Goal: Task Accomplishment & Management: Manage account settings

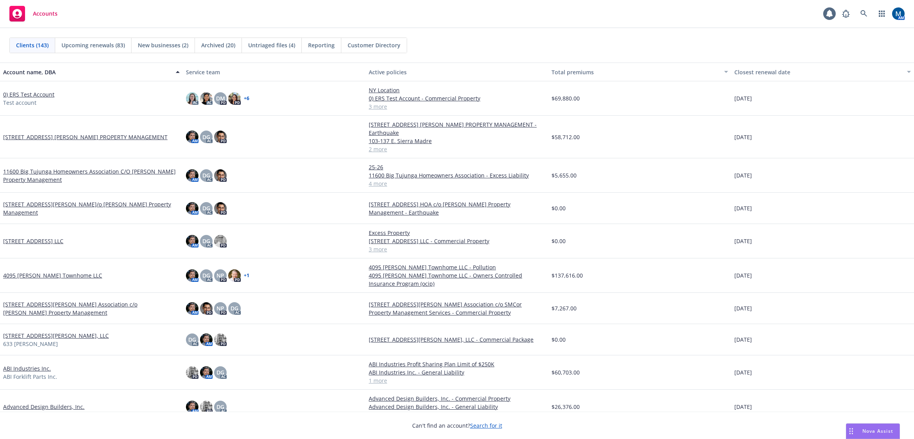
click at [444, 16] on div "Accounts 1 AM" at bounding box center [457, 14] width 914 height 28
click at [865, 11] on icon at bounding box center [863, 13] width 7 height 7
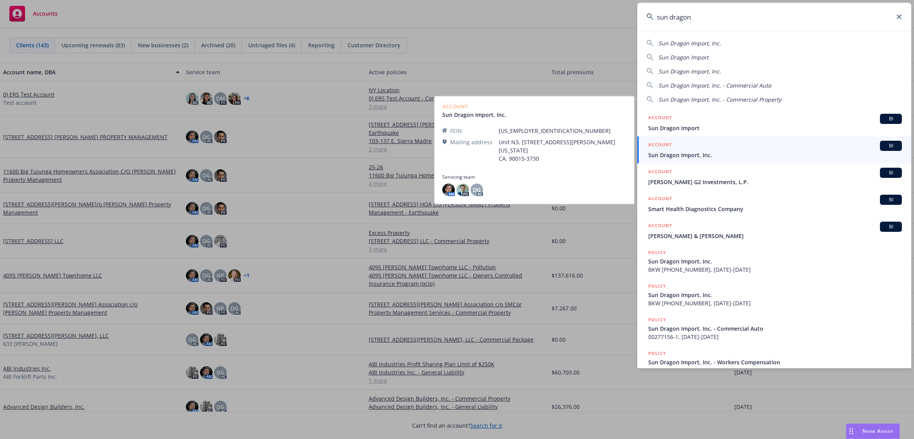
type input "sun dragon"
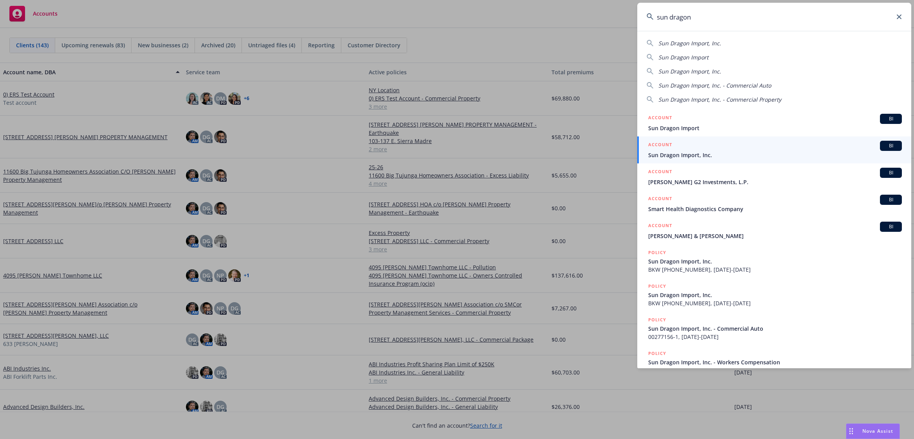
click at [722, 146] on div "ACCOUNT BI" at bounding box center [775, 146] width 254 height 10
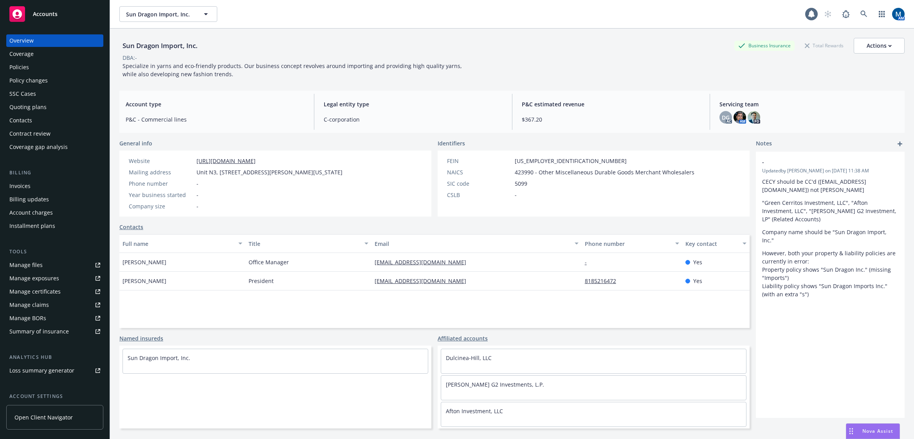
click at [36, 66] on div "Policies" at bounding box center [54, 67] width 91 height 13
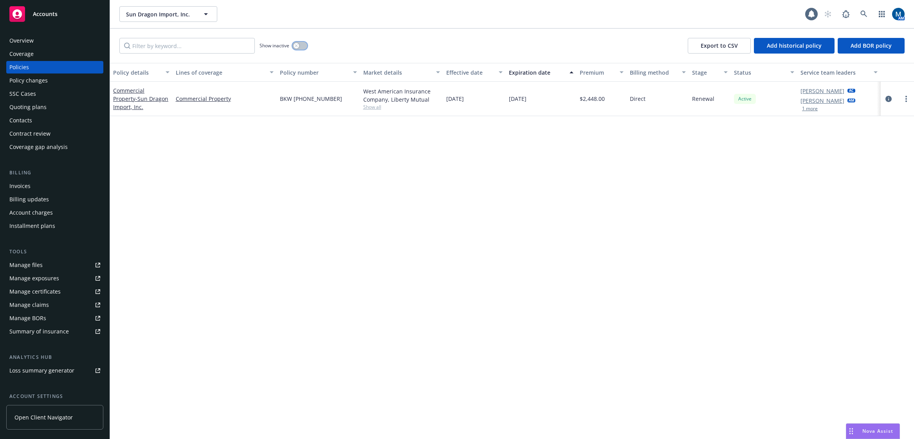
click at [296, 46] on icon "button" at bounding box center [296, 45] width 3 height 3
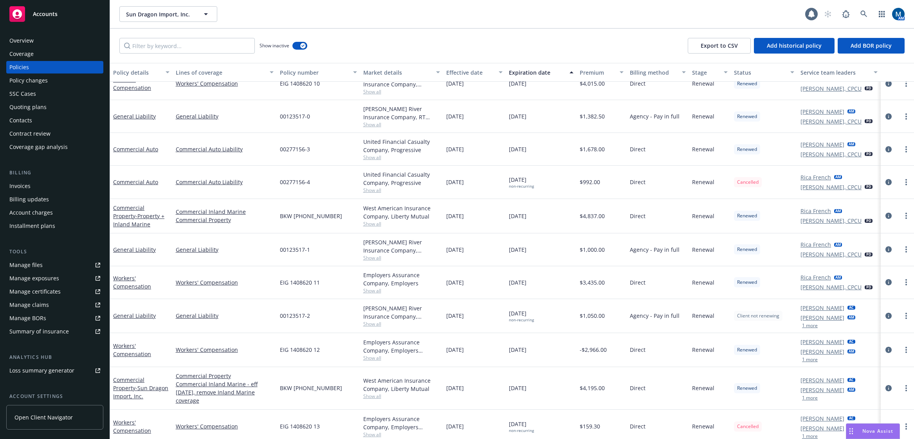
scroll to position [398, 0]
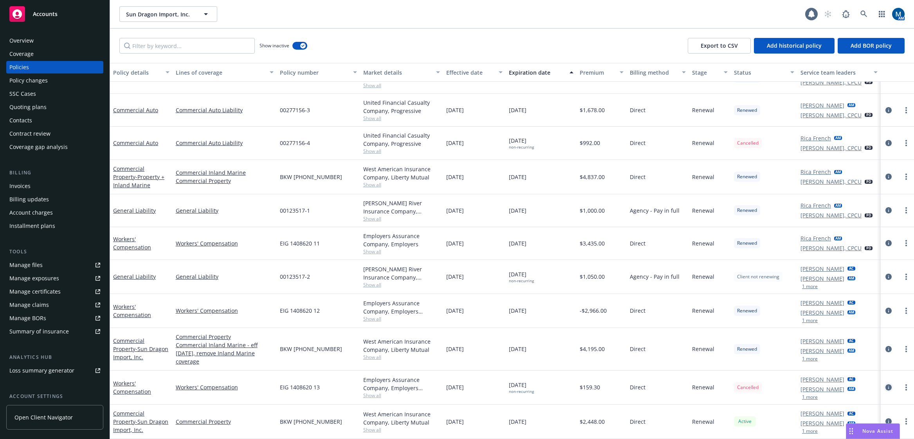
click at [885, 386] on icon "circleInformation" at bounding box center [888, 388] width 6 height 6
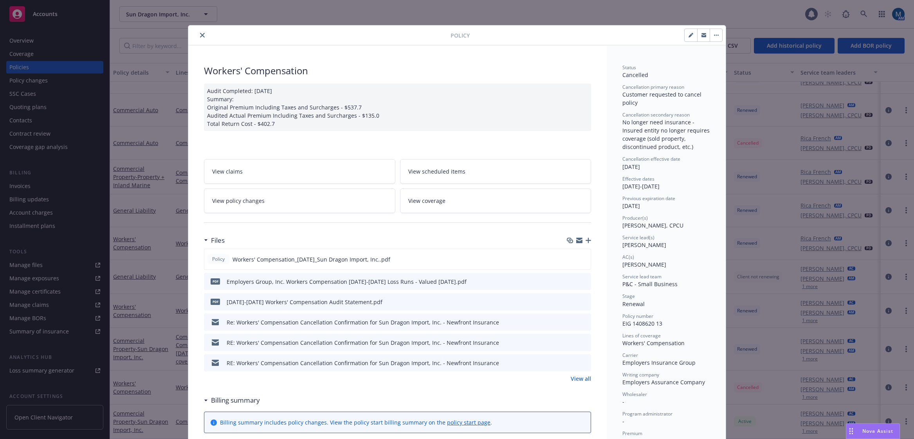
click at [582, 378] on link "View all" at bounding box center [581, 379] width 20 height 8
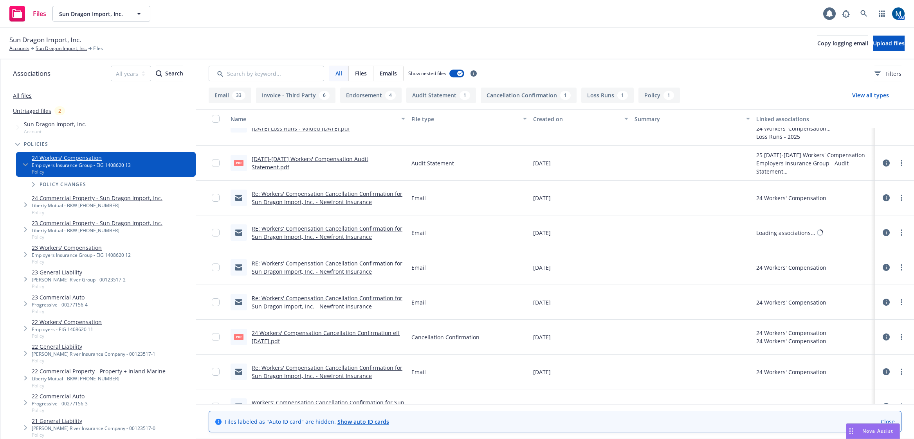
scroll to position [43, 0]
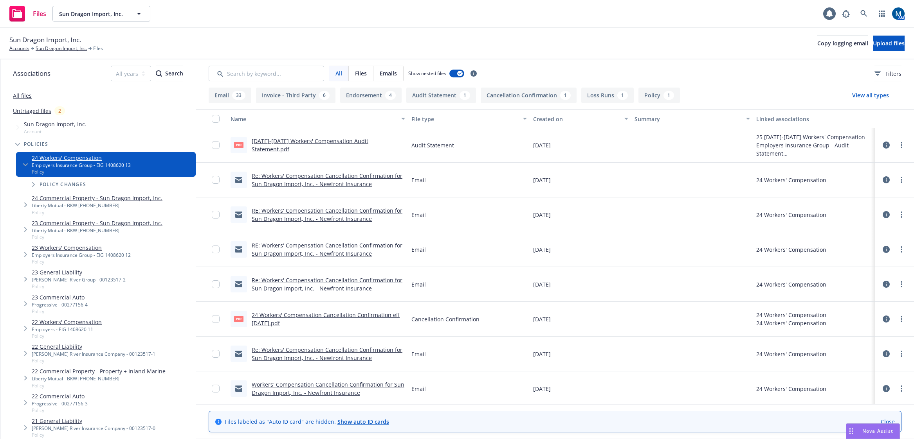
click at [337, 177] on link "Re: Workers' Compensation Cancellation Confirmation for Sun Dragon Import, Inc.…" at bounding box center [327, 180] width 151 height 16
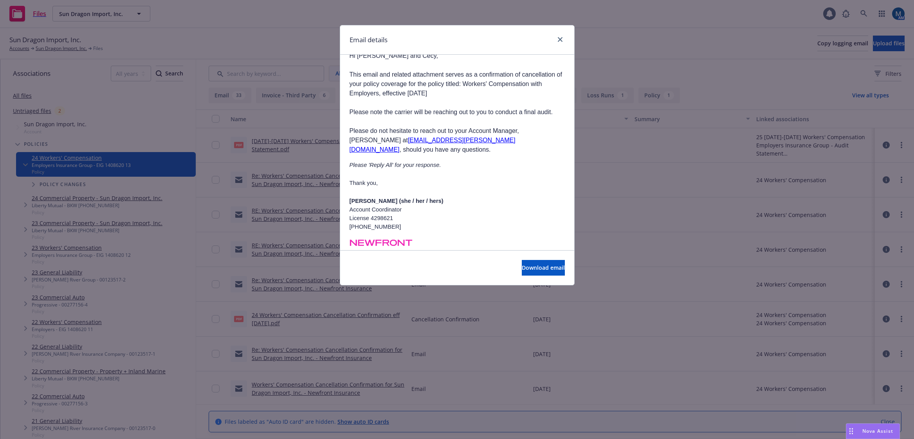
scroll to position [844, 0]
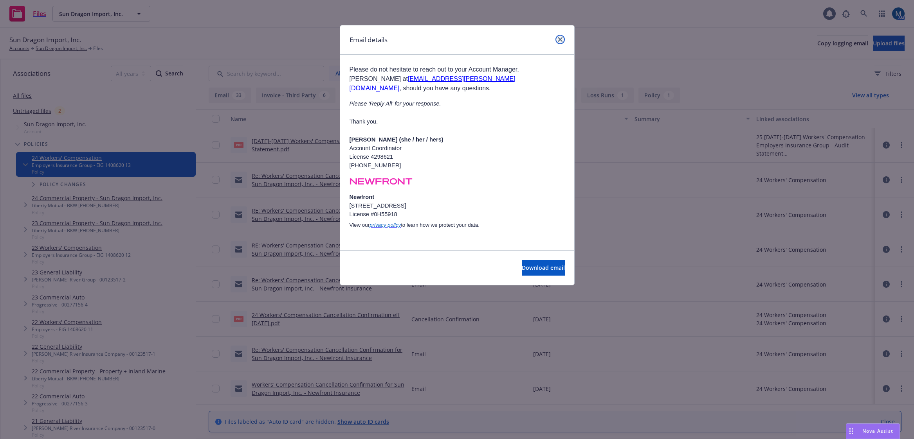
click at [560, 38] on icon "close" at bounding box center [560, 39] width 5 height 5
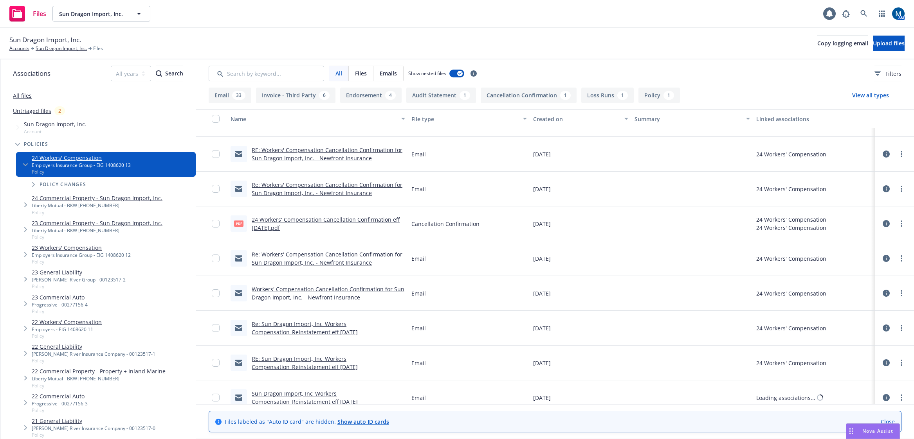
scroll to position [160, 0]
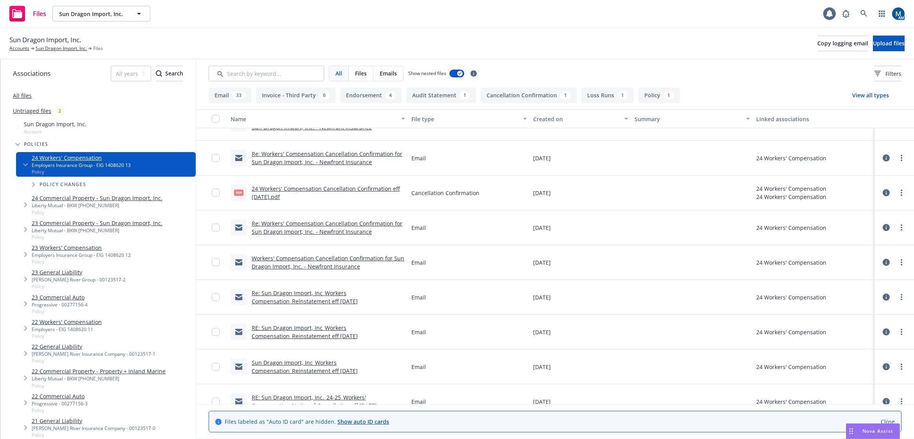
click at [318, 267] on link "Workers' Compensation Cancellation Confirmation for Sun Dragon Import, Inc. - N…" at bounding box center [328, 263] width 153 height 16
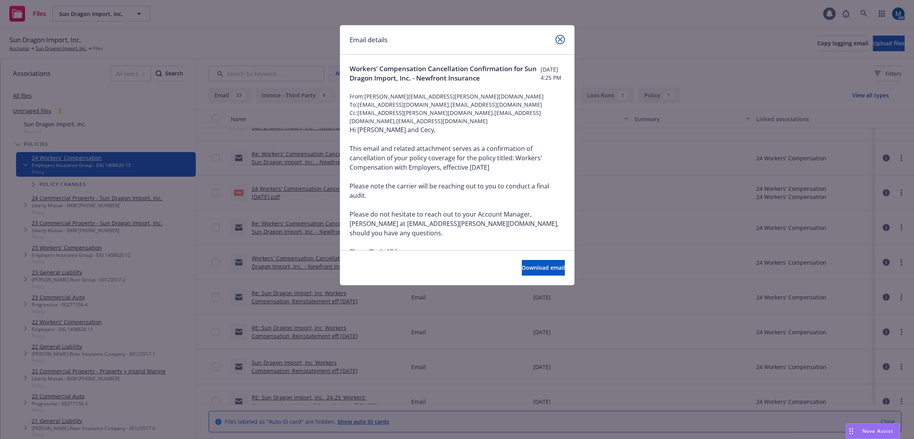
click at [562, 38] on icon "close" at bounding box center [560, 39] width 5 height 5
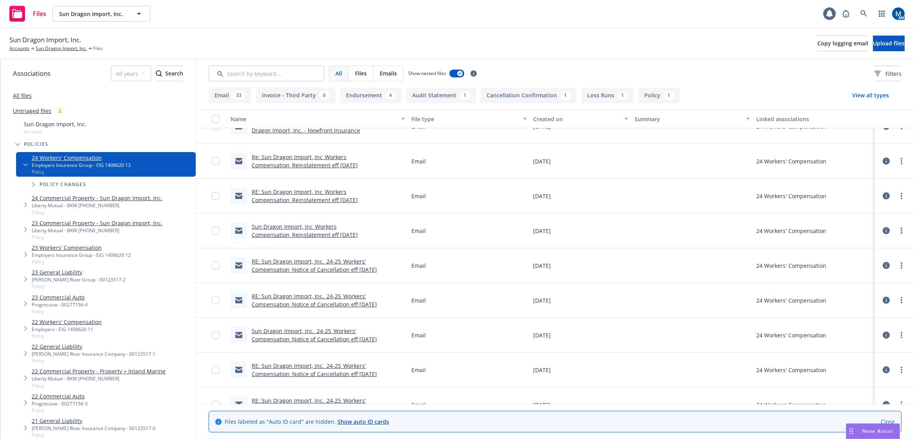
scroll to position [196, 0]
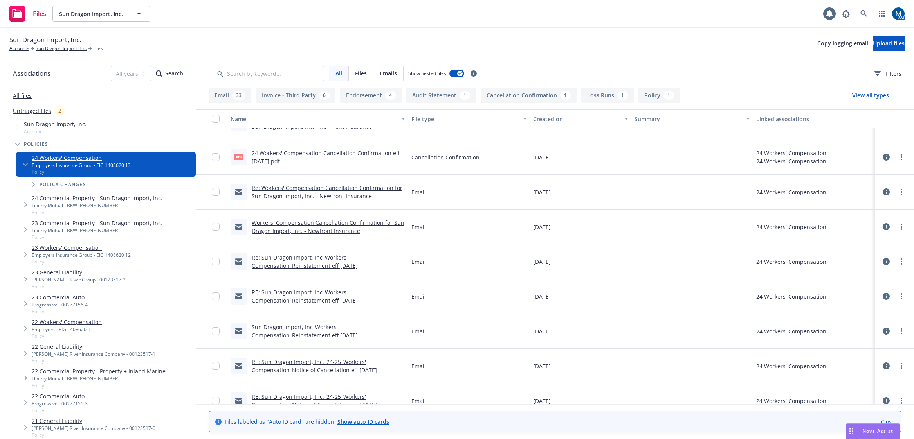
click at [327, 152] on link "24 Workers' Compensation Cancellation Confirmation eff 1/1/25.pdf" at bounding box center [326, 157] width 148 height 16
click at [63, 47] on link "Sun Dragon Import, Inc." at bounding box center [61, 48] width 51 height 7
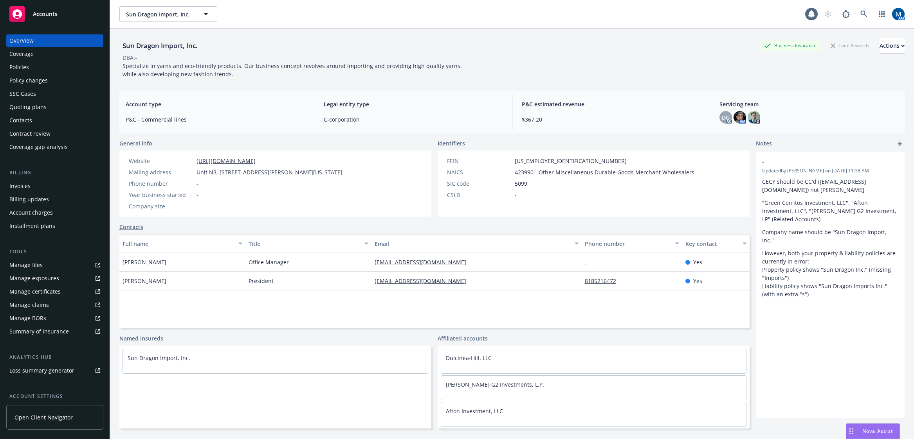
click at [48, 68] on div "Policies" at bounding box center [54, 67] width 91 height 13
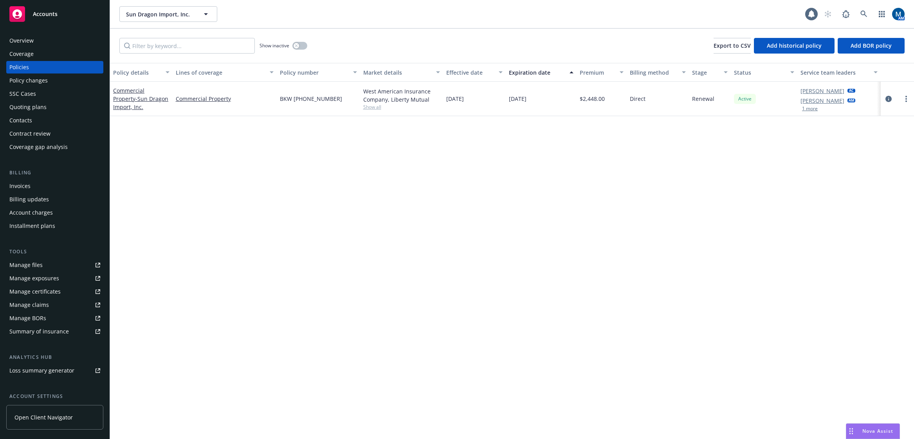
click at [59, 42] on div "Overview" at bounding box center [54, 40] width 91 height 13
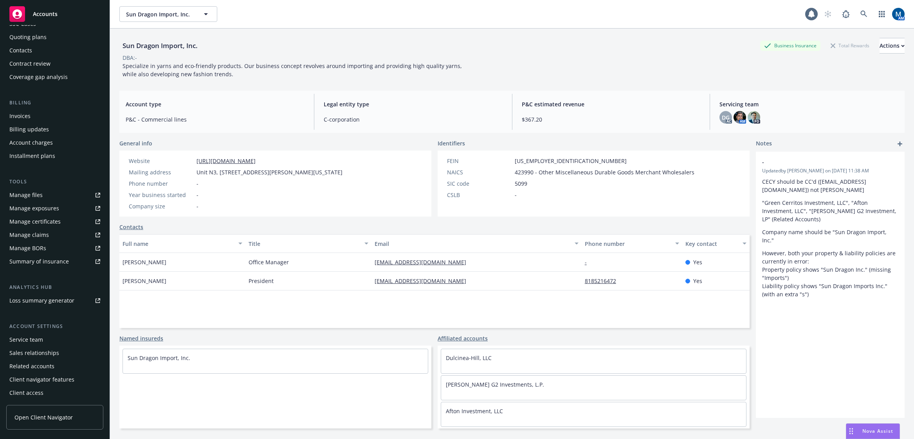
scroll to position [70, 0]
click at [33, 334] on div "Service team" at bounding box center [26, 339] width 34 height 13
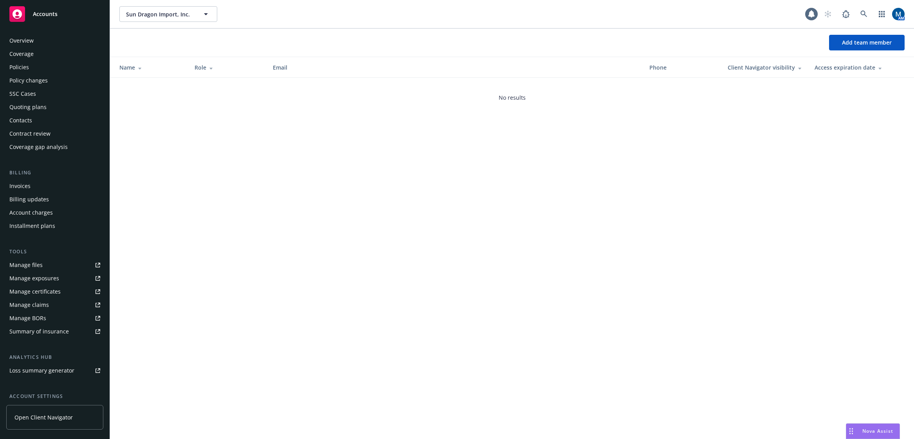
scroll to position [70, 0]
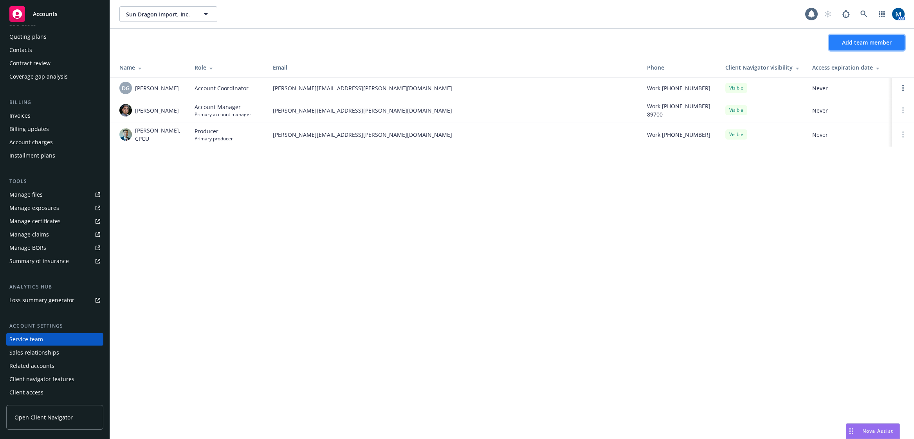
click at [870, 40] on span "Add team member" at bounding box center [867, 42] width 50 height 7
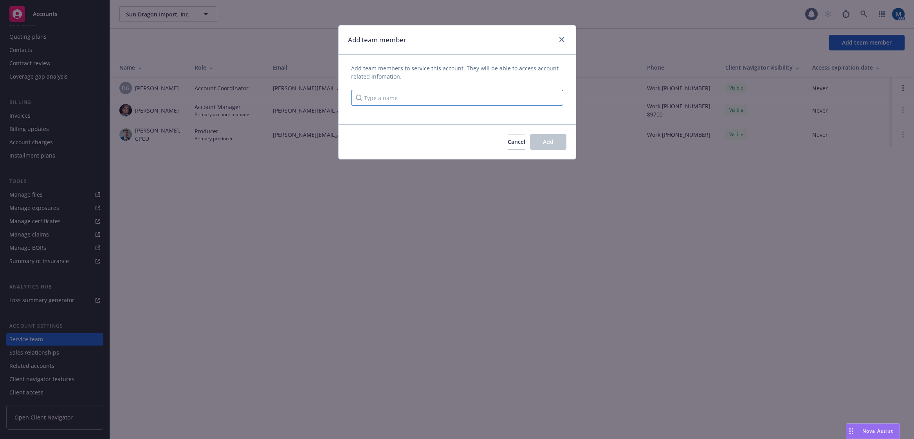
click at [372, 97] on input "Type a name" at bounding box center [457, 98] width 212 height 16
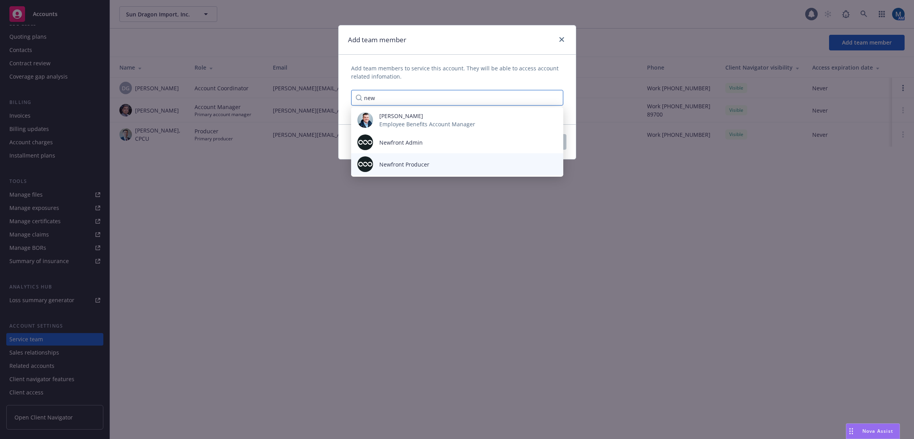
type input "new"
click at [409, 163] on span "Newfront Producer" at bounding box center [404, 164] width 50 height 8
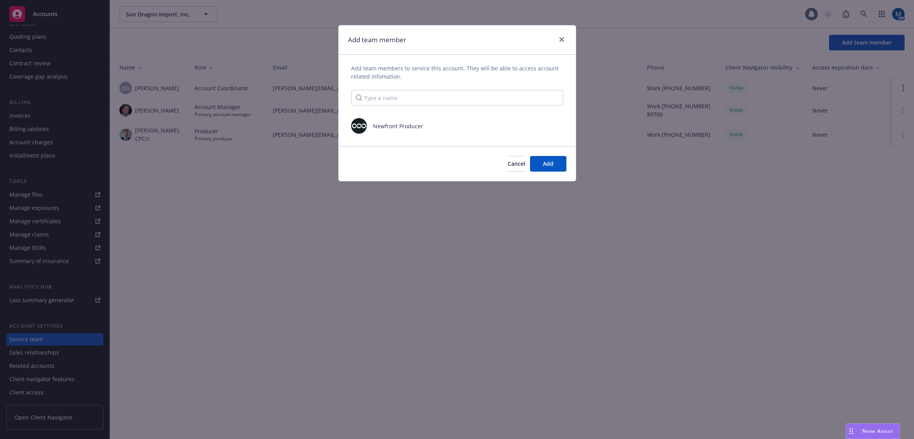
click at [524, 58] on div "Add team members to service this account. They will be able to access account r…" at bounding box center [456, 101] width 237 height 92
click at [543, 165] on span "Add" at bounding box center [548, 163] width 11 height 7
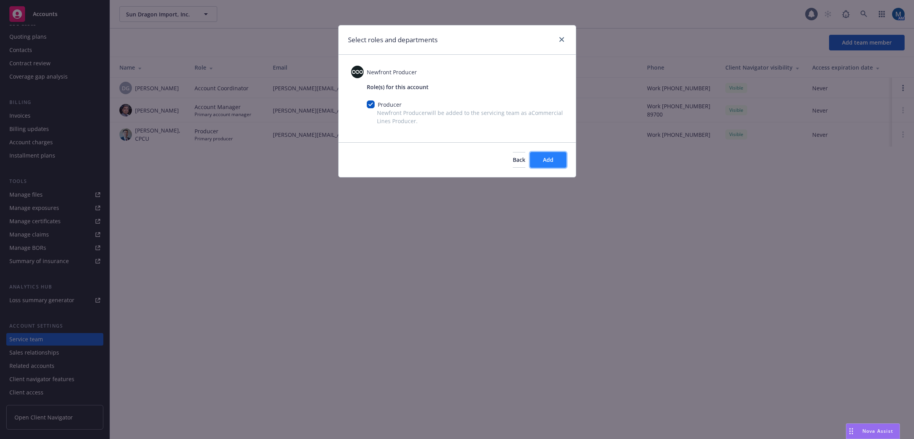
click at [551, 160] on span "Add" at bounding box center [548, 159] width 11 height 7
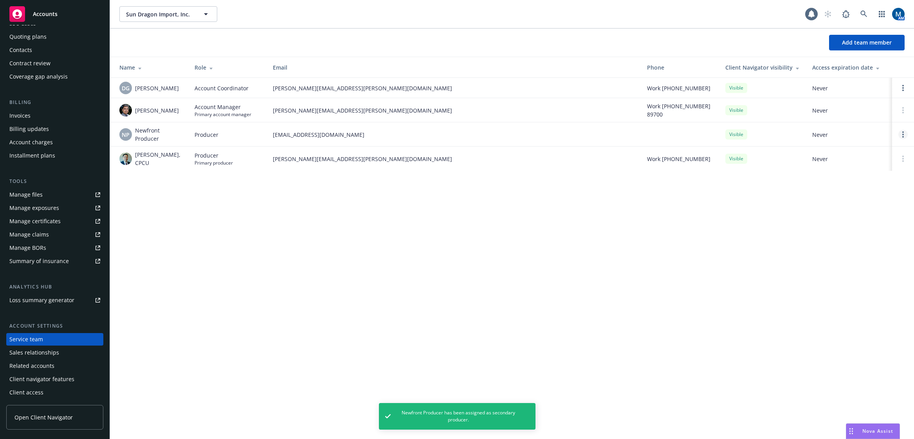
click at [902, 138] on link "Open options" at bounding box center [902, 134] width 9 height 9
click at [859, 103] on link "Assign as primary producer" at bounding box center [851, 97] width 92 height 16
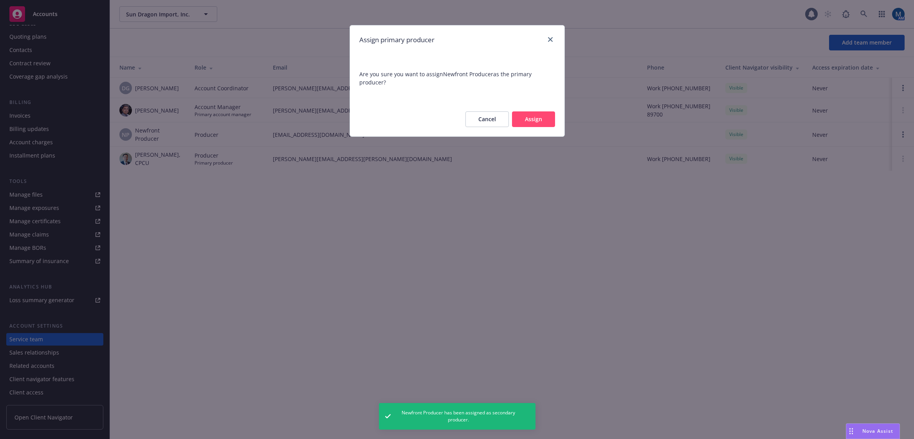
click at [528, 119] on button "Assign" at bounding box center [533, 120] width 43 height 16
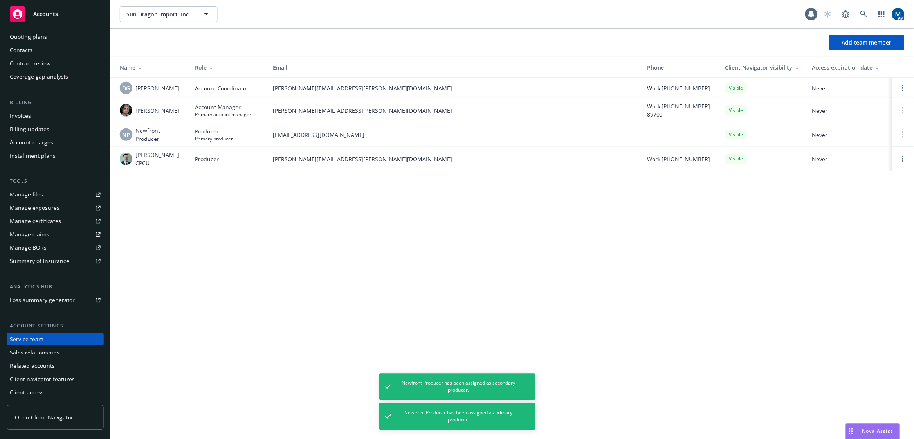
scroll to position [0, 0]
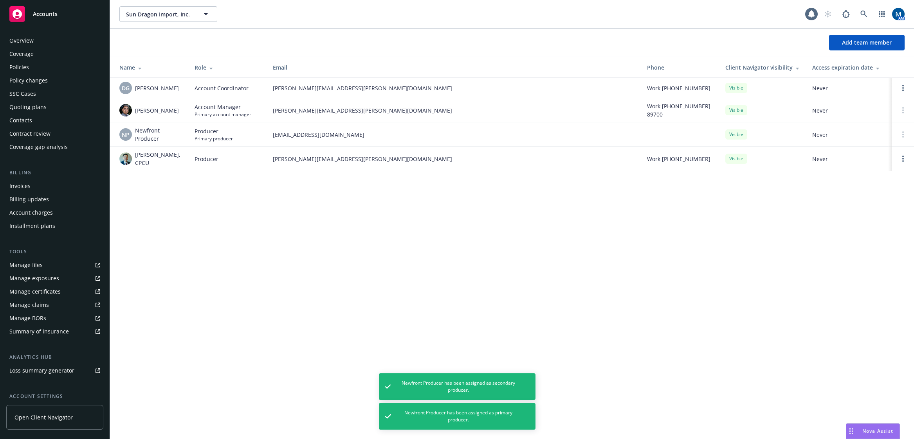
click at [53, 67] on div "Policies" at bounding box center [54, 67] width 91 height 13
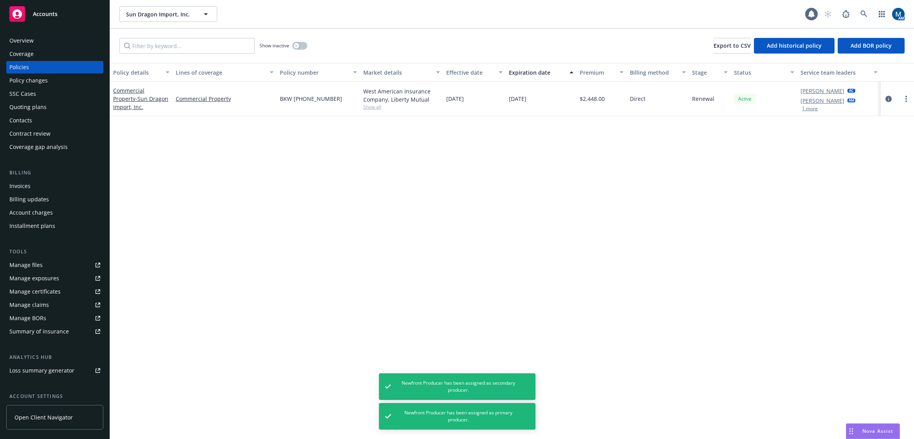
click at [814, 107] on button "1 more" at bounding box center [810, 108] width 16 height 5
click at [42, 102] on div "Quoting plans" at bounding box center [27, 107] width 37 height 13
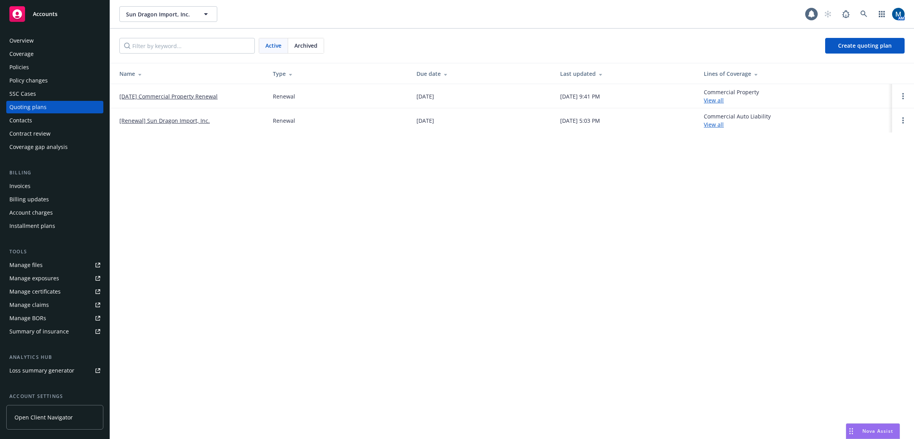
click at [52, 13] on span "Accounts" at bounding box center [45, 14] width 25 height 6
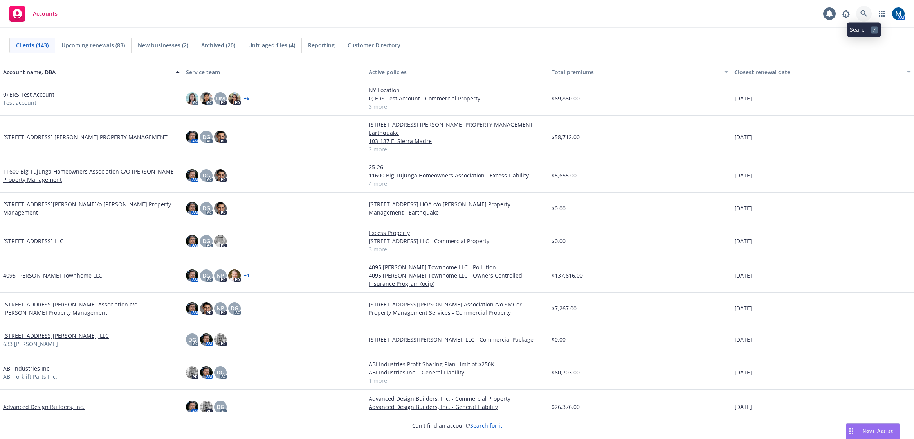
click at [862, 9] on link at bounding box center [864, 14] width 16 height 16
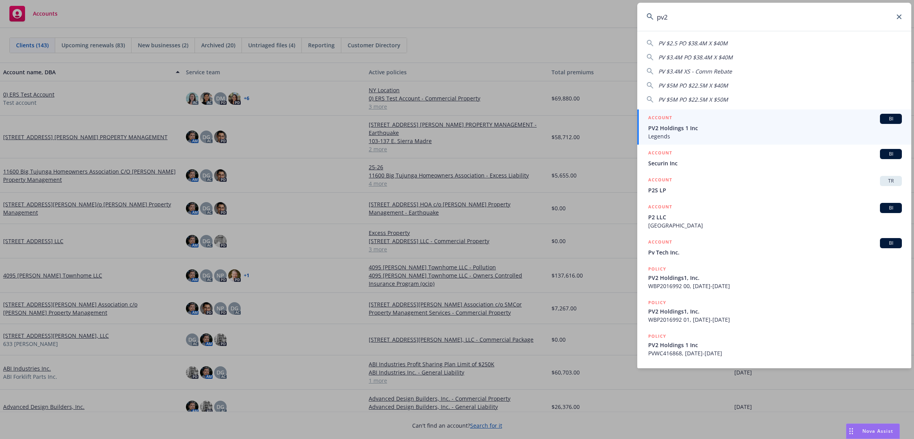
type input "pv2"
click at [720, 124] on span "PV2 Holdings 1 Inc" at bounding box center [775, 128] width 254 height 8
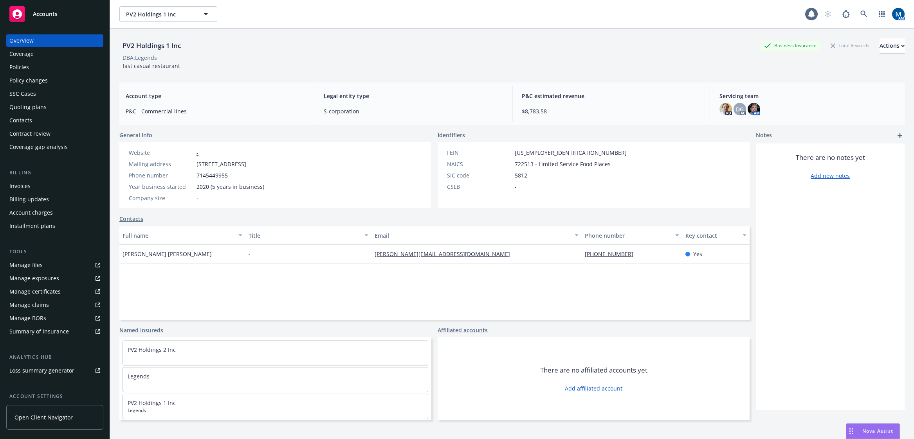
click at [81, 65] on div "Policies" at bounding box center [54, 67] width 91 height 13
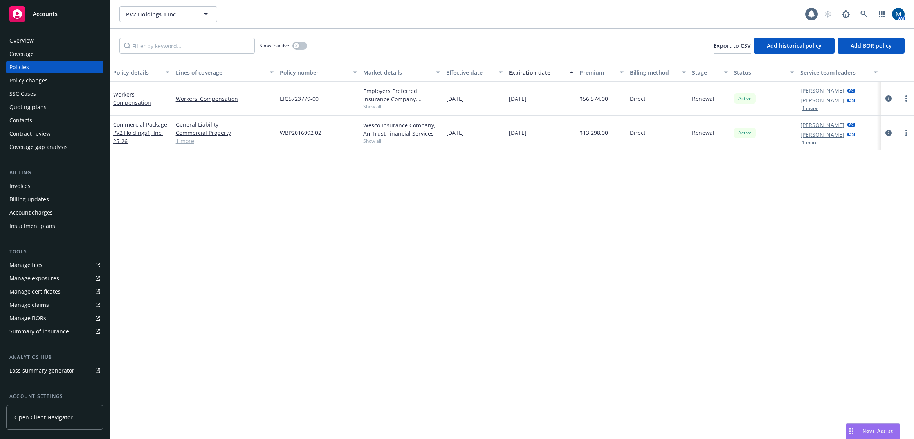
click at [52, 107] on div "Quoting plans" at bounding box center [54, 107] width 91 height 13
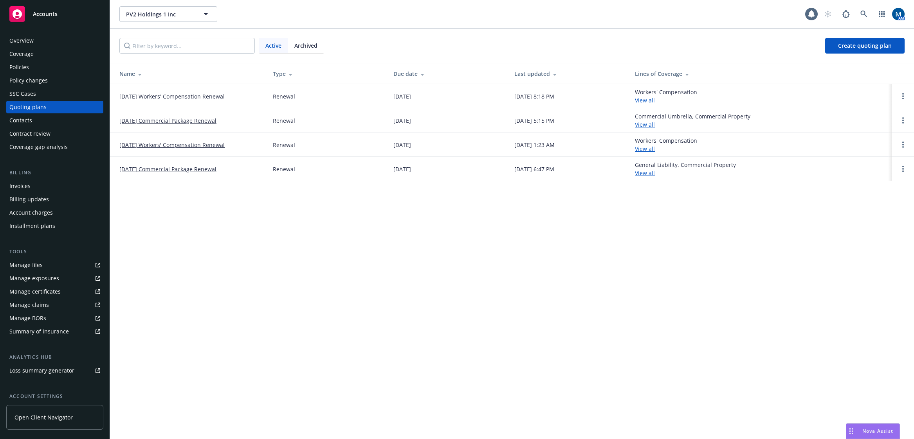
click at [38, 63] on div "Policies" at bounding box center [54, 67] width 91 height 13
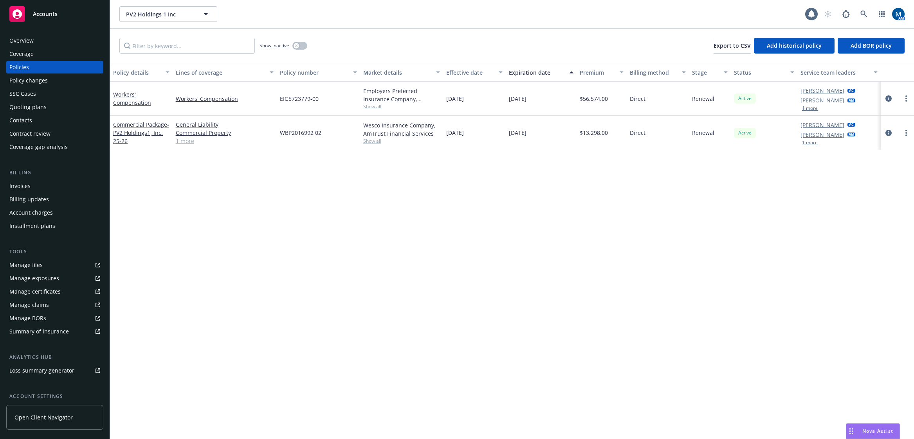
click at [65, 104] on div "Quoting plans" at bounding box center [54, 107] width 91 height 13
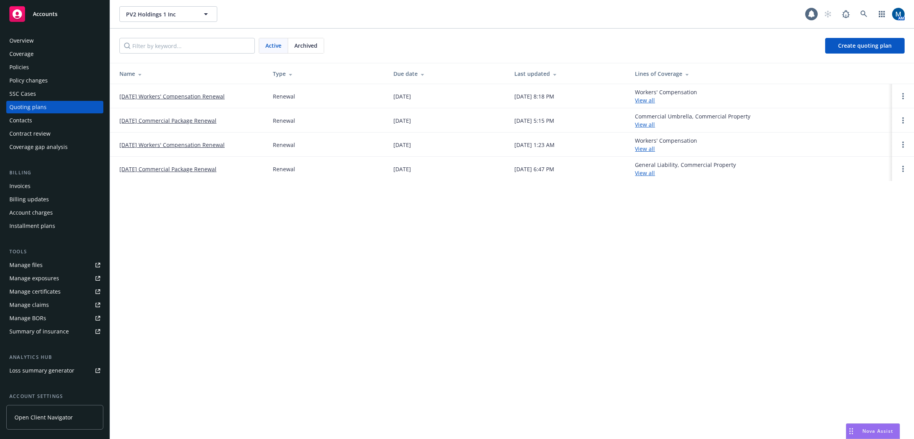
click at [902, 175] on td at bounding box center [903, 169] width 22 height 24
click at [901, 172] on link "Open options" at bounding box center [902, 168] width 9 height 9
click at [871, 171] on div "Copy logging email Rename View case Archive" at bounding box center [862, 139] width 68 height 69
click at [852, 163] on span "Archive" at bounding box center [847, 162] width 38 height 7
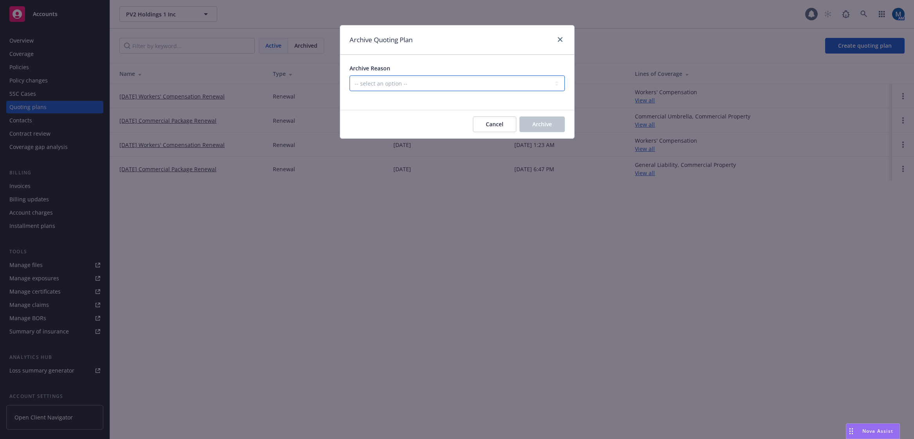
click at [476, 88] on select "-- select an option -- All policies in this renewal plan are auto-renewed Creat…" at bounding box center [456, 84] width 215 height 16
select select "ARCHIVED_RENEWAL_COMPLETED"
click at [349, 76] on select "-- select an option -- All policies in this renewal plan are auto-renewed Creat…" at bounding box center [456, 84] width 215 height 16
click at [561, 123] on button "Archive" at bounding box center [541, 125] width 45 height 16
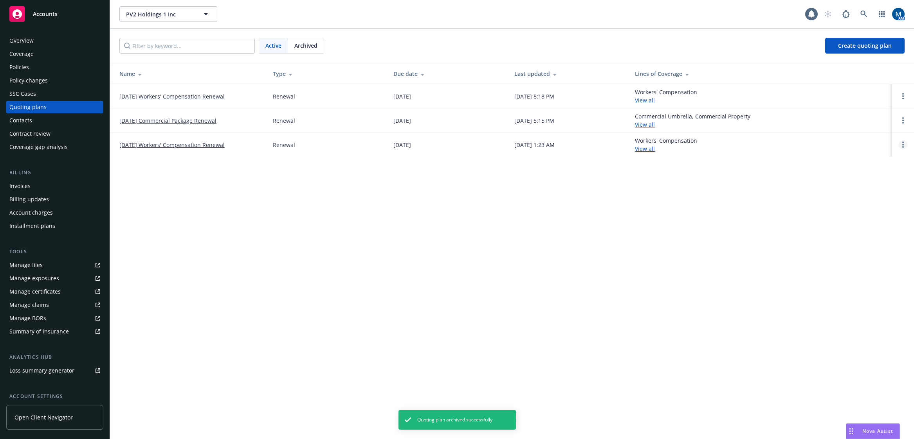
click at [904, 141] on link "Open options" at bounding box center [902, 144] width 9 height 9
click at [877, 143] on link "Archive" at bounding box center [862, 139] width 68 height 16
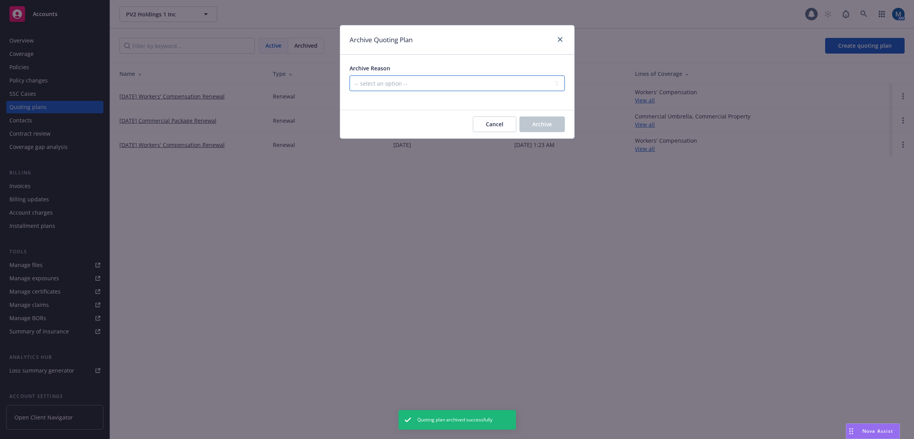
click at [439, 82] on select "-- select an option -- All policies in this renewal plan are auto-renewed Creat…" at bounding box center [456, 84] width 215 height 16
select select "ARCHIVED_RENEWAL_COMPLETED"
click at [349, 76] on select "-- select an option -- All policies in this renewal plan are auto-renewed Creat…" at bounding box center [456, 84] width 215 height 16
click at [550, 127] on span "Archive" at bounding box center [542, 124] width 20 height 7
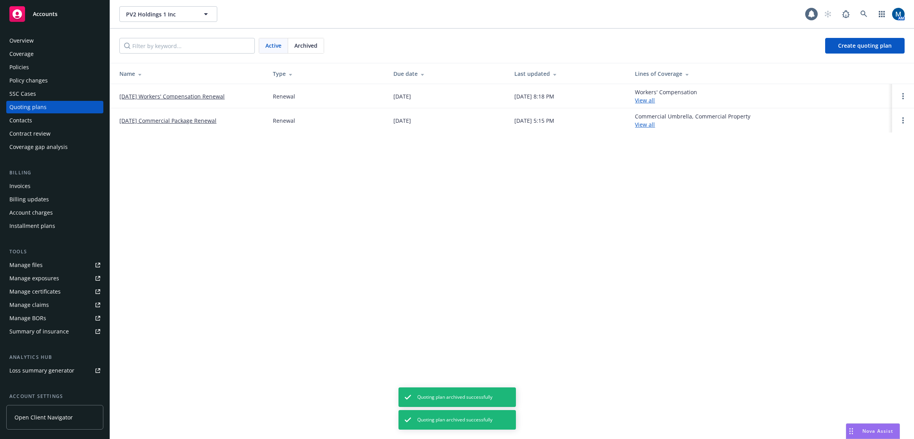
click at [41, 68] on div "Policies" at bounding box center [54, 67] width 91 height 13
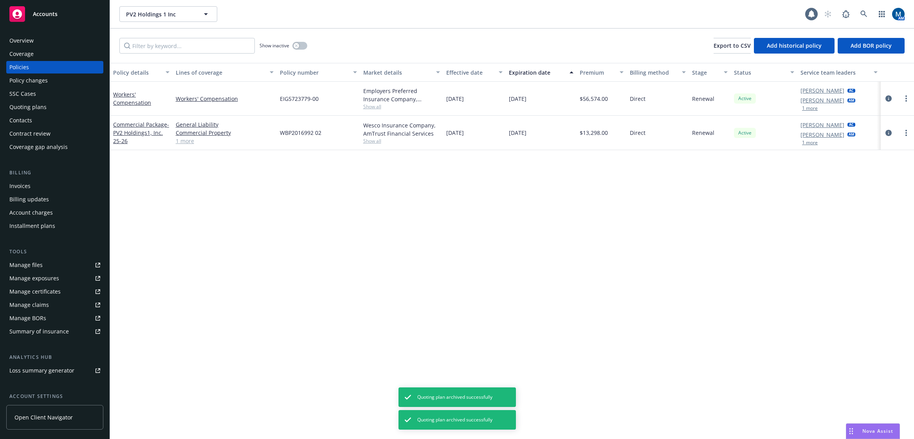
click at [30, 106] on div "Quoting plans" at bounding box center [27, 107] width 37 height 13
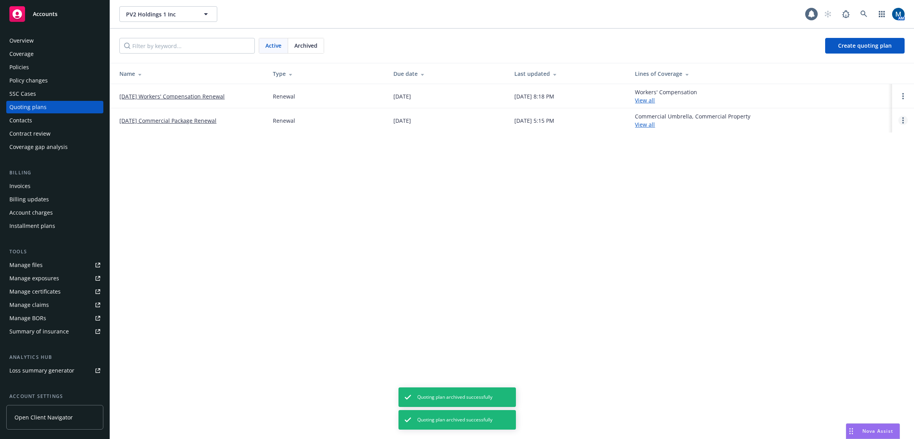
click at [902, 120] on circle "Open options" at bounding box center [903, 121] width 2 height 2
click at [875, 117] on link "Archive" at bounding box center [862, 115] width 68 height 16
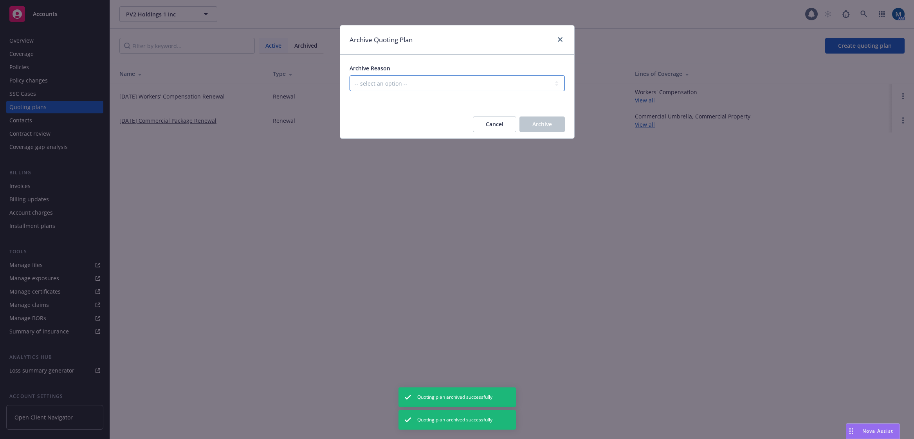
click at [467, 82] on select "-- select an option -- All policies in this renewal plan are auto-renewed Creat…" at bounding box center [456, 84] width 215 height 16
drag, startPoint x: 441, startPoint y: 38, endPoint x: 559, endPoint y: 34, distance: 117.8
click at [446, 38] on div "Archive Quoting Plan" at bounding box center [457, 39] width 234 height 29
click at [562, 37] on link "close" at bounding box center [559, 39] width 9 height 9
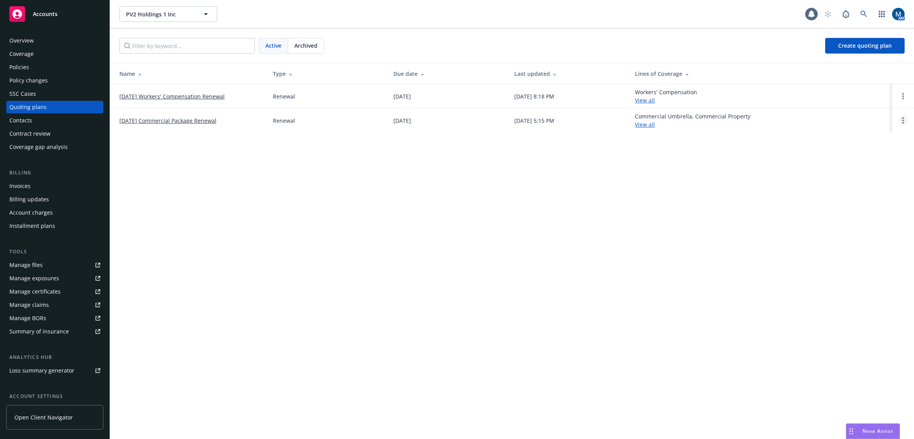
click at [902, 121] on circle "Open options" at bounding box center [903, 121] width 2 height 2
click at [873, 118] on link "Archive" at bounding box center [862, 115] width 68 height 16
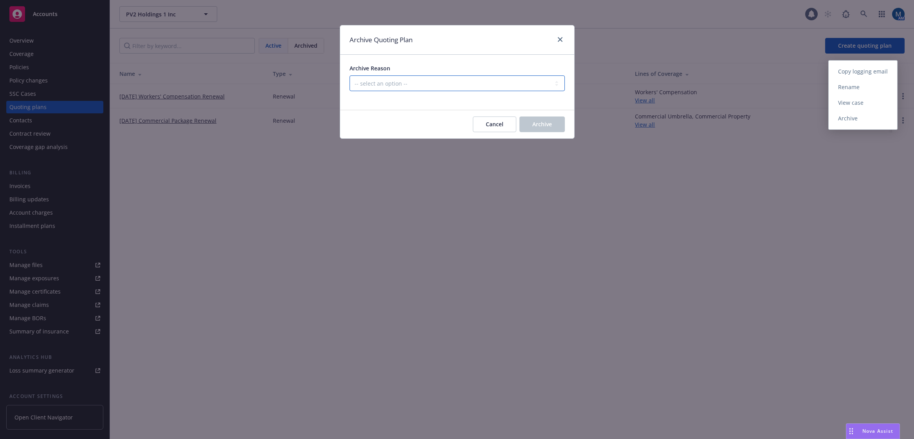
click at [419, 79] on select "-- select an option -- All policies in this renewal plan are auto-renewed Creat…" at bounding box center [456, 84] width 215 height 16
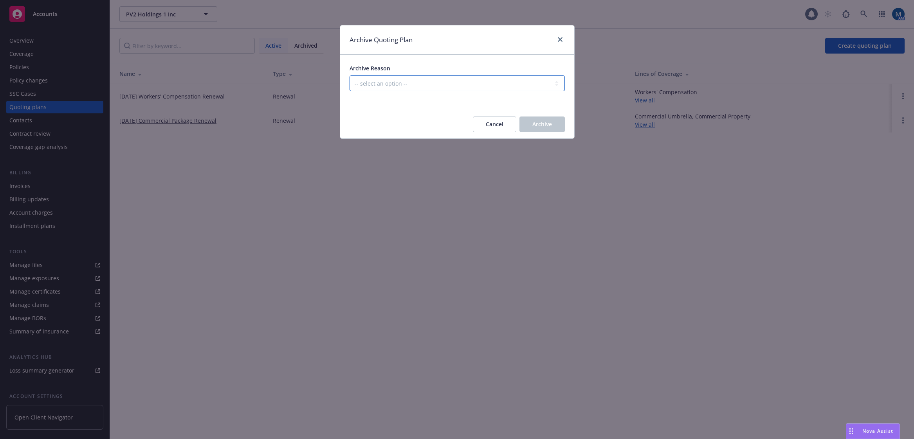
select select "ARCHIVED_RENEWAL_POLICY_AUTO_RENEWED"
click at [349, 76] on select "-- select an option -- All policies in this renewal plan are auto-renewed Creat…" at bounding box center [456, 84] width 215 height 16
click at [542, 129] on button "Archive" at bounding box center [541, 125] width 45 height 16
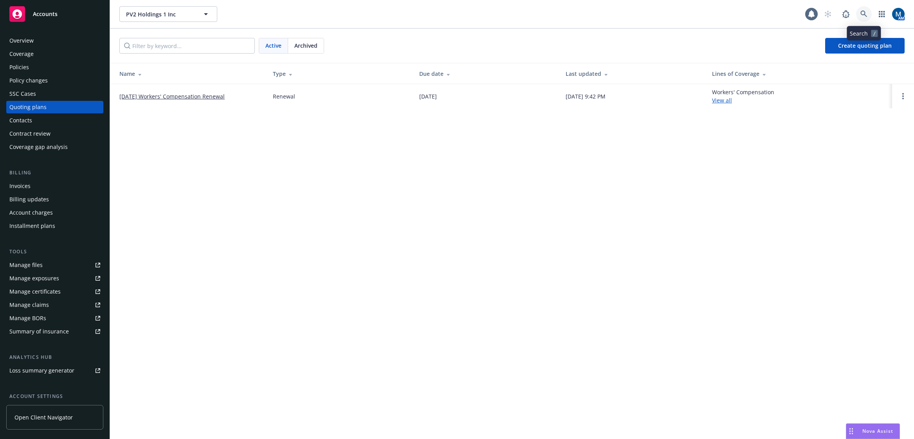
click at [862, 10] on link at bounding box center [864, 14] width 16 height 16
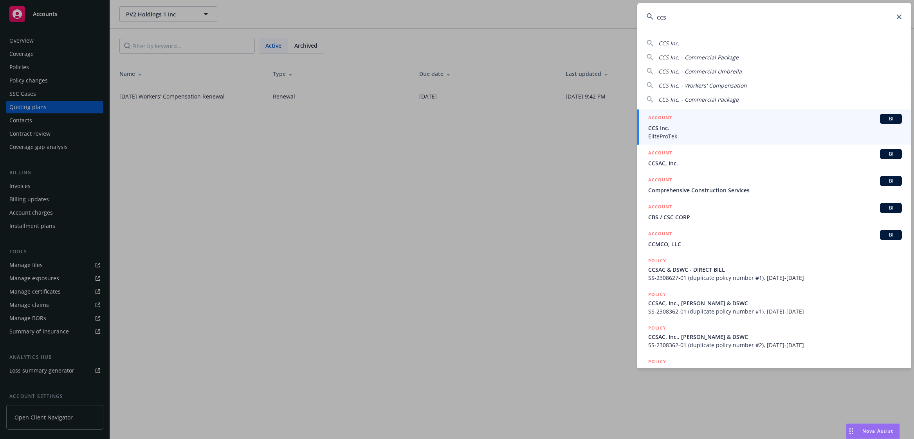
type input "ccs"
click at [686, 128] on span "CCS Inc." at bounding box center [775, 128] width 254 height 8
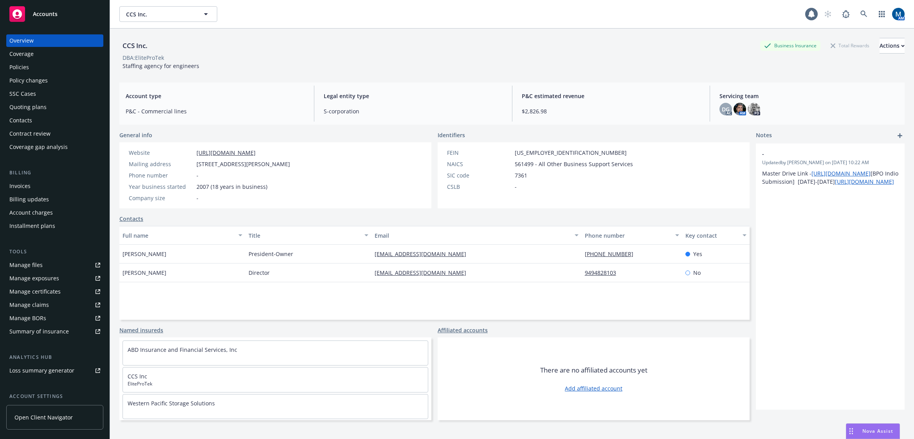
click at [33, 67] on div "Policies" at bounding box center [54, 67] width 91 height 13
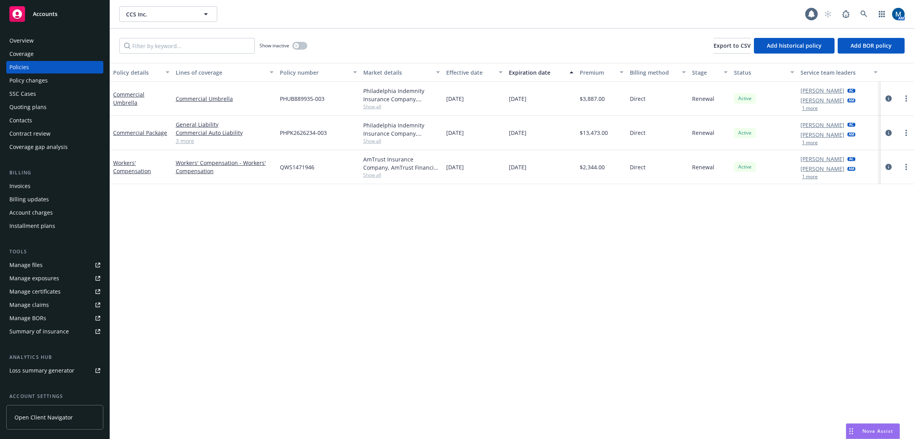
click at [901, 165] on div at bounding box center [897, 166] width 27 height 9
click at [906, 166] on icon "more" at bounding box center [906, 167] width 2 height 6
click at [870, 274] on link "Copy logging email" at bounding box center [864, 277] width 92 height 16
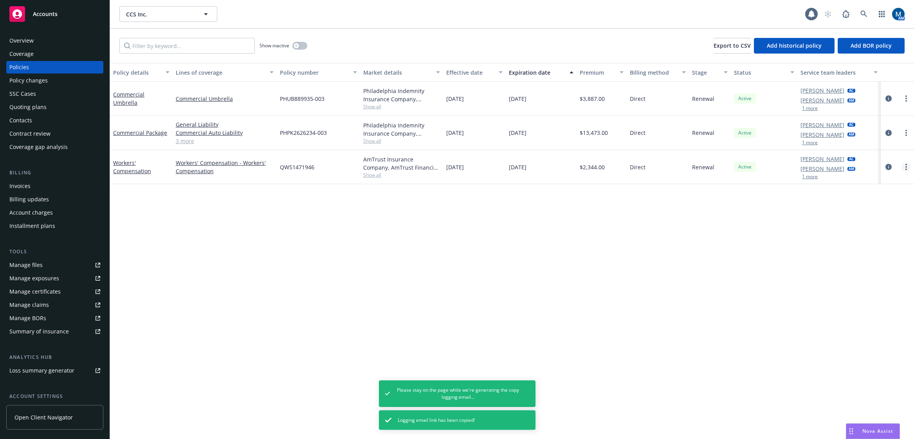
click at [906, 167] on circle "more" at bounding box center [906, 167] width 2 height 2
click at [865, 276] on link "Copy logging email" at bounding box center [864, 277] width 92 height 16
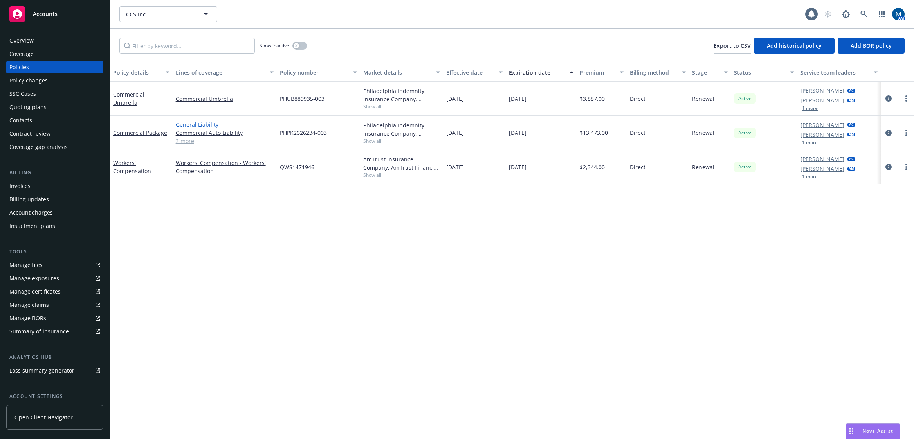
drag, startPoint x: 471, startPoint y: 225, endPoint x: 199, endPoint y: 122, distance: 290.7
click at [468, 224] on div "Policy details Lines of coverage Policy number Market details Effective date Ex…" at bounding box center [512, 251] width 804 height 376
click at [65, 105] on div "Quoting plans" at bounding box center [54, 107] width 91 height 13
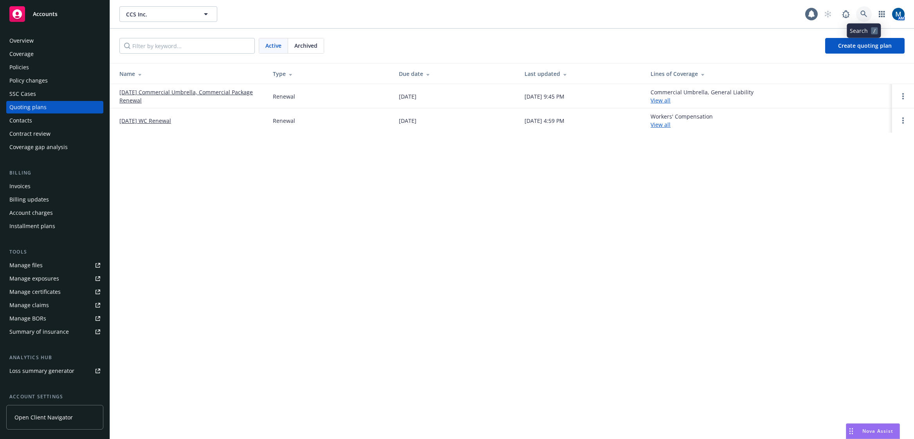
click at [867, 14] on icon at bounding box center [863, 14] width 7 height 7
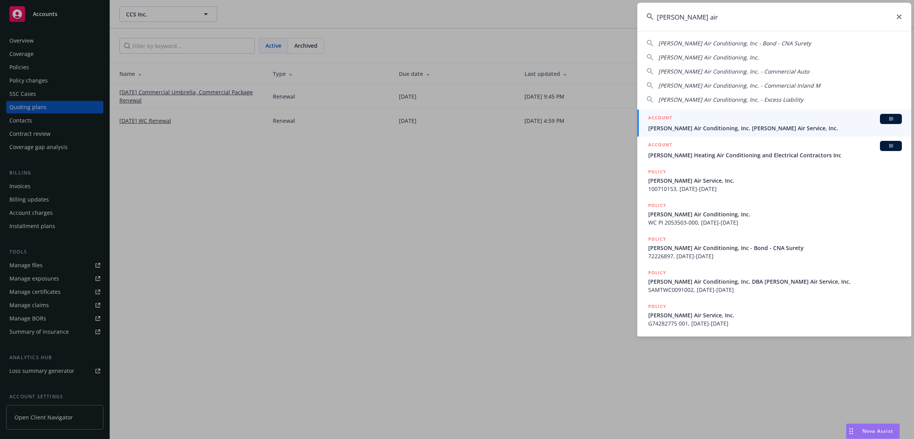
type input "brady air"
click at [700, 126] on span "Brady Air Conditioning, Inc. Brady Air Service, Inc." at bounding box center [775, 128] width 254 height 8
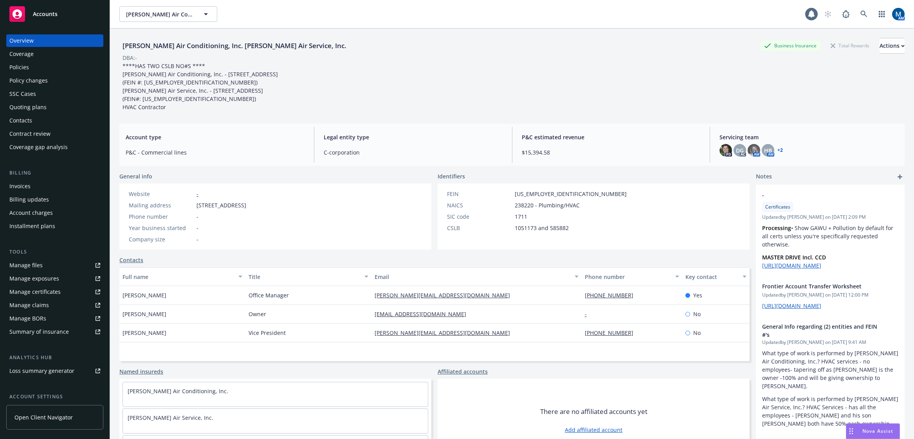
click at [41, 68] on div "Policies" at bounding box center [54, 67] width 91 height 13
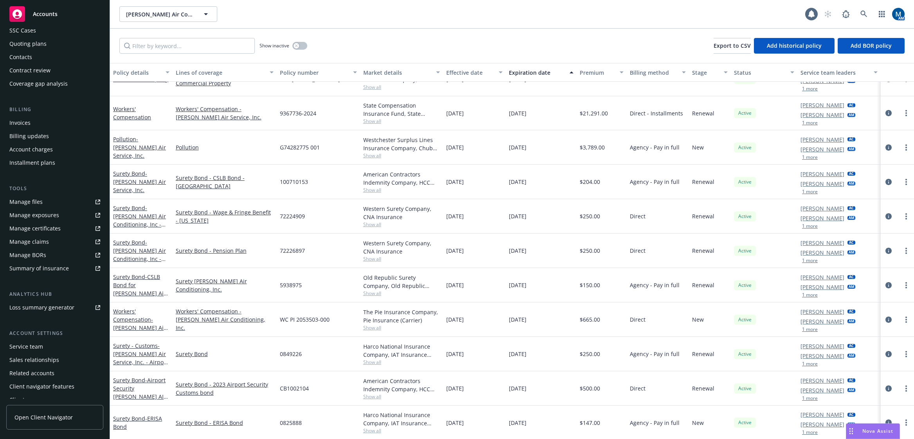
scroll to position [71, 0]
click at [41, 336] on div "Service team" at bounding box center [26, 339] width 34 height 13
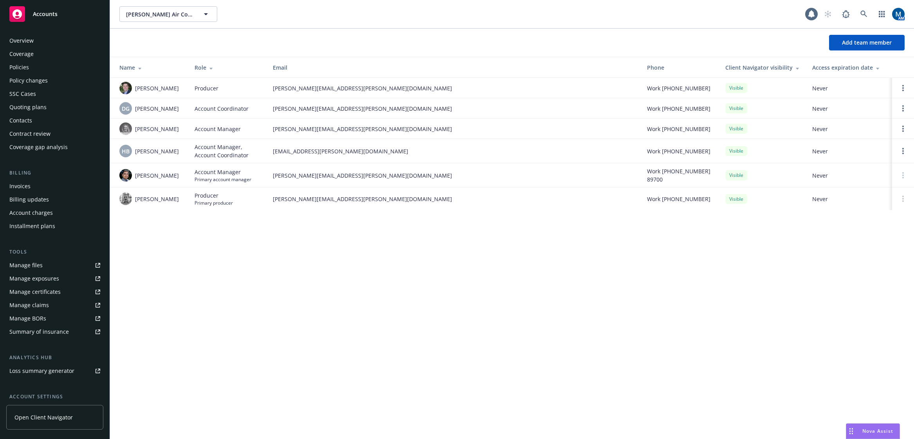
click at [38, 65] on div "Policies" at bounding box center [54, 67] width 91 height 13
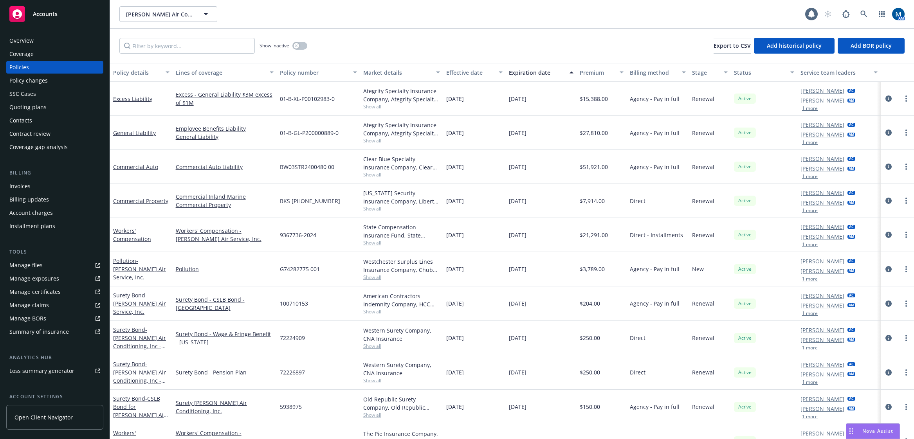
click at [50, 108] on div "Quoting plans" at bounding box center [54, 107] width 91 height 13
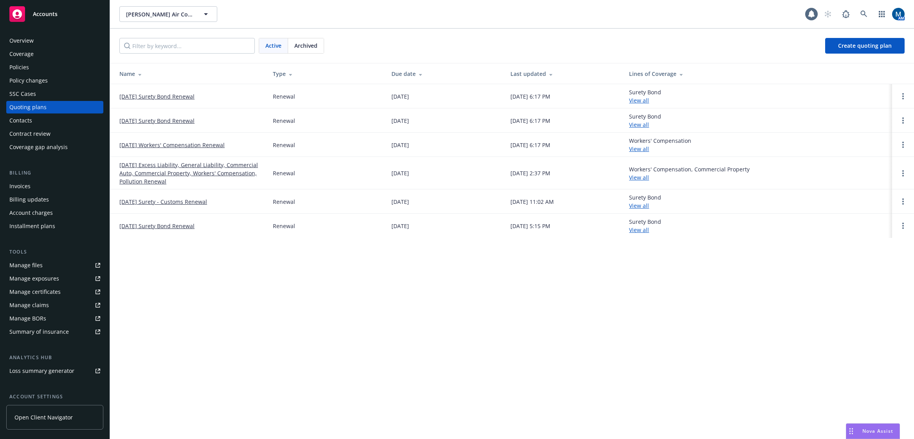
click at [51, 66] on div "Policies" at bounding box center [54, 67] width 91 height 13
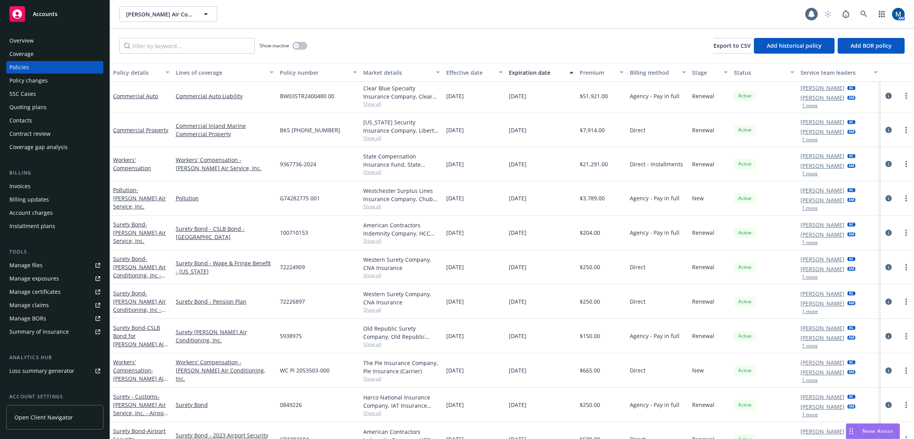
scroll to position [78, 0]
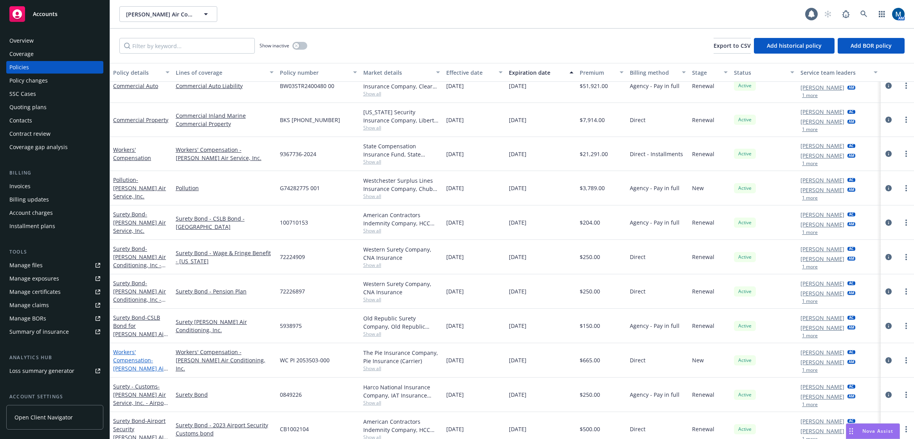
click at [124, 369] on span "- Brady Air Conditioning, Inc." at bounding box center [140, 368] width 55 height 24
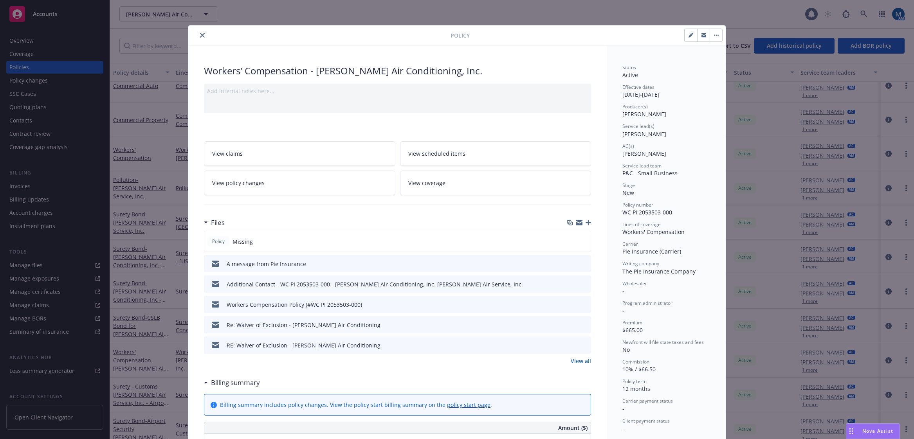
click at [202, 31] on button "close" at bounding box center [202, 35] width 9 height 9
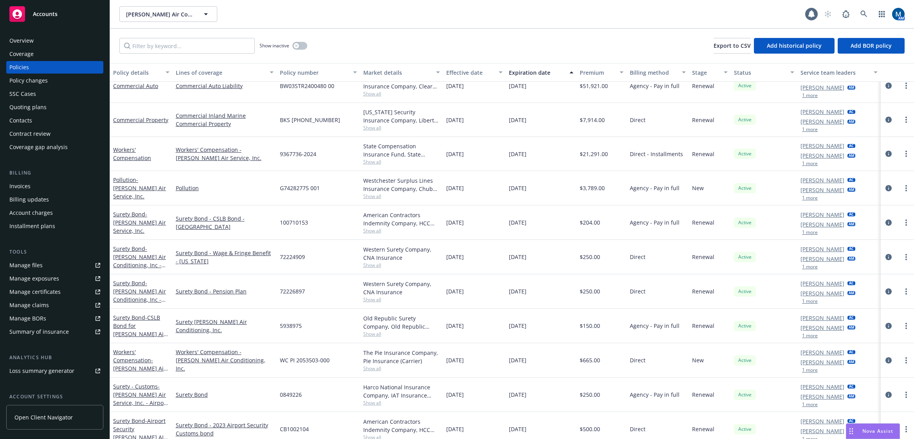
click at [56, 40] on div "Overview" at bounding box center [54, 40] width 91 height 13
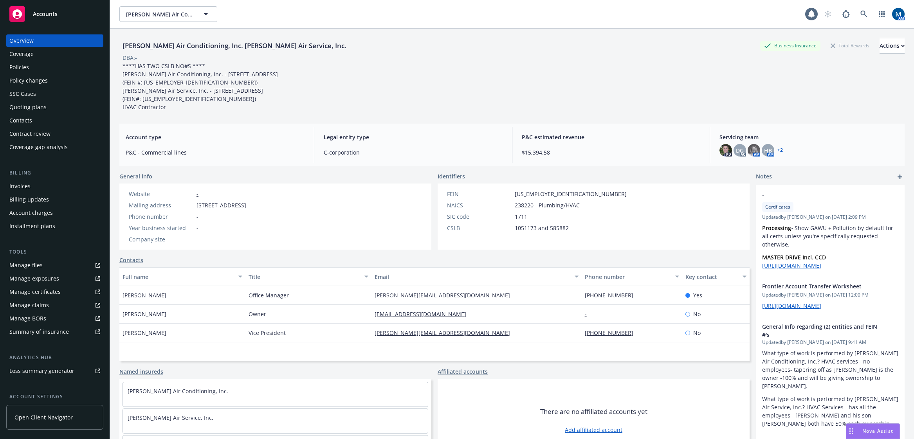
click at [32, 65] on div "Policies" at bounding box center [54, 67] width 91 height 13
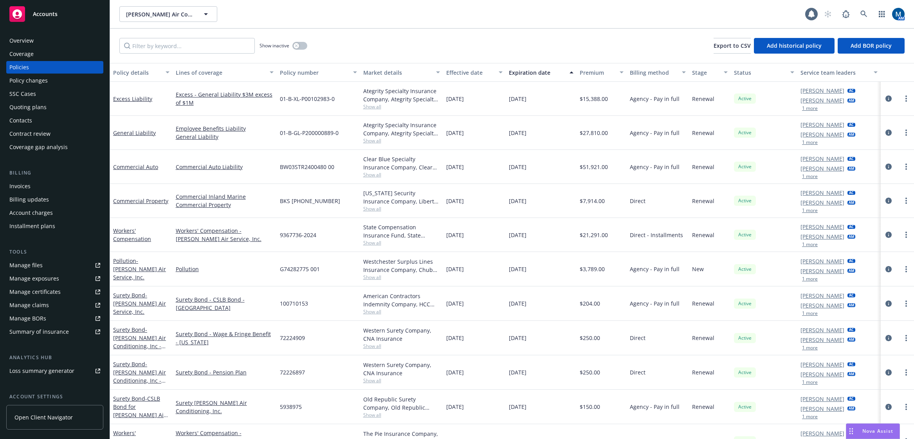
click at [541, 35] on div "Show inactive Export to CSV Add historical policy Add BOR policy" at bounding box center [512, 46] width 804 height 34
click at [373, 142] on span "Show all" at bounding box center [401, 140] width 77 height 7
click at [418, 49] on div "Show inactive Export to CSV Add historical policy Add BOR policy" at bounding box center [512, 46] width 804 height 34
click at [375, 175] on span "Show all" at bounding box center [401, 174] width 77 height 7
click at [433, 43] on div "Show inactive Export to CSV Add historical policy Add BOR policy" at bounding box center [512, 46] width 804 height 34
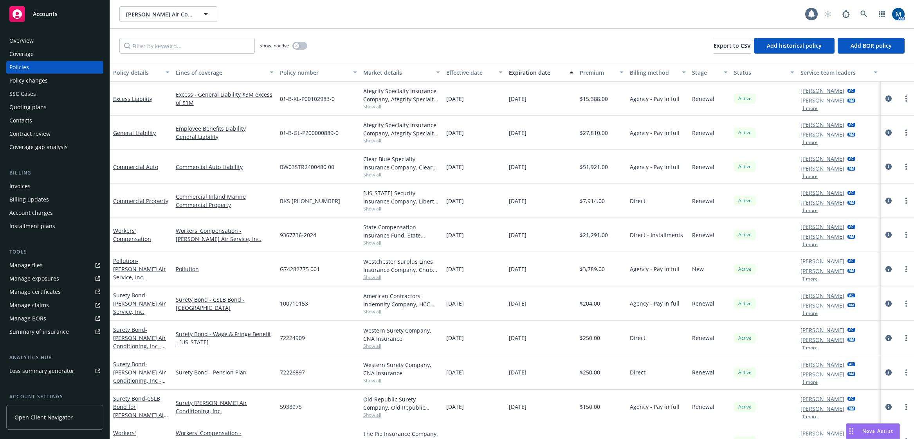
click at [370, 176] on span "Show all" at bounding box center [401, 174] width 77 height 7
click at [403, 35] on div "Show inactive Export to CSV Add historical policy Add BOR policy" at bounding box center [512, 46] width 804 height 34
click at [885, 167] on icon "circleInformation" at bounding box center [888, 167] width 6 height 6
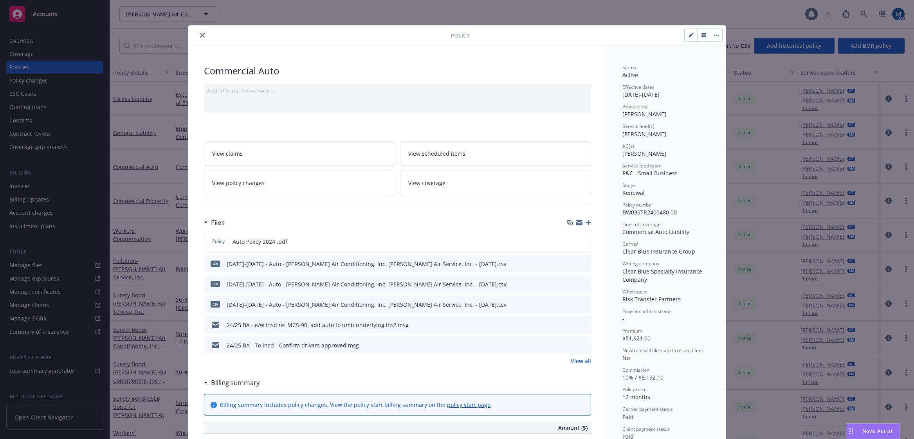
click at [581, 325] on icon "preview file" at bounding box center [583, 324] width 7 height 5
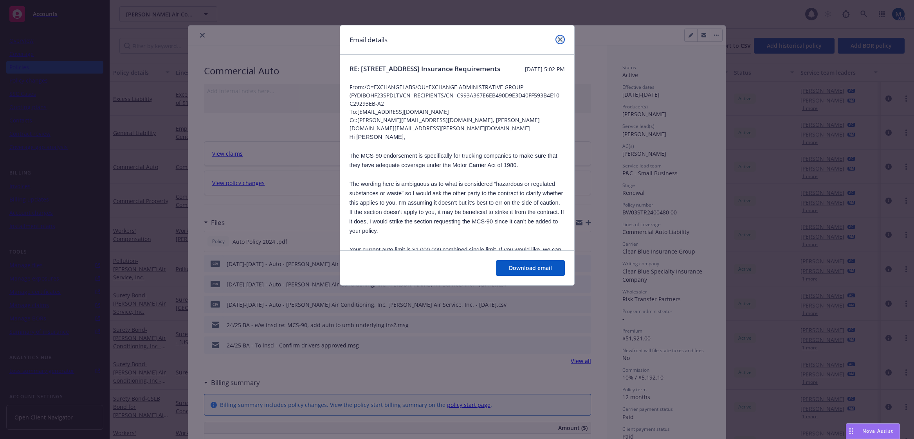
click at [562, 40] on icon "close" at bounding box center [560, 39] width 5 height 5
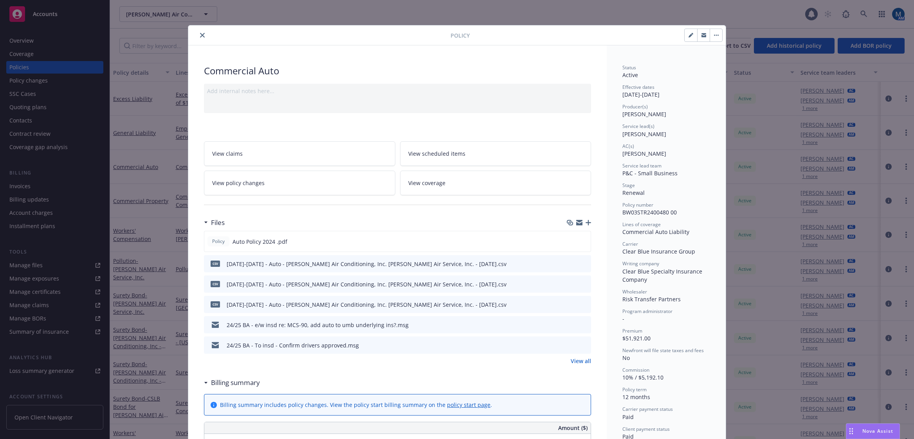
click at [200, 35] on icon "close" at bounding box center [202, 35] width 5 height 5
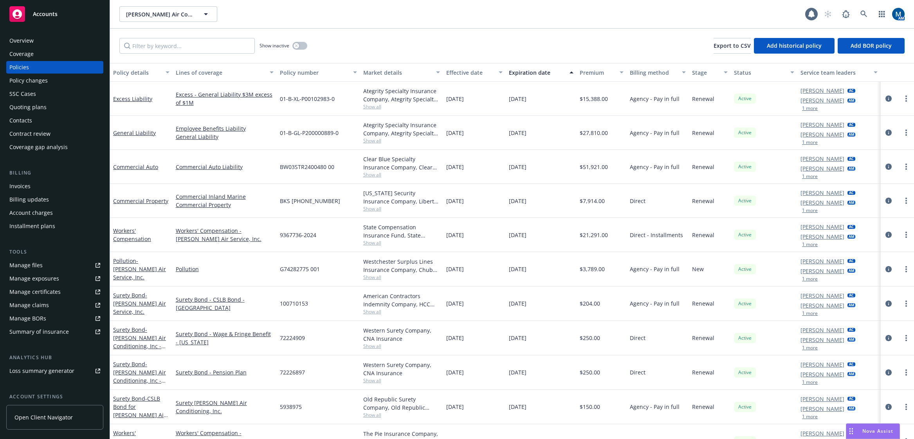
click at [396, 22] on div "Brady Air Conditioning, Inc. Brady Air Service, Inc. Brady Air Conditioning, In…" at bounding box center [512, 14] width 804 height 28
click at [862, 18] on link at bounding box center [864, 14] width 16 height 16
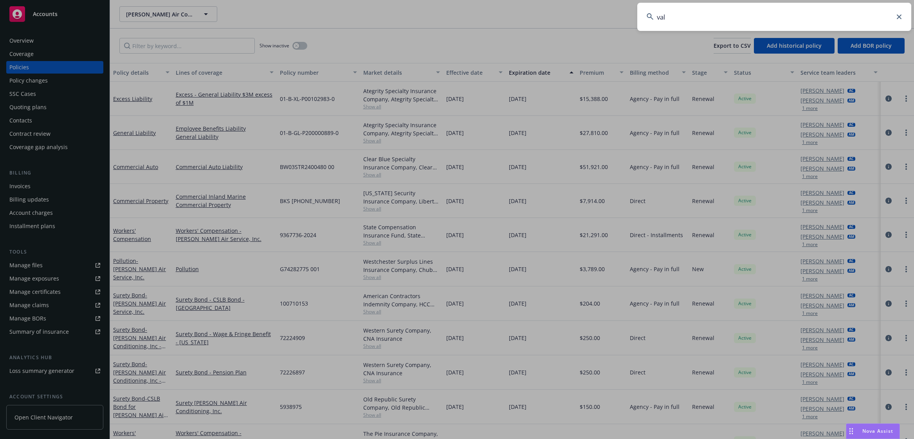
type input "valk"
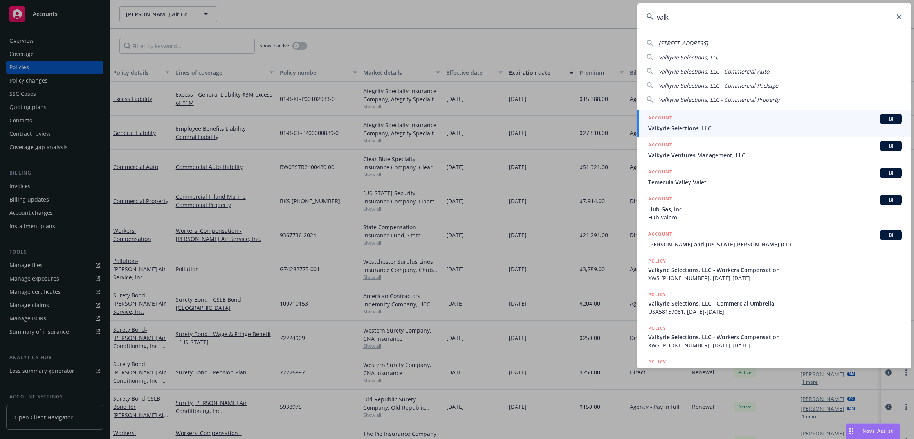
click at [708, 130] on span "Valkyrie Selections, LLC" at bounding box center [775, 128] width 254 height 8
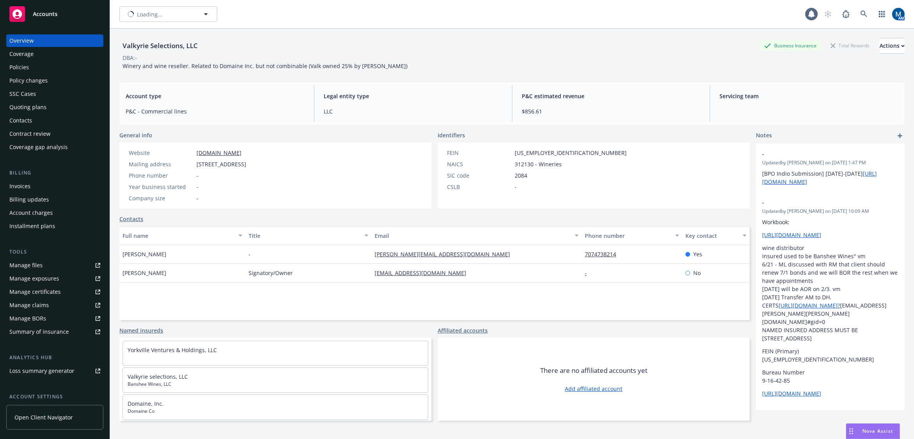
click at [33, 105] on div "Quoting plans" at bounding box center [27, 107] width 37 height 13
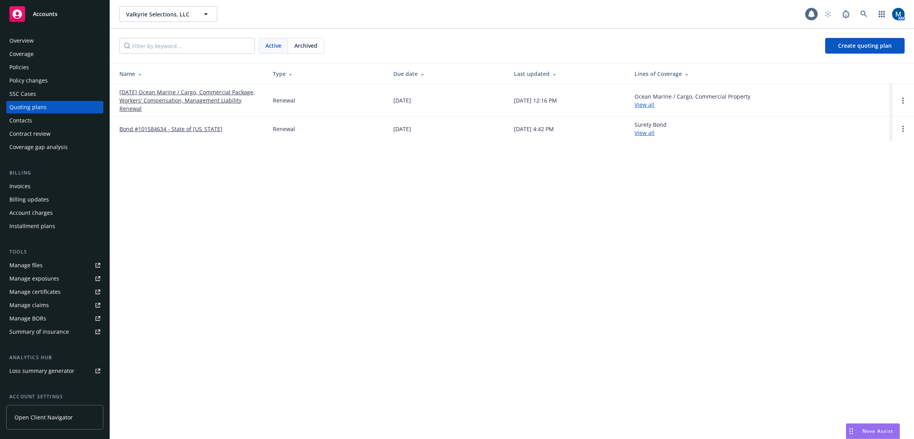
click at [51, 68] on div "Policies" at bounding box center [54, 67] width 91 height 13
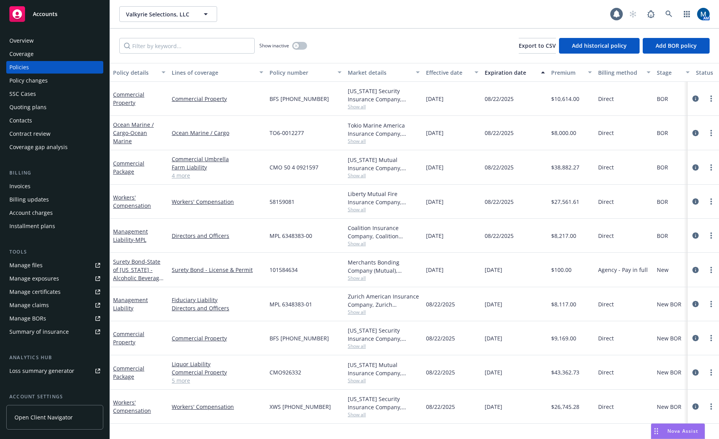
drag, startPoint x: 564, startPoint y: 318, endPoint x: 615, endPoint y: 317, distance: 51.3
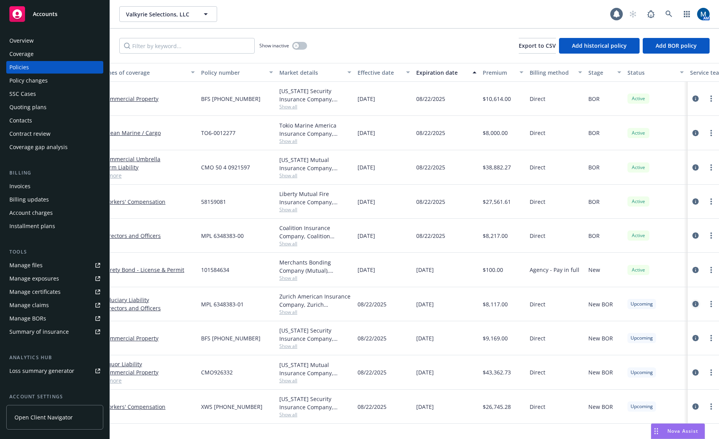
click at [694, 301] on icon "circleInformation" at bounding box center [696, 304] width 6 height 6
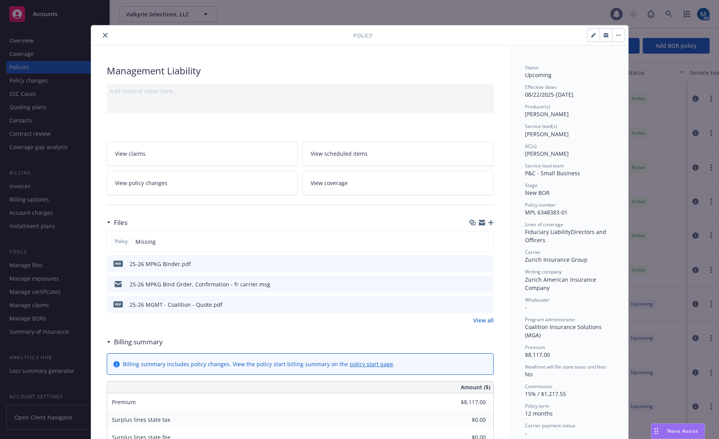
click at [103, 37] on icon "close" at bounding box center [105, 35] width 5 height 5
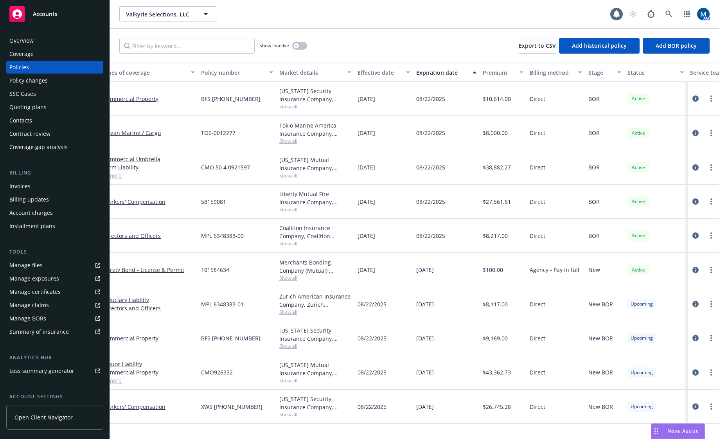
click at [40, 38] on div "Overview" at bounding box center [54, 40] width 91 height 13
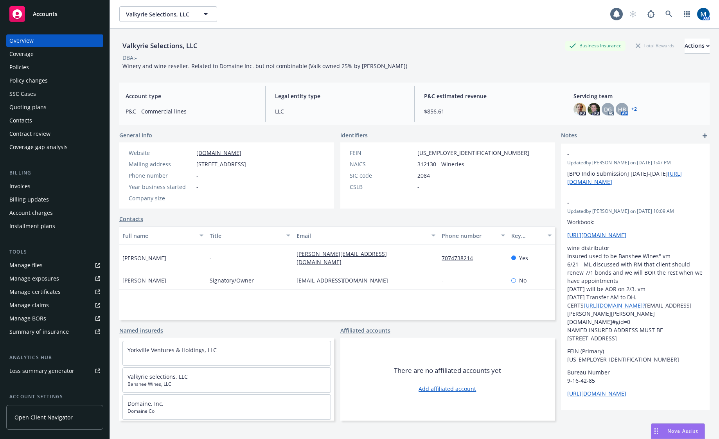
click at [30, 67] on div "Policies" at bounding box center [54, 67] width 91 height 13
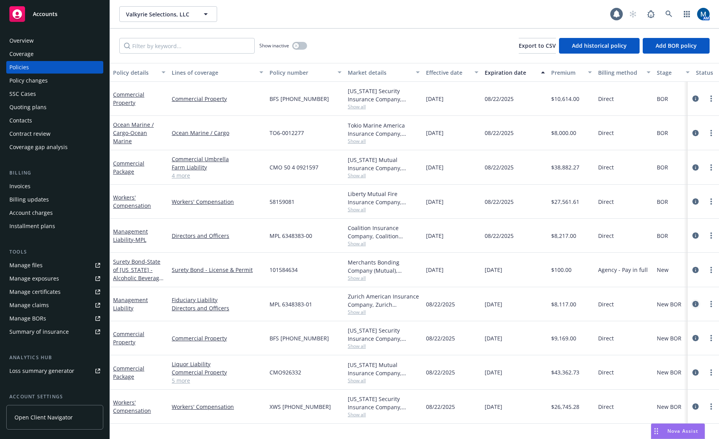
click at [694, 304] on icon "circleInformation" at bounding box center [696, 304] width 6 height 6
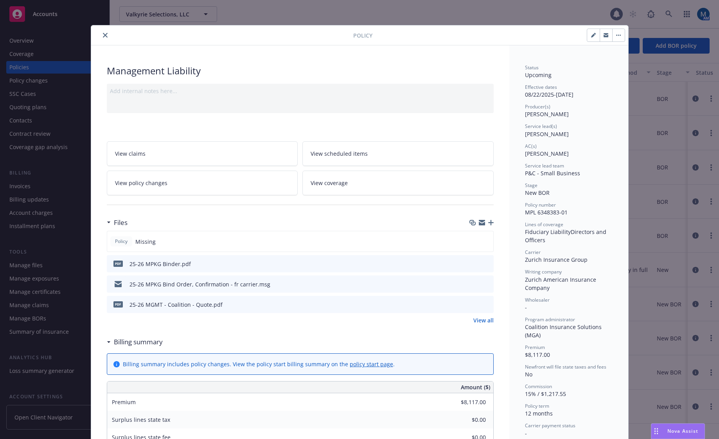
scroll to position [23, 0]
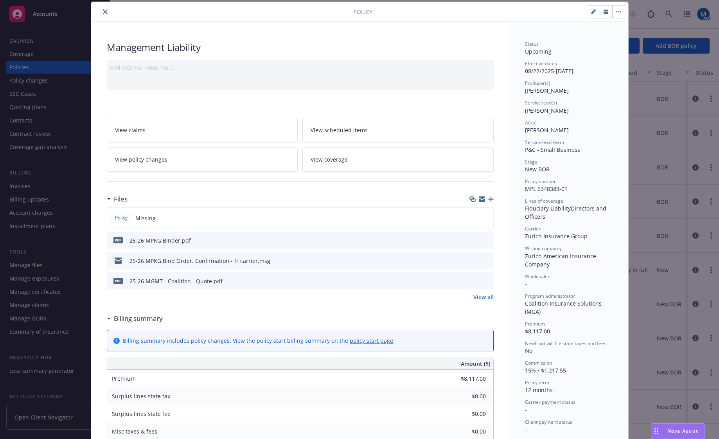
click at [587, 11] on button "button" at bounding box center [593, 11] width 13 height 13
select select "NEW_BOR"
select select "12"
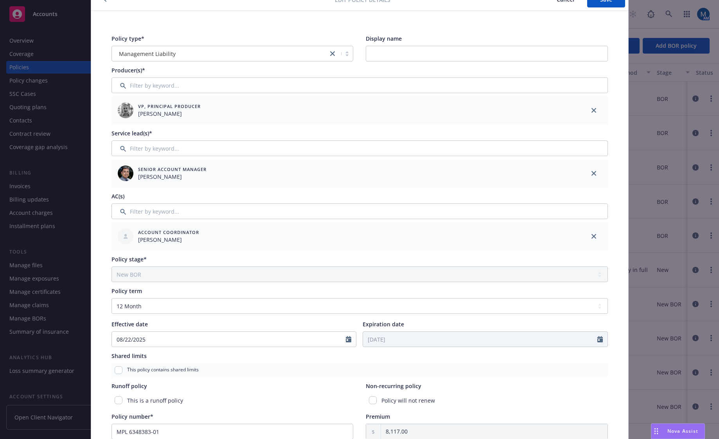
scroll to position [0, 0]
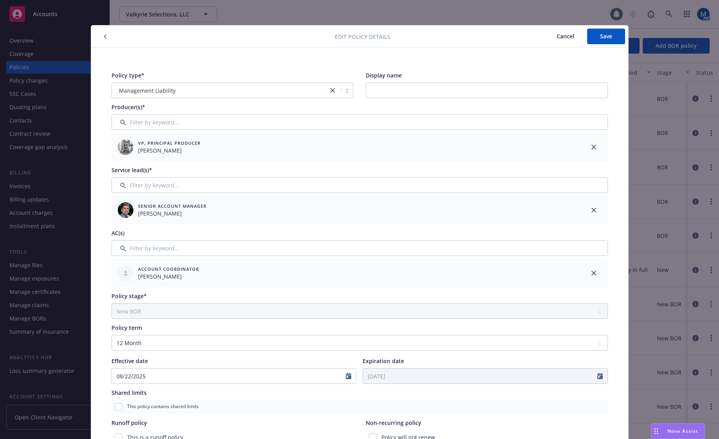
click at [569, 36] on span "Cancel" at bounding box center [566, 35] width 18 height 7
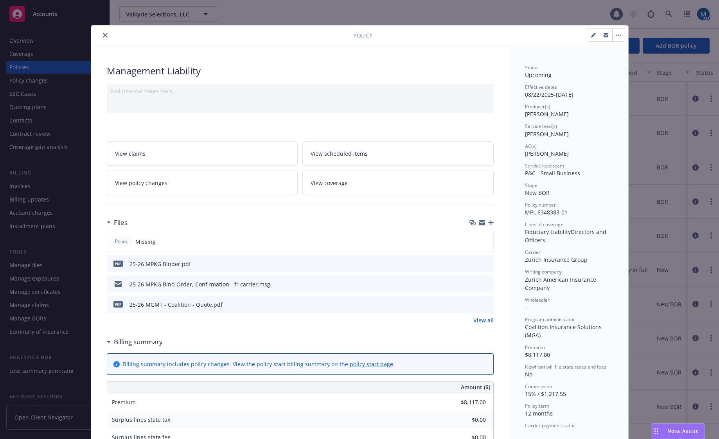
click at [621, 32] on button "button" at bounding box center [618, 35] width 13 height 13
click at [446, 56] on div "Management Liability Add internal notes here... View claims View scheduled item…" at bounding box center [300, 428] width 418 height 766
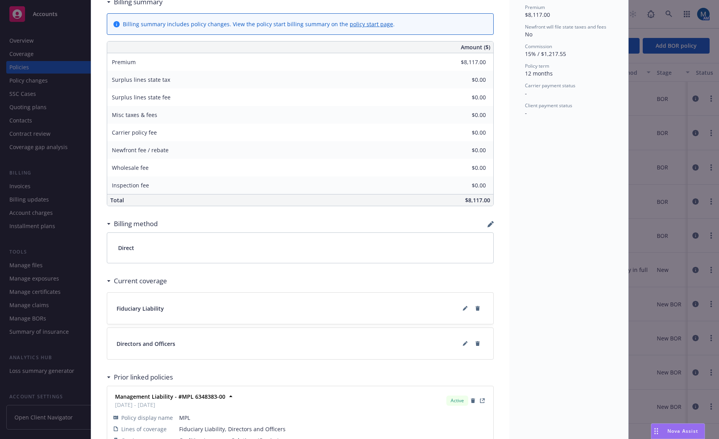
scroll to position [352, 0]
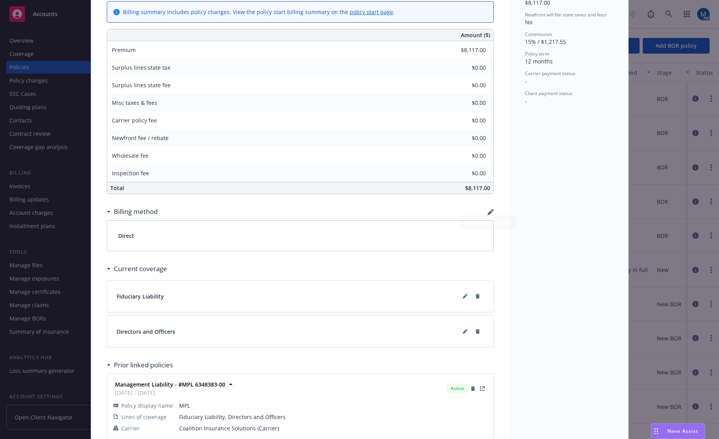
click at [487, 207] on div "Billing method" at bounding box center [300, 211] width 387 height 16
click at [489, 212] on icon "button" at bounding box center [491, 212] width 6 height 6
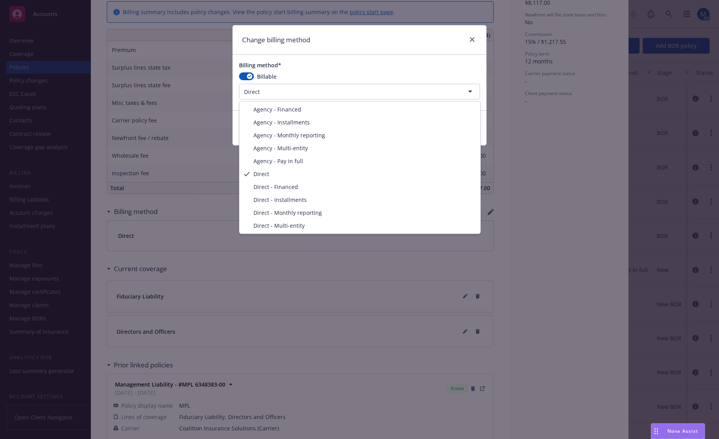
click at [340, 86] on html "Accounts Overview Coverage Policies Policy changes SSC Cases Quoting plans Cont…" at bounding box center [359, 219] width 719 height 439
select select "AGENCY_PAY_IN_FULL"
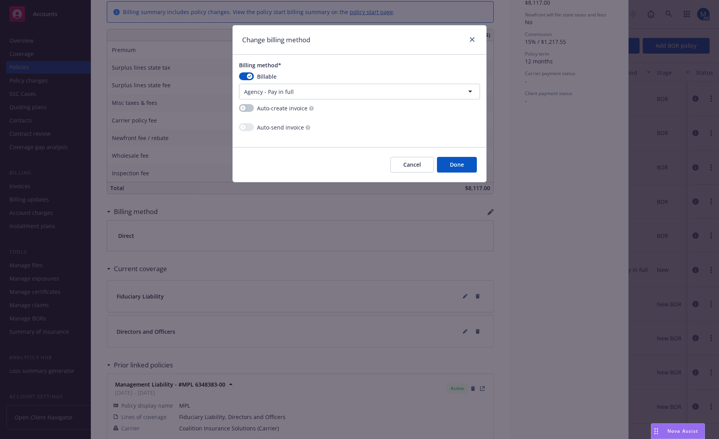
click at [453, 163] on button "Done" at bounding box center [457, 165] width 40 height 16
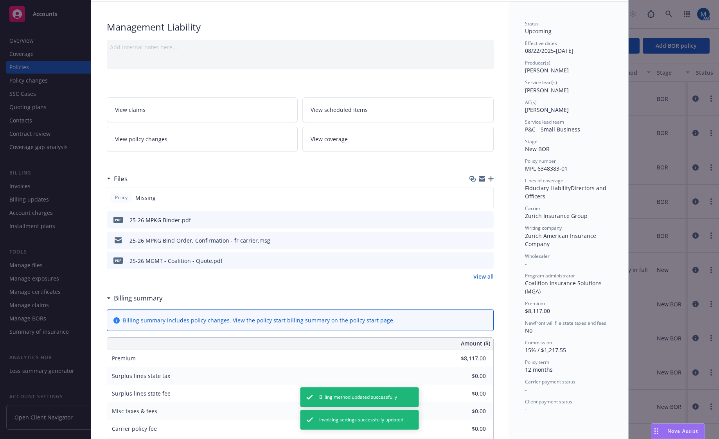
scroll to position [0, 0]
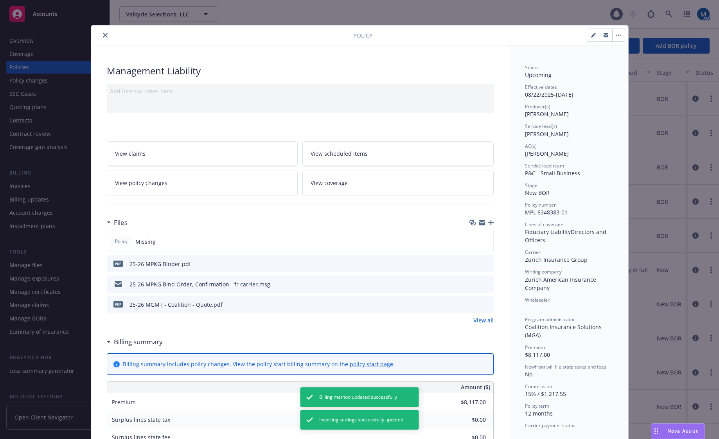
click at [489, 223] on icon "button" at bounding box center [490, 222] width 5 height 5
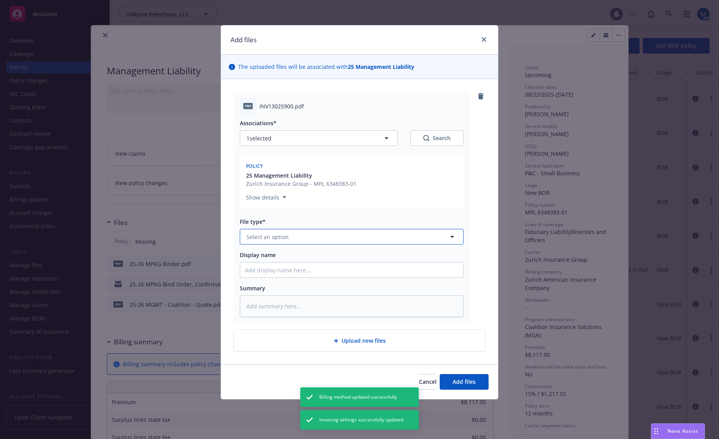
click at [305, 233] on button "Select an option" at bounding box center [352, 237] width 224 height 16
type input "im"
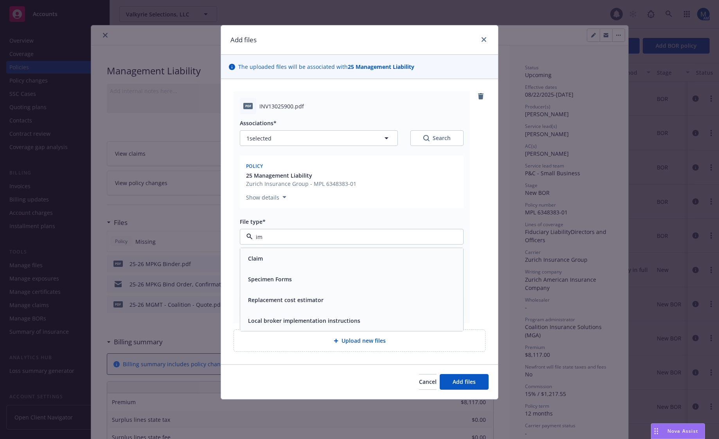
type textarea "x"
type input "inv"
click at [271, 281] on span "Invoice - Third Party" at bounding box center [275, 279] width 54 height 8
click at [281, 266] on input "Display name" at bounding box center [351, 270] width 223 height 15
type textarea "x"
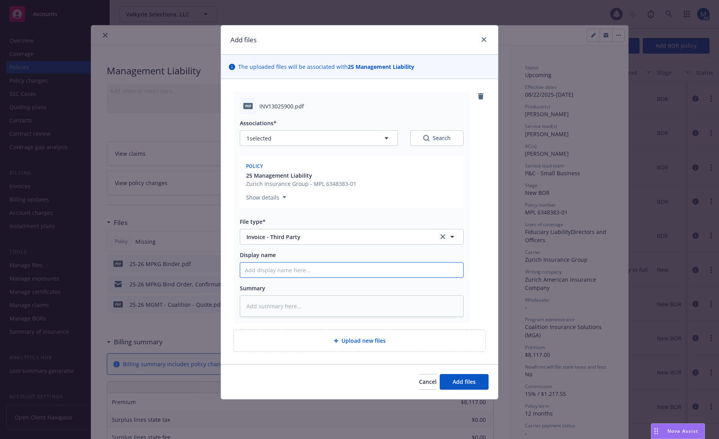
type input "2"
type textarea "x"
type input "25"
type textarea "x"
type input "25-"
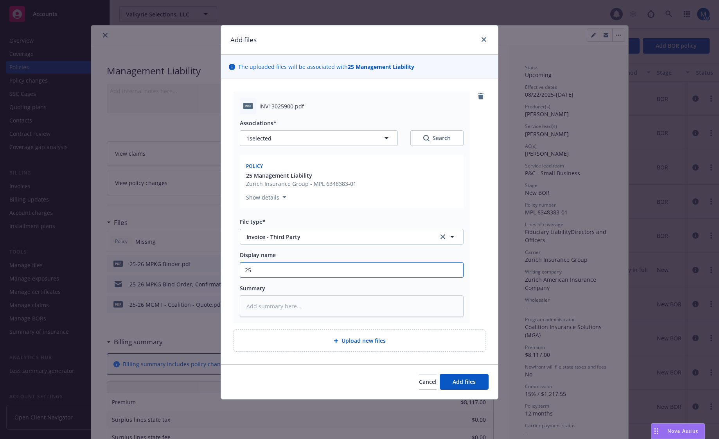
type textarea "x"
type input "25-2"
type textarea "x"
type input "25-26"
type textarea "x"
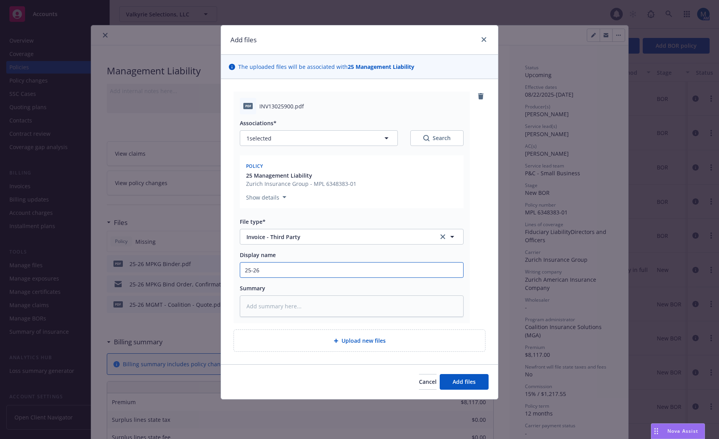
type input "25-26"
type textarea "x"
type input "25-26 M"
type textarea "x"
type input "25-26 MP"
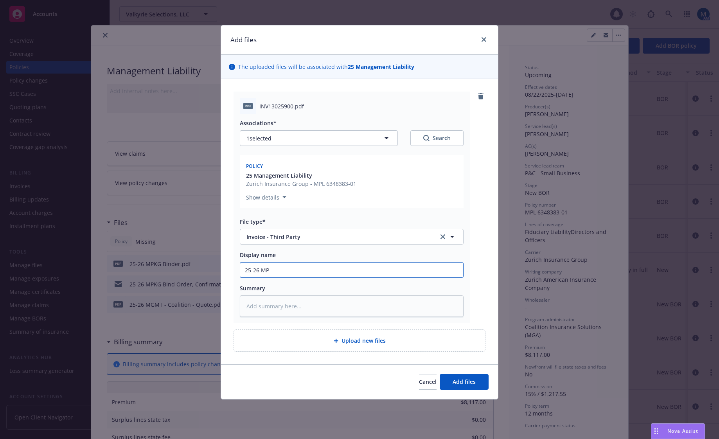
type textarea "x"
type input "25-26 MPK"
type textarea "x"
type input "25-26 MPKG"
type textarea "x"
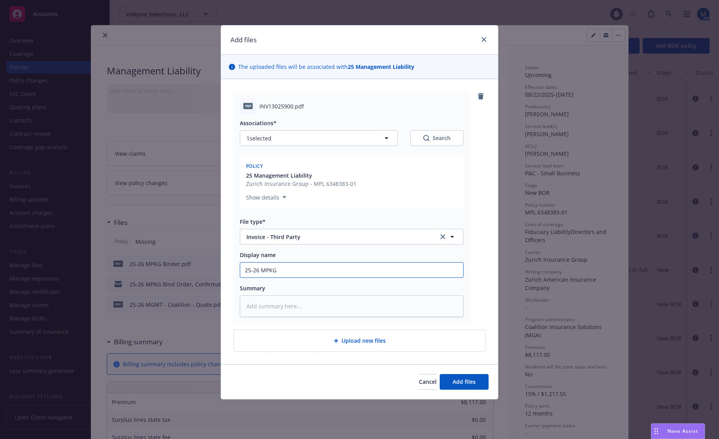
type input "25-26 MPKG"
type textarea "x"
type input "25-26 MPKG I"
type textarea "x"
type input "25-26 MPKG In"
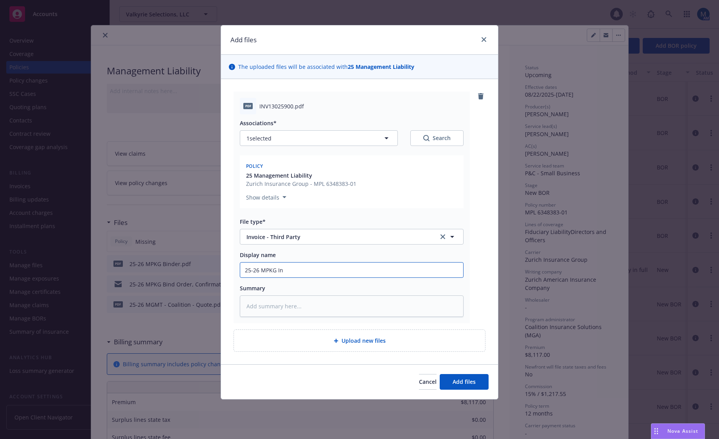
type textarea "x"
type input "25-26 MPKG Inv"
type textarea "x"
type input "25-26 MPKG Invo"
type textarea "x"
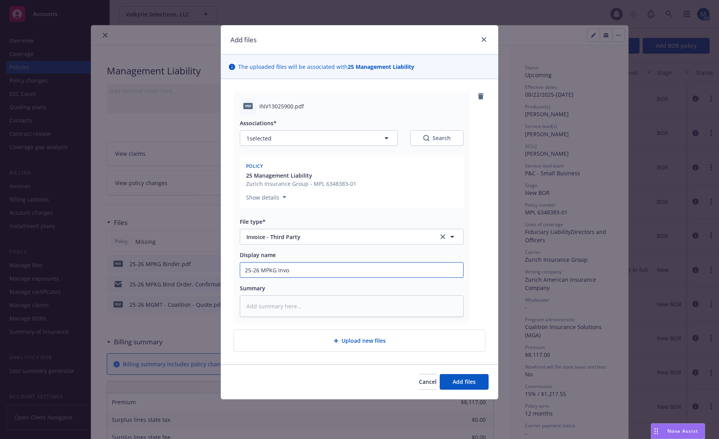
type input "25-26 MPKG Invoi"
type textarea "x"
type input "25-26 MPKG Invoic"
type textarea "x"
type input "25-26 MPKG Invoice"
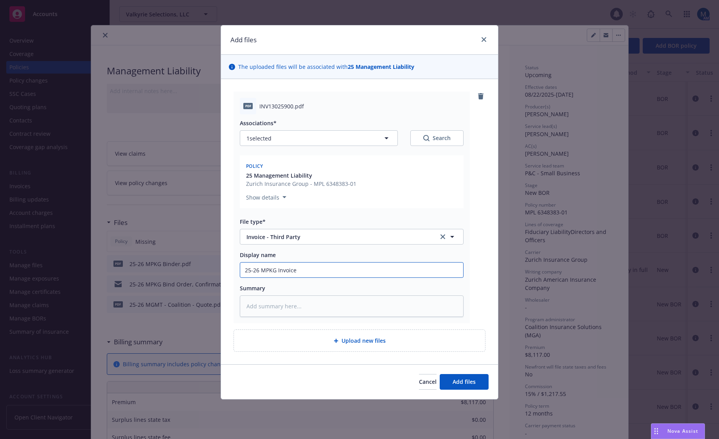
type textarea "x"
type input "25-26 MPKG Invoice"
type textarea "x"
type input "25-26 MPKG Invoice -"
type textarea "x"
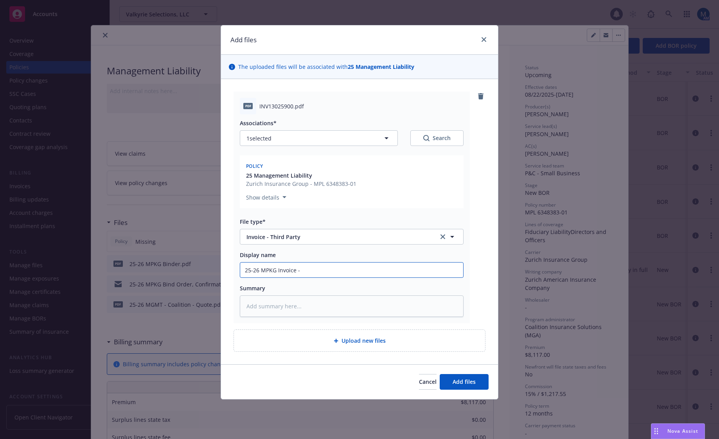
type input "25-26 MPKG Invoice -"
type textarea "x"
type input "25-26 MPKG Invoice - A"
type textarea "x"
type input "25-26 MPKG Invoice - Ag"
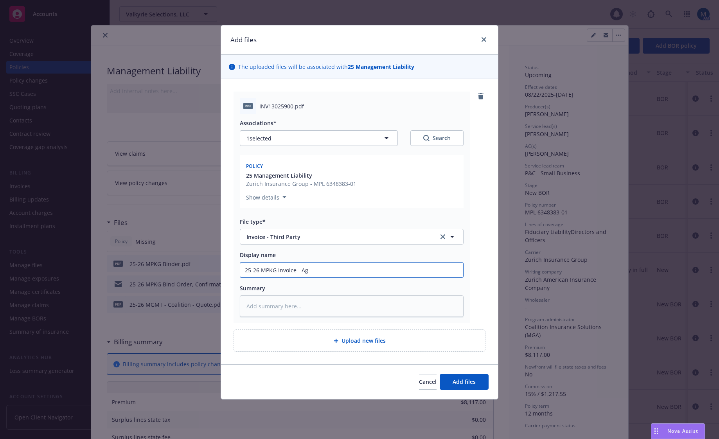
type textarea "x"
type input "25-26 MPKG Invoice - Age"
type textarea "x"
type input "25-26 MPKG Invoice - Agen"
type textarea "x"
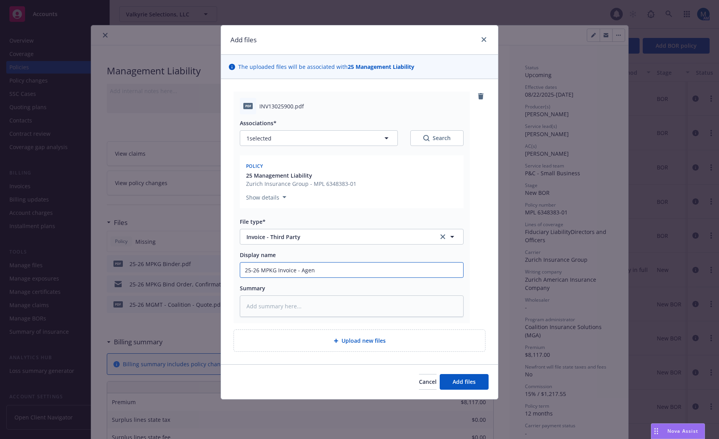
type input "25-26 MPKG Invoice - Agenc"
type textarea "x"
type input "25-26 MPKG Invoice - Agency"
type textarea "x"
type input "25-26 MPKG Invoice - Agency"
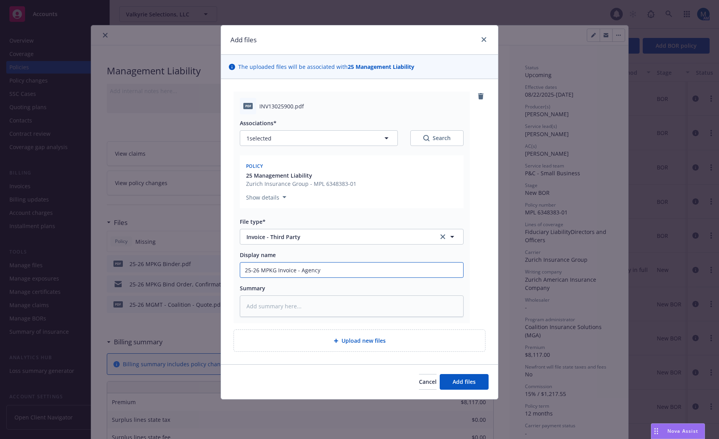
type textarea "x"
type input "25-26 MPKG Invoice - Agency C"
type textarea "x"
type input "25-26 MPKG Invoice - Agency Co"
type textarea "x"
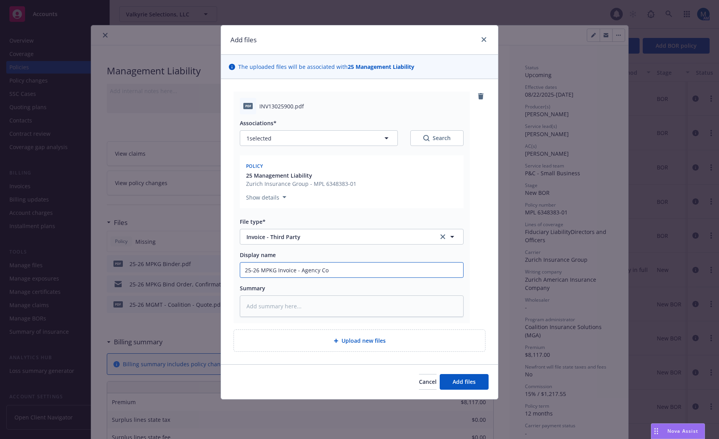
type input "25-26 MPKG Invoice - Agency Cop"
type textarea "x"
type input "25-26 MPKG Invoice - Agency Copy"
click at [471, 382] on span "Add files" at bounding box center [464, 381] width 23 height 7
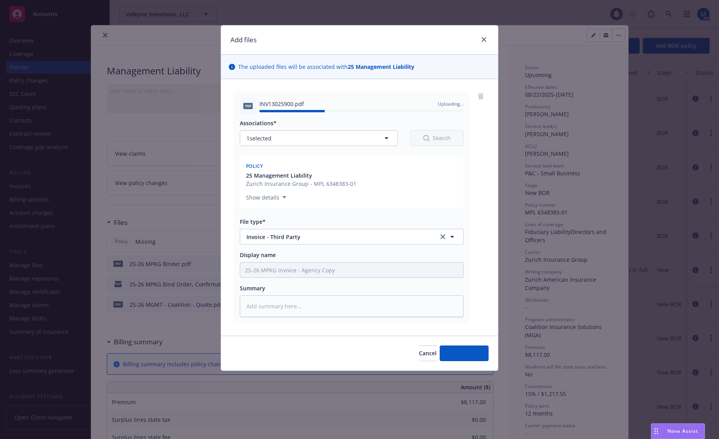
type textarea "x"
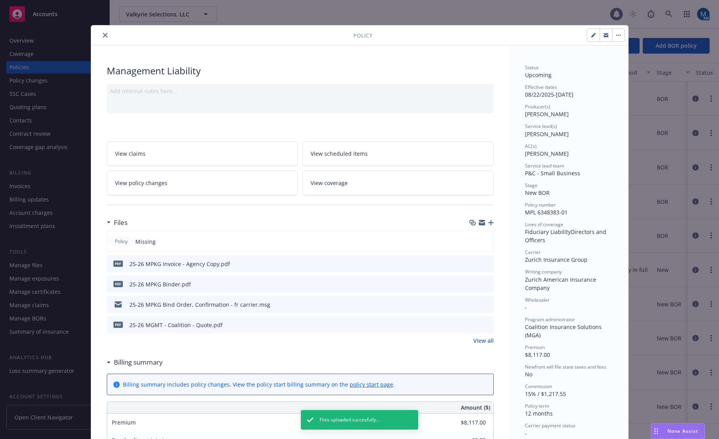
click at [103, 36] on icon "close" at bounding box center [105, 35] width 5 height 5
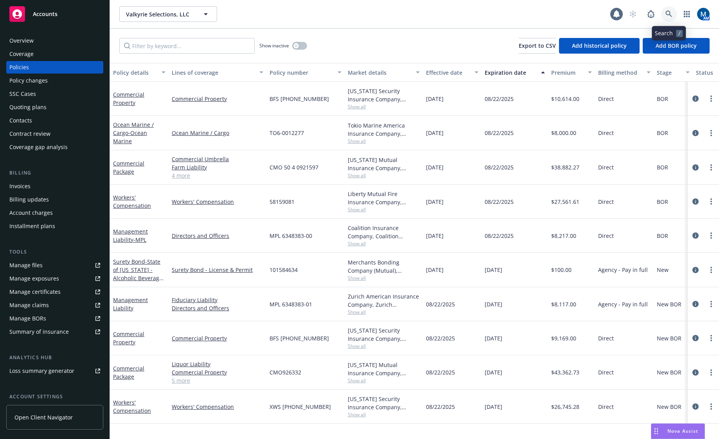
click at [668, 13] on icon at bounding box center [669, 14] width 7 height 7
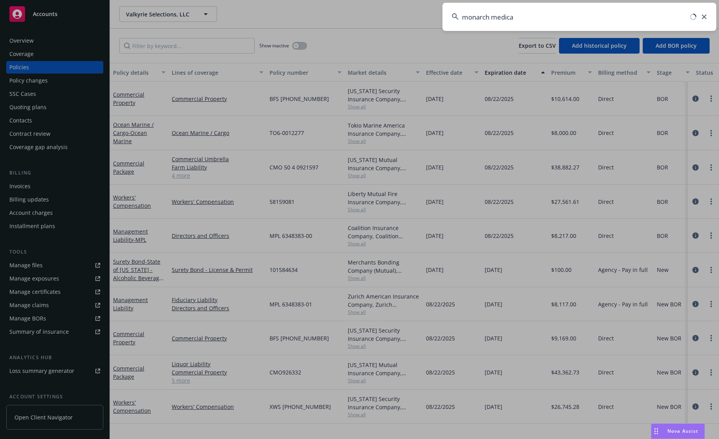
type input "monarch medical"
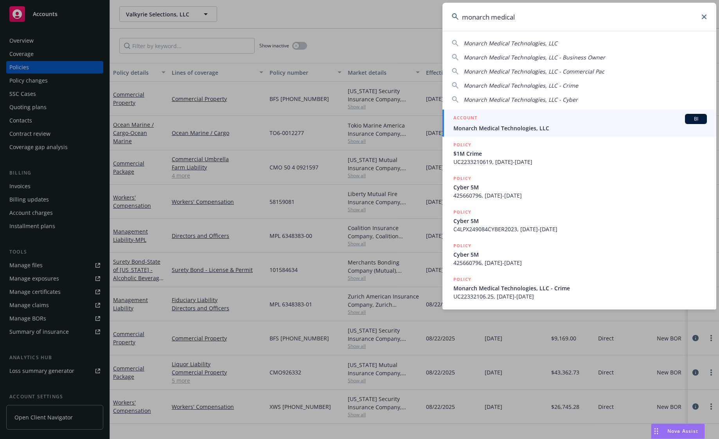
click at [504, 122] on div "ACCOUNT BI" at bounding box center [581, 119] width 254 height 10
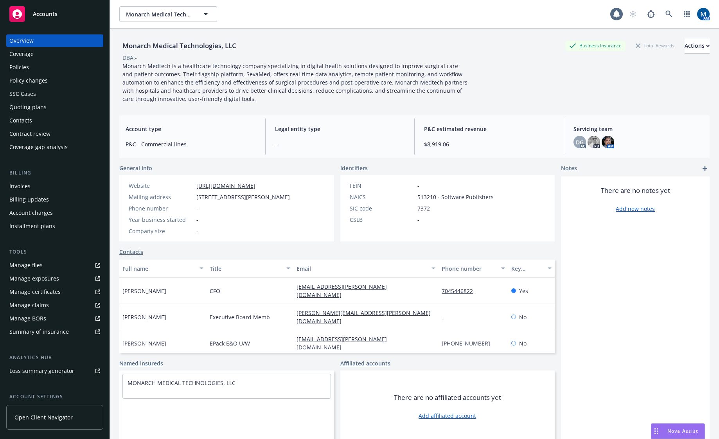
click at [43, 79] on div "Policy changes" at bounding box center [28, 80] width 38 height 13
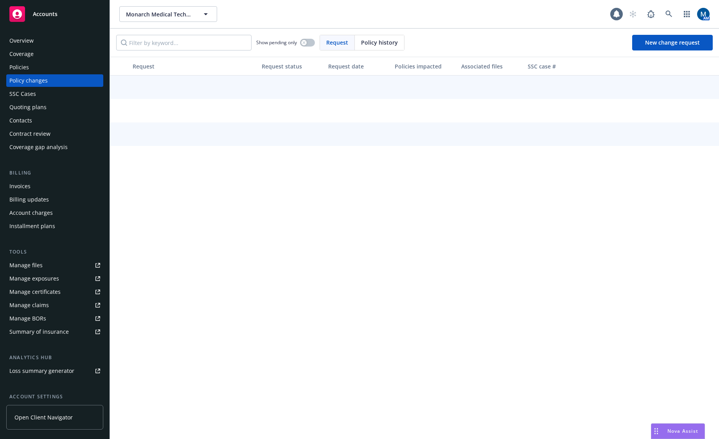
click at [40, 108] on div "Quoting plans" at bounding box center [27, 107] width 37 height 13
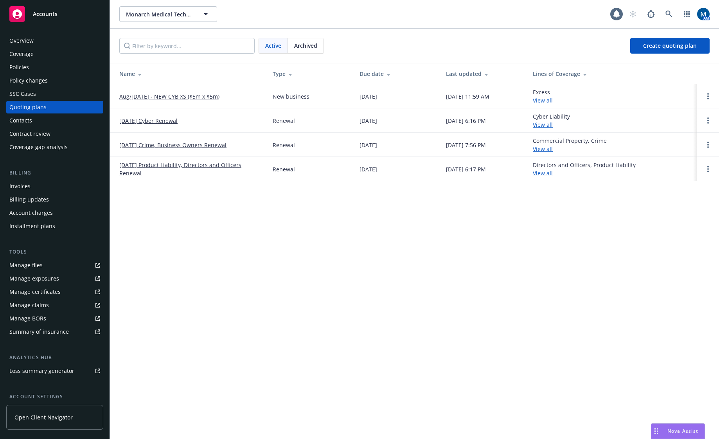
click at [198, 98] on link "Aug/Sept 2025 - NEW CYB XS ($5m x $5m)" at bounding box center [169, 96] width 100 height 8
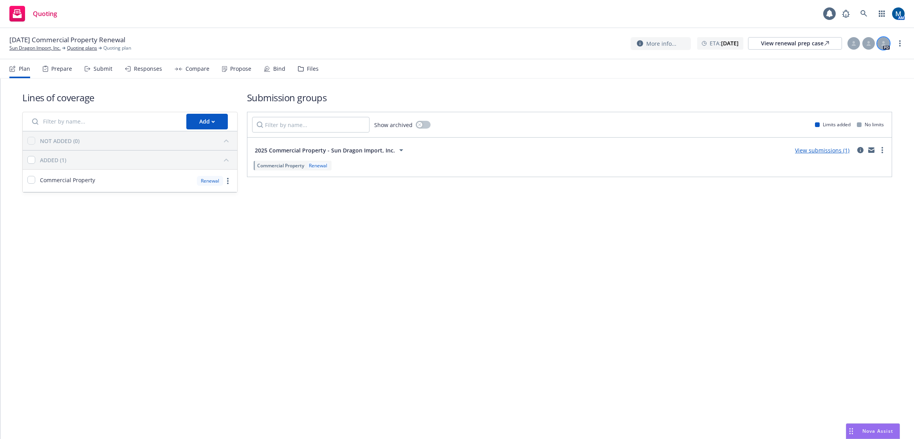
click at [881, 45] on icon at bounding box center [883, 43] width 5 height 5
drag, startPoint x: 849, startPoint y: 38, endPoint x: 862, endPoint y: 39, distance: 13.4
click at [850, 38] on div at bounding box center [853, 43] width 13 height 13
click at [866, 40] on div at bounding box center [868, 43] width 13 height 13
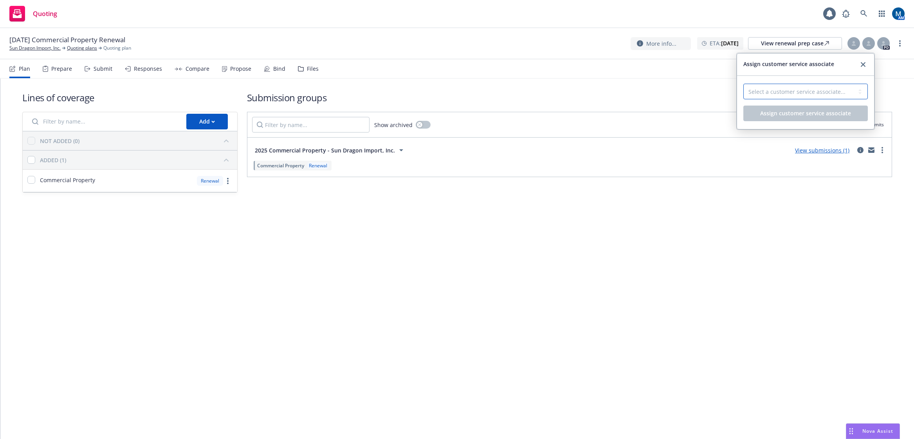
click at [806, 95] on select "Select a customer service associate... Denisse Gonzales" at bounding box center [805, 92] width 124 height 16
select select "b1871b76-20c6-49ca-8ff7-1fc8088bc610"
click at [743, 84] on select "Select a customer service associate... [PERSON_NAME]" at bounding box center [805, 92] width 124 height 16
drag, startPoint x: 799, startPoint y: 112, endPoint x: 826, endPoint y: 90, distance: 34.7
click at [799, 112] on span "Assign customer service associate" at bounding box center [805, 113] width 91 height 7
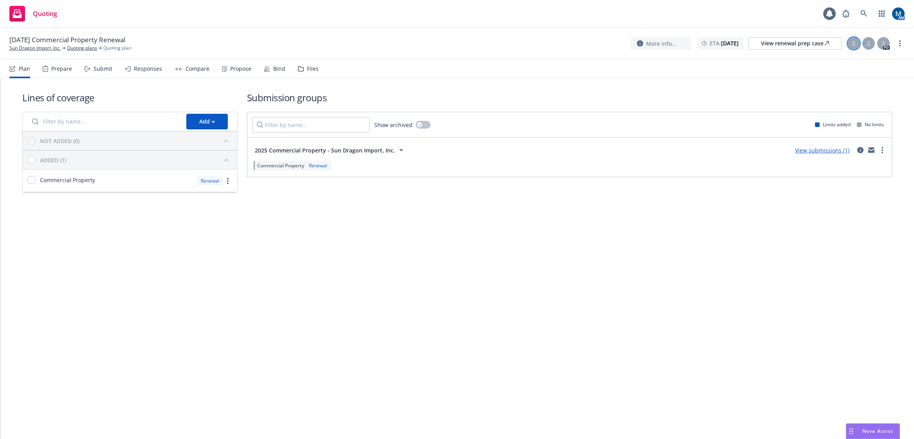
click at [850, 44] on div at bounding box center [853, 43] width 13 height 13
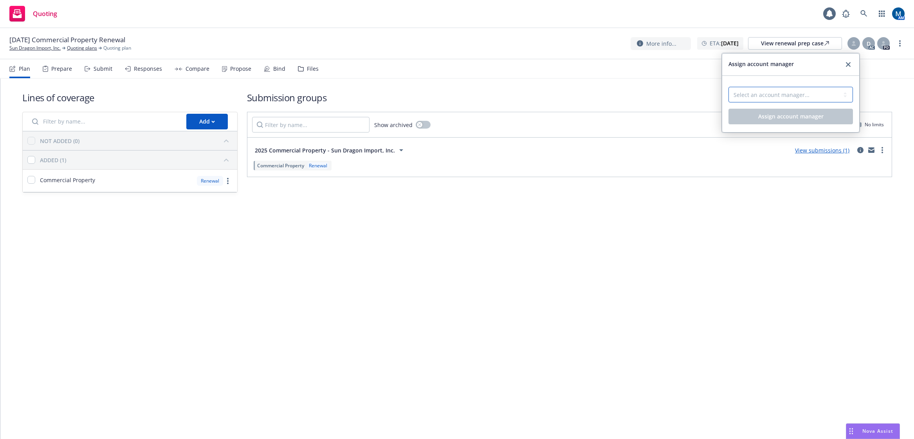
click at [782, 92] on select "Select an account manager... Marlowe Milo" at bounding box center [790, 95] width 124 height 16
select select "ef930200-823a-4c9a-b14d-3d30737a3658"
click at [728, 87] on select "Select an account manager... Marlowe Milo" at bounding box center [790, 95] width 124 height 16
click at [770, 117] on span "Assign account manager" at bounding box center [790, 116] width 65 height 7
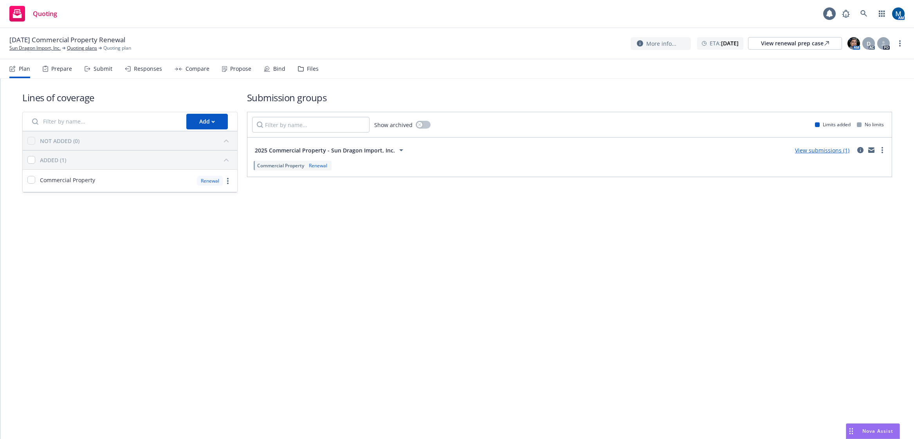
click at [95, 67] on div "Submit" at bounding box center [103, 69] width 19 height 6
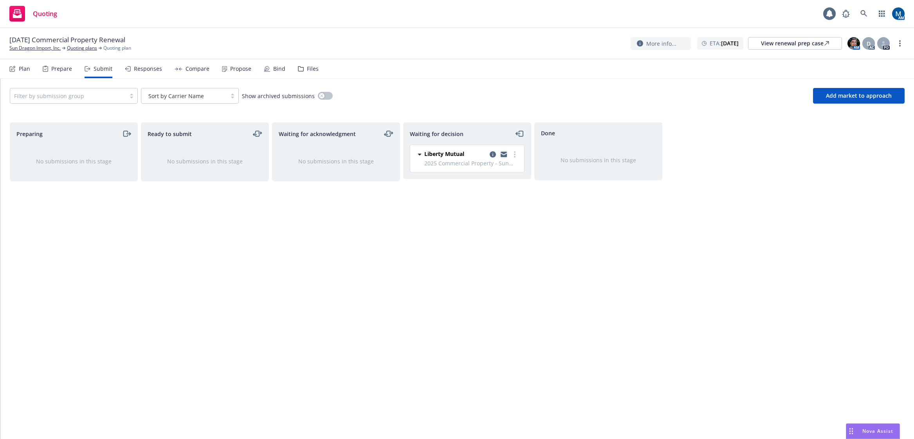
click at [500, 154] on icon "copy logging email" at bounding box center [503, 156] width 6 height 4
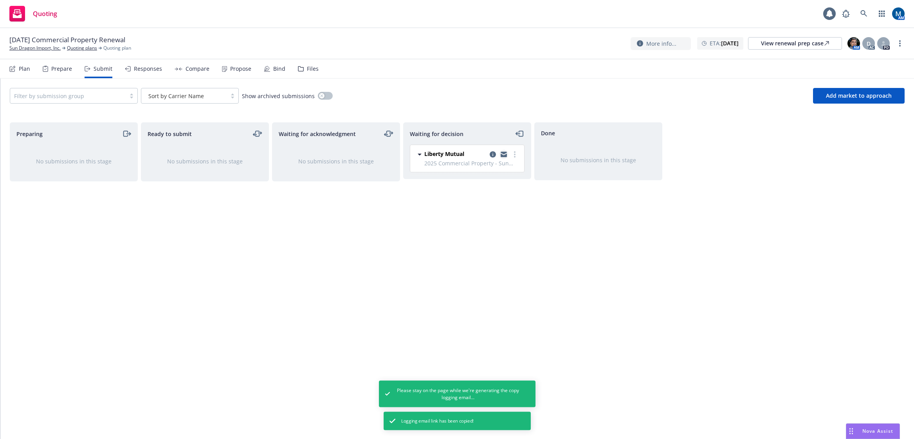
click at [502, 153] on icon "copy logging email" at bounding box center [503, 153] width 6 height 3
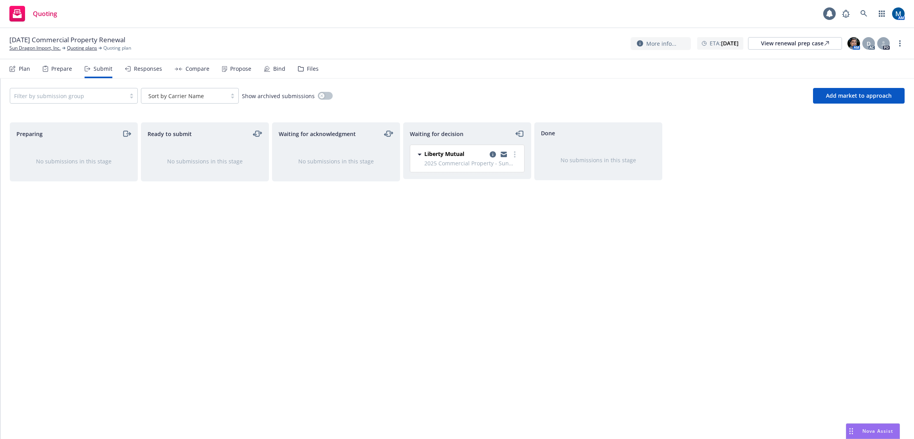
click at [362, 259] on div "Waiting for acknowledgment No submissions in this stage" at bounding box center [336, 272] width 128 height 301
drag, startPoint x: 307, startPoint y: 29, endPoint x: 279, endPoint y: 4, distance: 37.7
click at [306, 27] on div "Quoting 1 AM 11/08/25 Commercial Property Renewal Sun Dragon Import, Inc. Quoti…" at bounding box center [457, 219] width 914 height 439
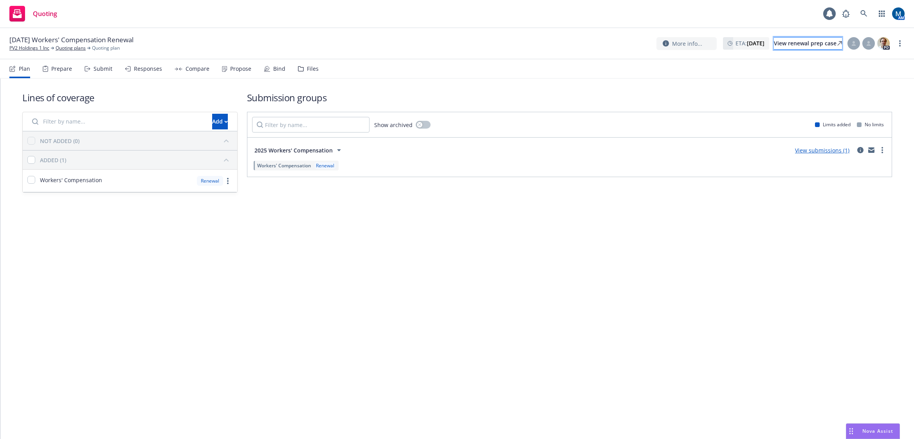
click at [805, 40] on div "View renewal prep case" at bounding box center [808, 44] width 68 height 12
click at [870, 42] on icon at bounding box center [868, 43] width 5 height 5
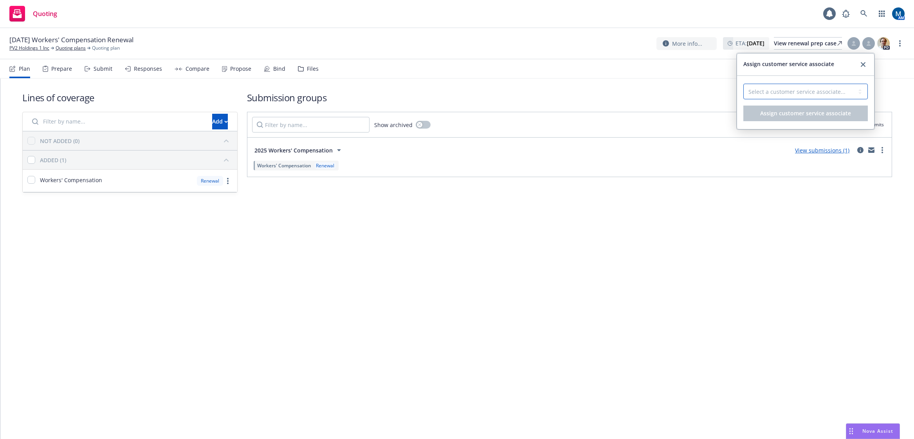
drag, startPoint x: 815, startPoint y: 86, endPoint x: 816, endPoint y: 91, distance: 5.5
click at [815, 86] on select "Select a customer service associate... [PERSON_NAME]" at bounding box center [805, 92] width 124 height 16
select select "b1871b76-20c6-49ca-8ff7-1fc8088bc610"
click at [743, 84] on select "Select a customer service associate... [PERSON_NAME]" at bounding box center [805, 92] width 124 height 16
click at [805, 112] on span "Assign customer service associate" at bounding box center [805, 113] width 91 height 7
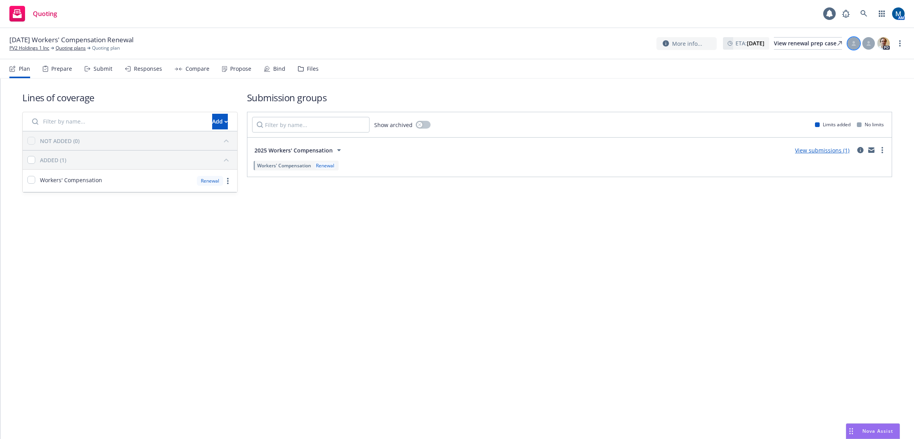
click at [852, 45] on icon at bounding box center [854, 45] width 4 height 2
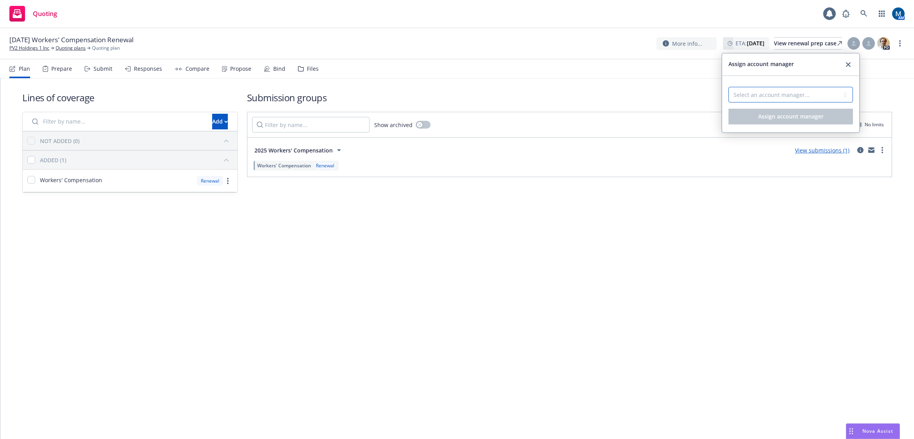
click at [780, 89] on select "Select an account manager... [PERSON_NAME]" at bounding box center [790, 95] width 124 height 16
select select "ef930200-823a-4c9a-b14d-3d30737a3658"
click at [728, 87] on select "Select an account manager... [PERSON_NAME]" at bounding box center [790, 95] width 124 height 16
click at [775, 117] on span "Assign account manager" at bounding box center [790, 116] width 65 height 7
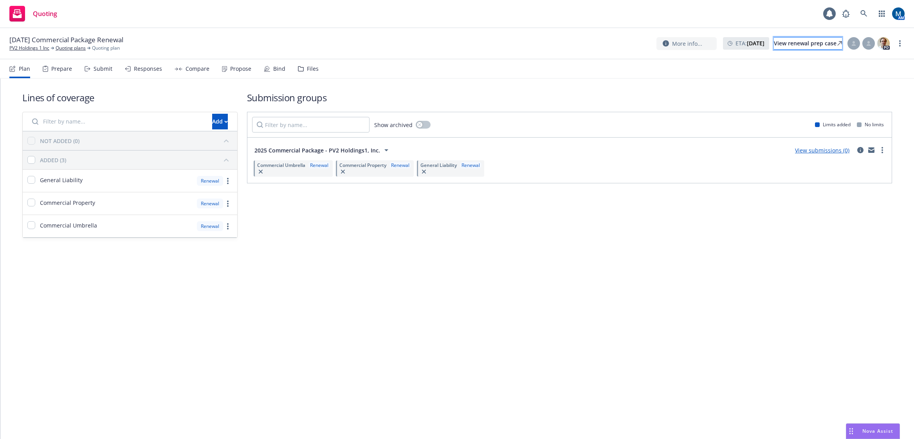
click at [805, 40] on div "View renewal prep case" at bounding box center [808, 44] width 68 height 12
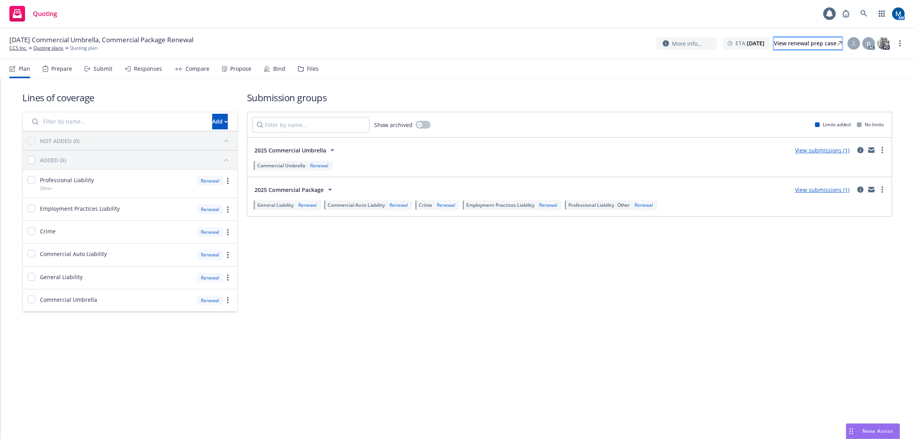
click at [799, 44] on div "View renewal prep case" at bounding box center [808, 44] width 68 height 12
click at [860, 42] on div "D AC PD" at bounding box center [868, 43] width 44 height 14
click at [857, 42] on div at bounding box center [853, 43] width 13 height 13
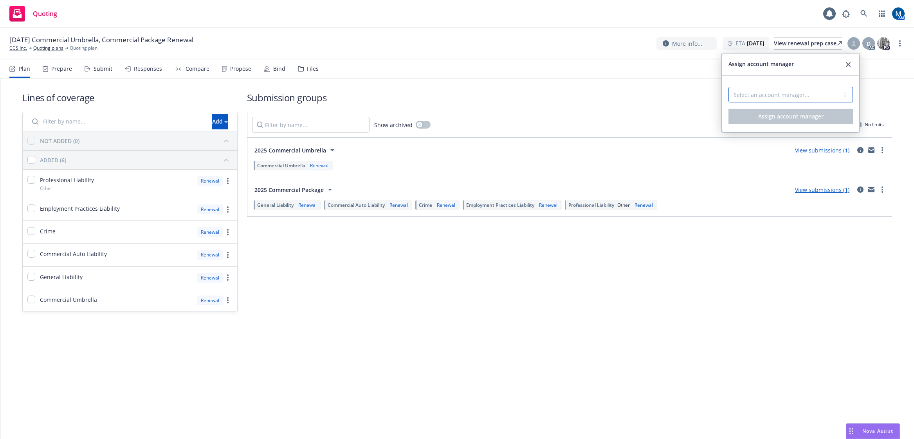
click at [793, 90] on select "Select an account manager... Marlowe Milo" at bounding box center [790, 95] width 124 height 16
select select "ef930200-823a-4c9a-b14d-3d30737a3658"
click at [728, 87] on select "Select an account manager... Marlowe Milo" at bounding box center [790, 95] width 124 height 16
click at [774, 118] on span "Assign account manager" at bounding box center [790, 116] width 65 height 7
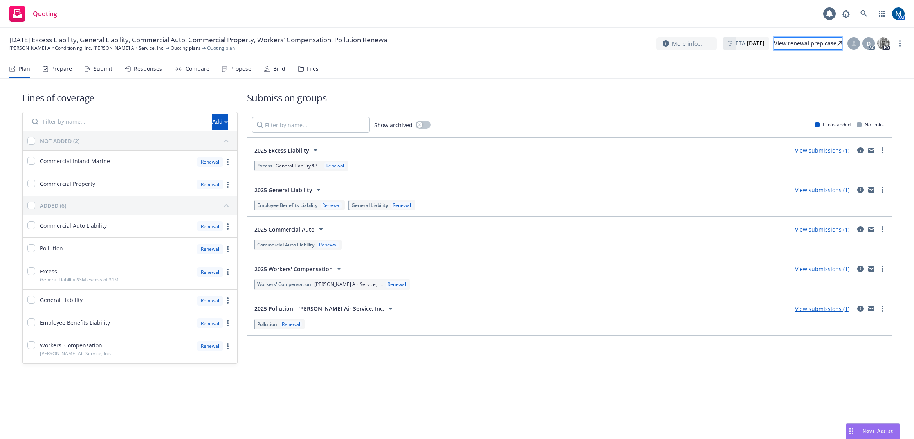
click at [795, 45] on div "View renewal prep case" at bounding box center [808, 44] width 68 height 12
click at [103, 72] on div "Submit" at bounding box center [103, 69] width 19 height 6
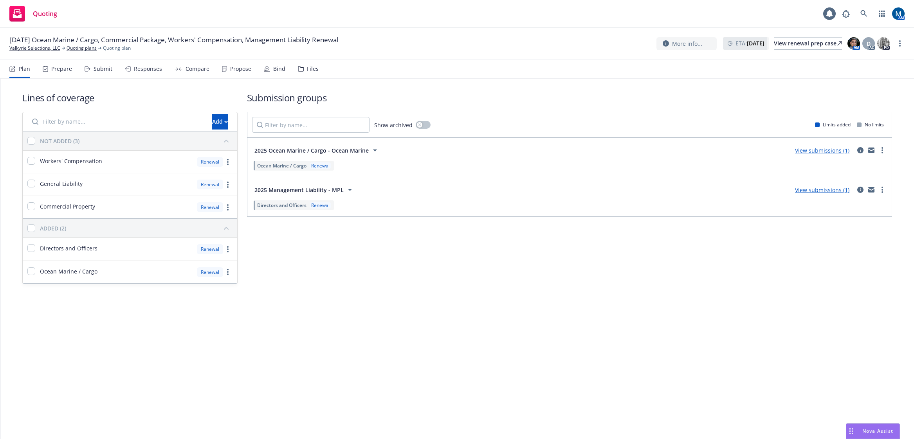
click at [266, 68] on icon at bounding box center [267, 69] width 6 height 6
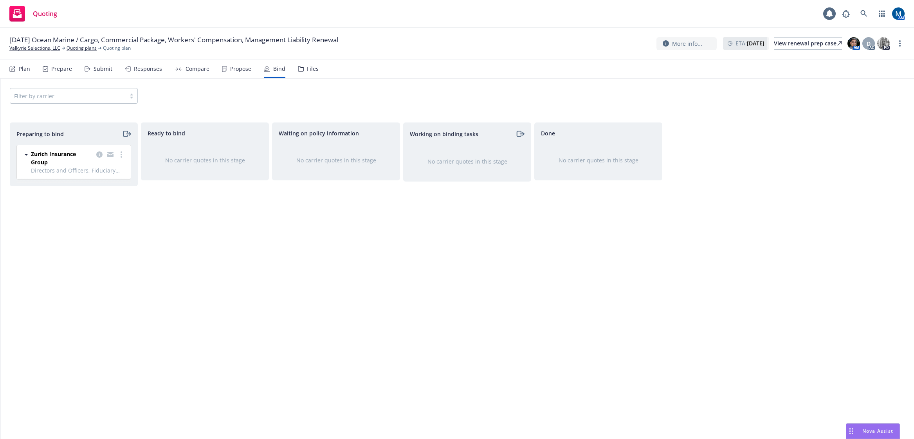
click at [233, 71] on div "Propose" at bounding box center [240, 69] width 21 height 6
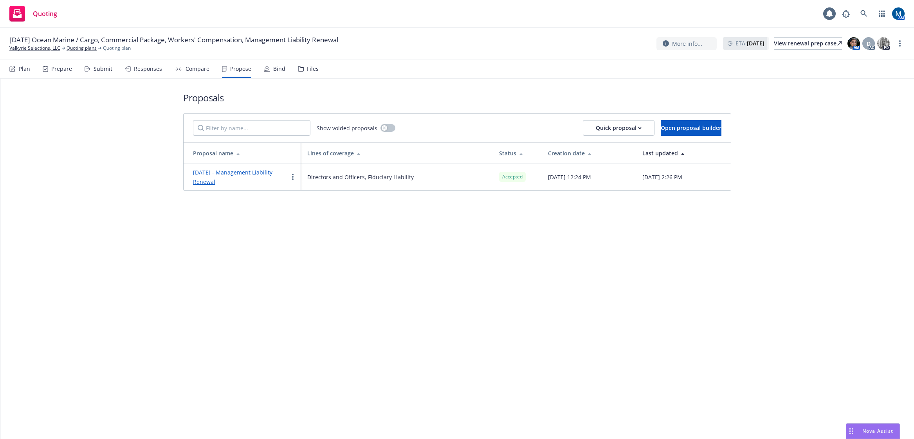
click at [275, 69] on div "Bind" at bounding box center [279, 69] width 12 height 6
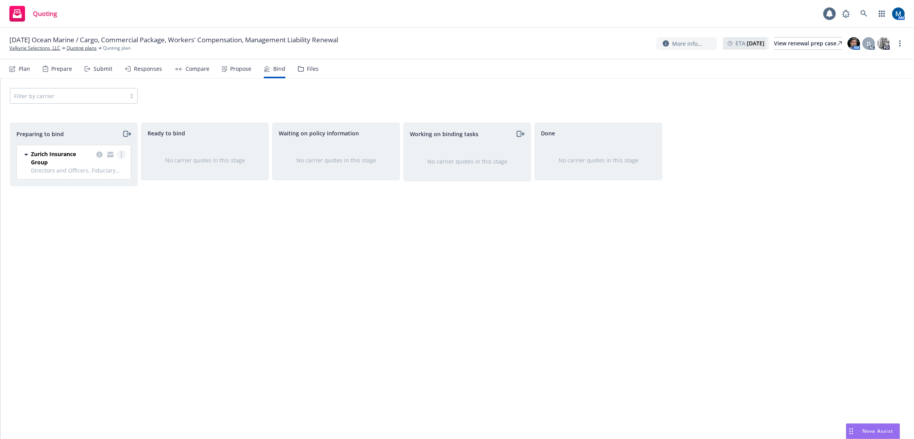
click at [124, 157] on link "more" at bounding box center [121, 154] width 9 height 9
click at [99, 184] on span "Log bind order" at bounding box center [78, 185] width 58 height 7
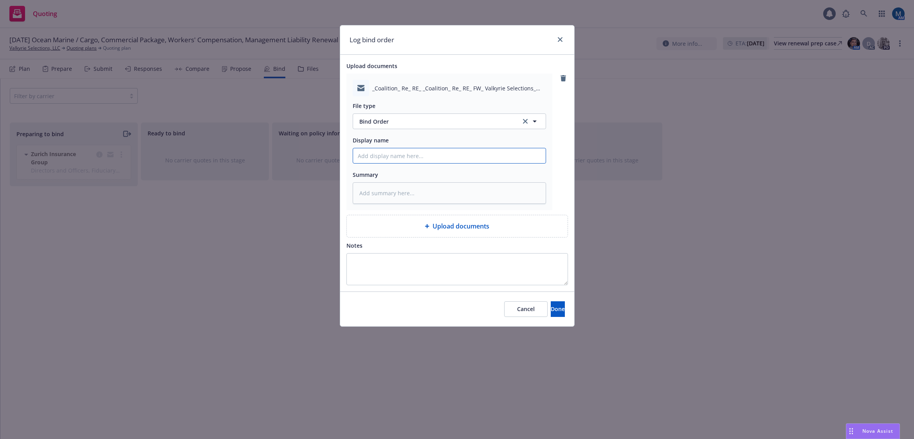
click at [422, 161] on input "Display name" at bounding box center [449, 155] width 193 height 15
type textarea "x"
type input "2"
type textarea "x"
type input "25"
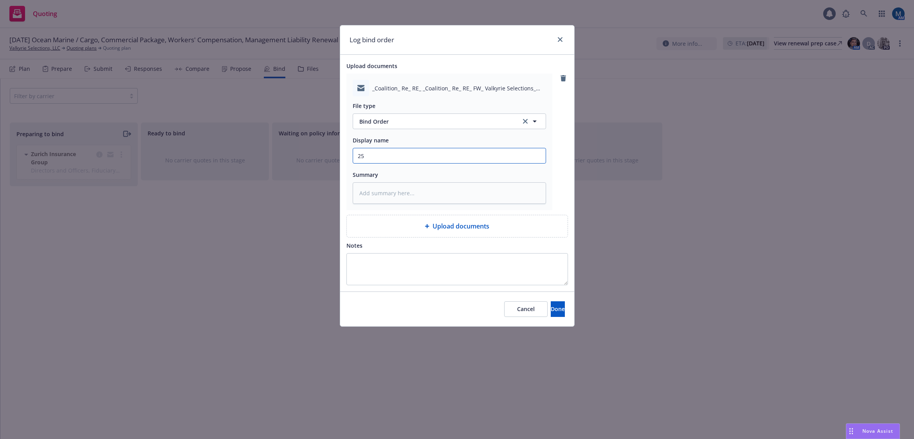
type textarea "x"
type input "25-"
type textarea "x"
type input "25-2"
type textarea "x"
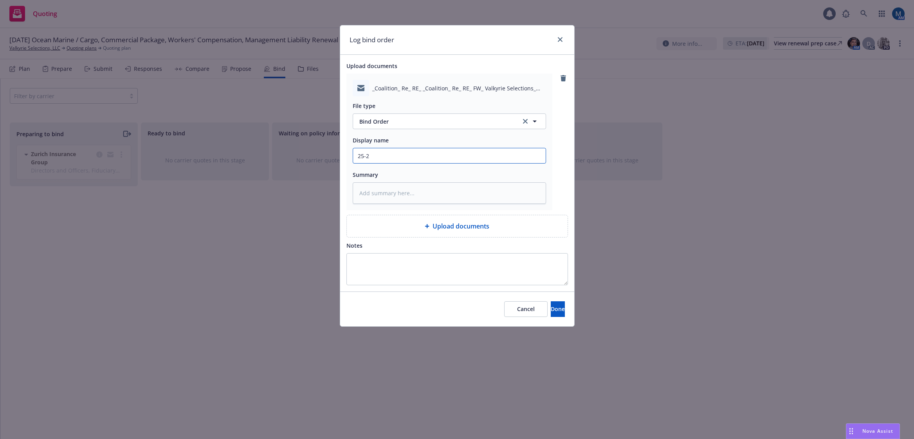
type input "25-26"
type textarea "x"
type input "25-26"
type textarea "x"
type input "25-26 M"
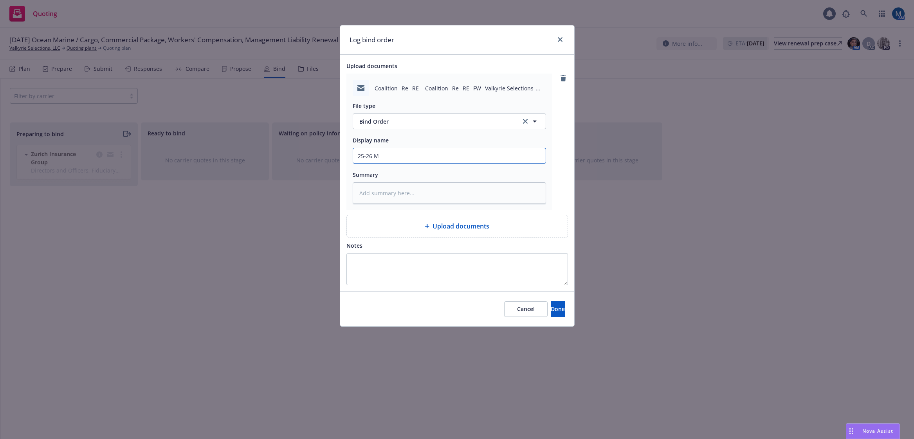
type textarea "x"
type input "25-26 MP"
type textarea "x"
type input "25-26 MPK"
type textarea "x"
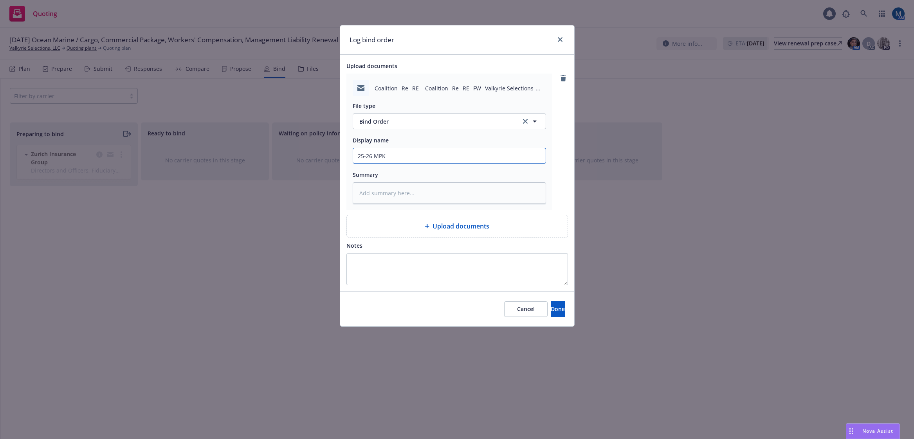
type input "25-26 MPKG"
type textarea "x"
type input "25-26 MPKG"
type textarea "x"
type input "25-26 MPKG B"
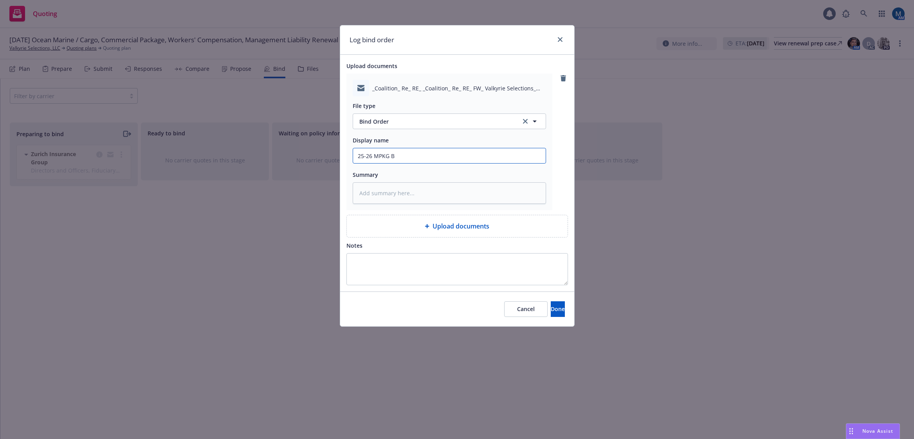
type textarea "x"
type input "25-26 MPKG Bi"
type textarea "x"
type input "25-26 MPKG Bin"
type textarea "x"
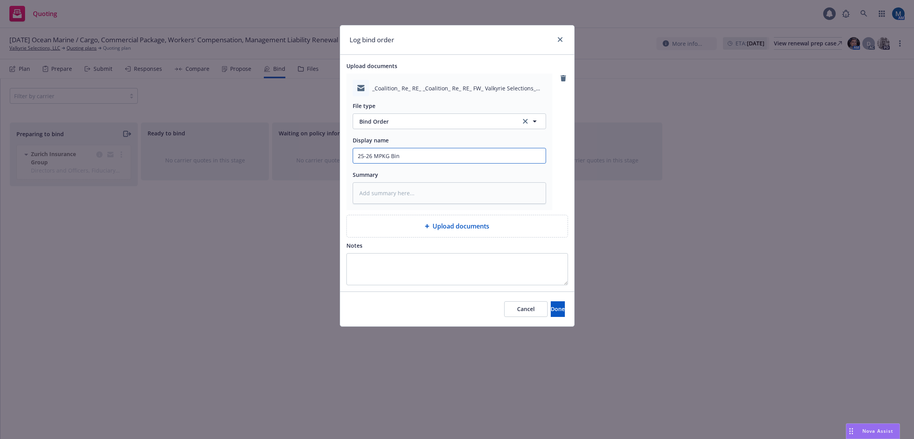
type input "25-26 MPKG Bind"
type textarea "x"
type input "25-26 MPKG Bind"
type textarea "x"
type input "25-26 MPKG Bind O"
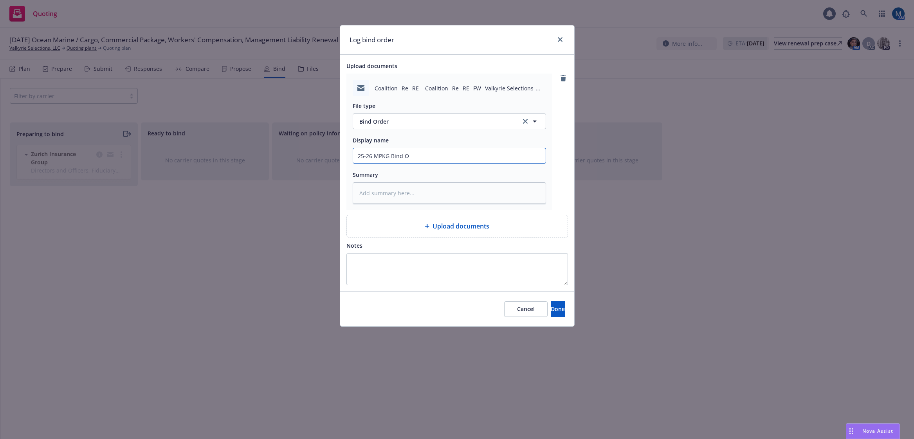
type textarea "x"
type input "25-26 MPKG Bind Or"
type textarea "x"
type input "25-26 MPKG Bind Ord"
type textarea "x"
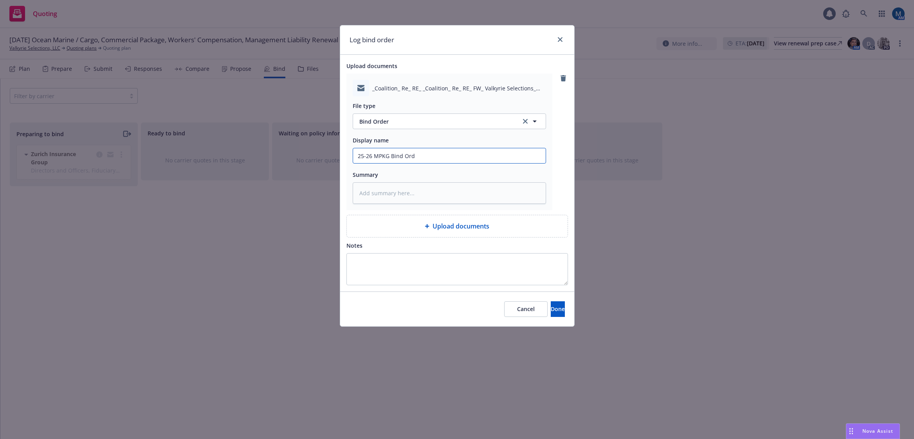
type input "25-26 MPKG Bind Orde"
type textarea "x"
type input "25-26 MPKG Bind Order"
type textarea "x"
type input "25-26 MPKG Bind Order,"
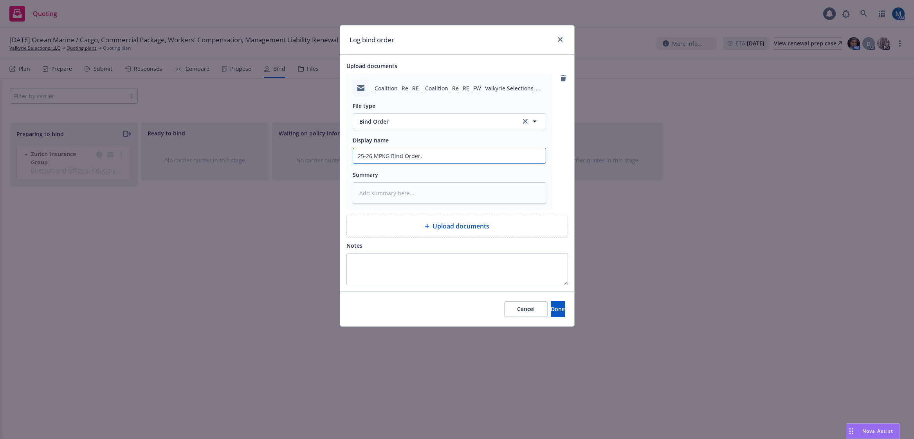
type textarea "x"
type input "25-26 MPKG Bind Order,"
type textarea "x"
type input "25-26 MPKG Bind Order, C"
type textarea "x"
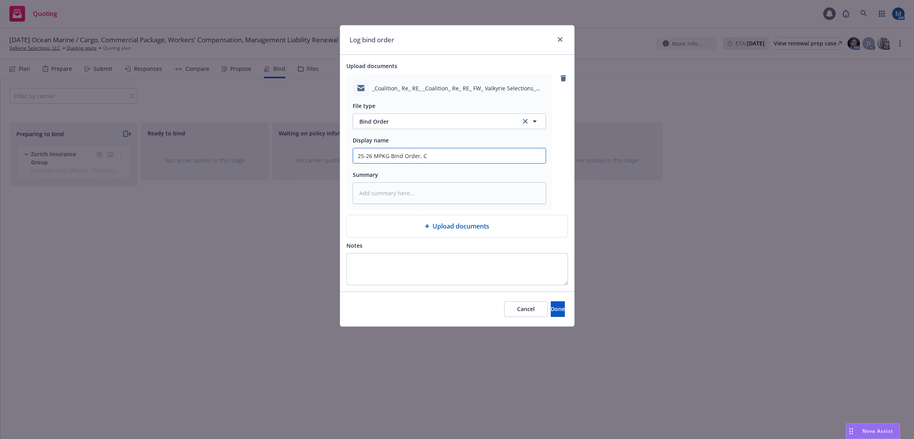
type input "25-26 MPKG Bind Order, Co"
type textarea "x"
type input "25-26 MPKG Bind Order, Con"
type textarea "x"
type input "25-26 MPKG Bind Order, Conf"
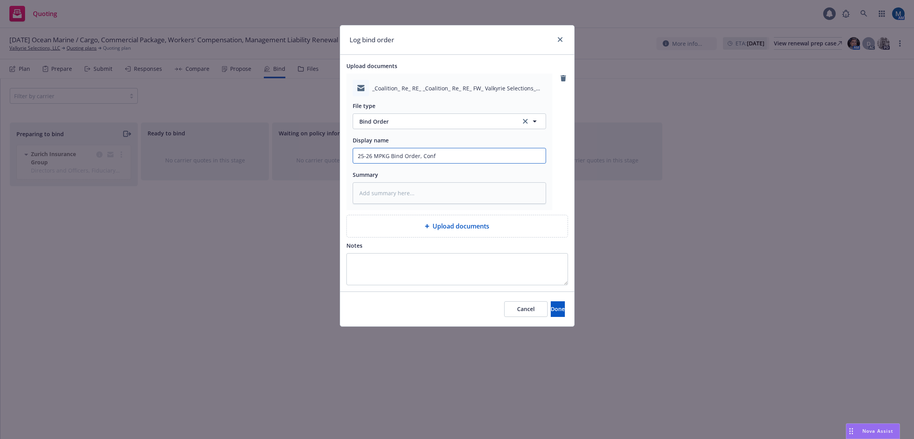
type textarea "x"
type input "25-26 MPKG Bind Order, Confi"
type textarea "x"
type input "25-26 MPKG Bind Order, Confir"
type textarea "x"
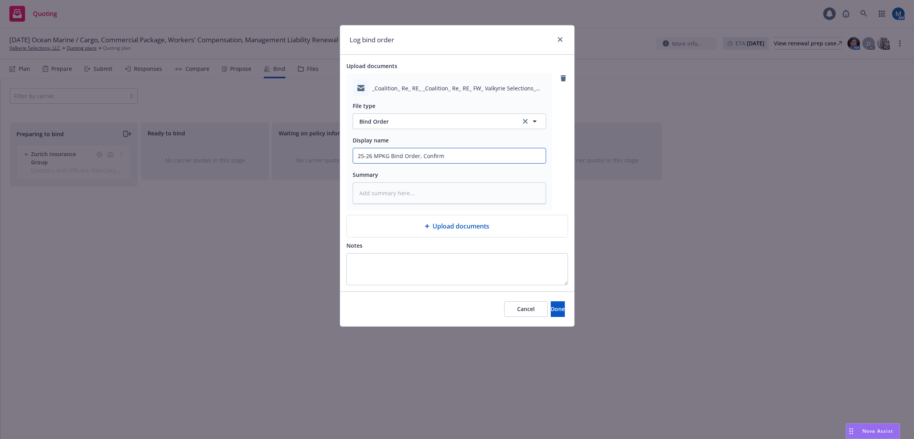
type input "25-26 MPKG Bind Order, Confirma"
type textarea "x"
type input "25-26 MPKG Bind Order, Confirmat"
type textarea "x"
type input "25-26 MPKG Bind Order, Confirmati"
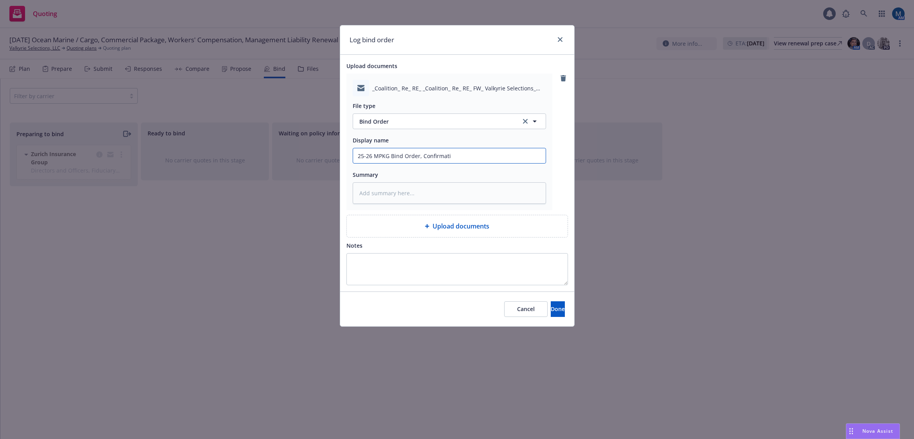
type textarea "x"
type input "25-26 MPKG Bind Order, Confirmatio"
type textarea "x"
type input "25-26 MPKG Bind Order, Confirmation"
type textarea "x"
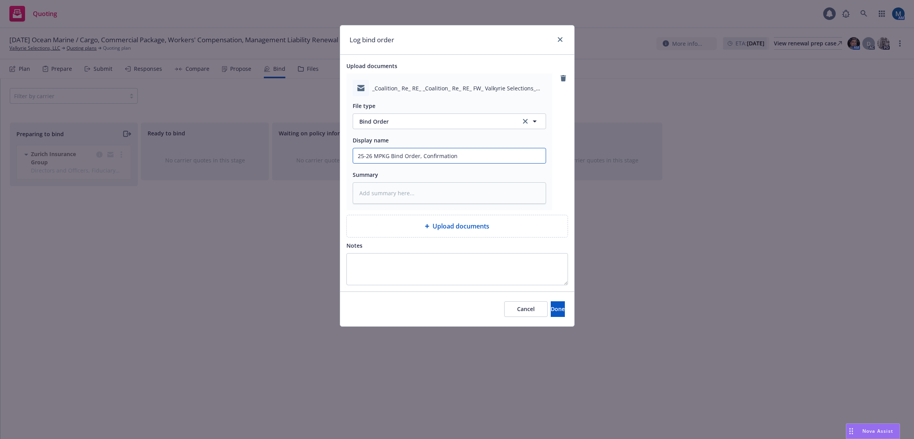
type input "25-26 MPKG Bind Order, Confirmation"
type textarea "x"
type input "25-26 MPKG Bind Order, Confirmation -"
type textarea "x"
type input "25-26 MPKG Bind Order, Confirmation -f"
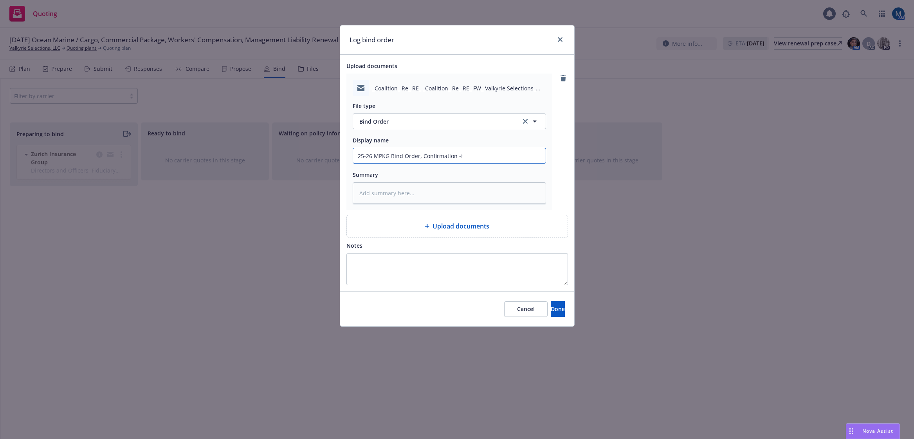
type textarea "x"
type input "25-26 MPKG Bind Order, Confirmation -fr"
type textarea "x"
type input "25-26 MPKG Bind Order, Confirmation -f"
type textarea "x"
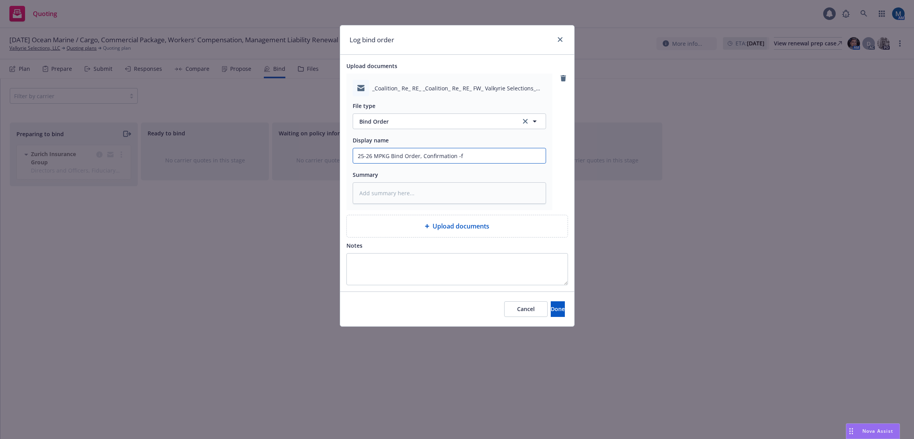
type input "25-26 MPKG Bind Order, Confirmation -"
type textarea "x"
type input "25-26 MPKG Bind Order, Confirmation -"
type textarea "x"
type input "25-26 MPKG Bind Order, Confirmation - f"
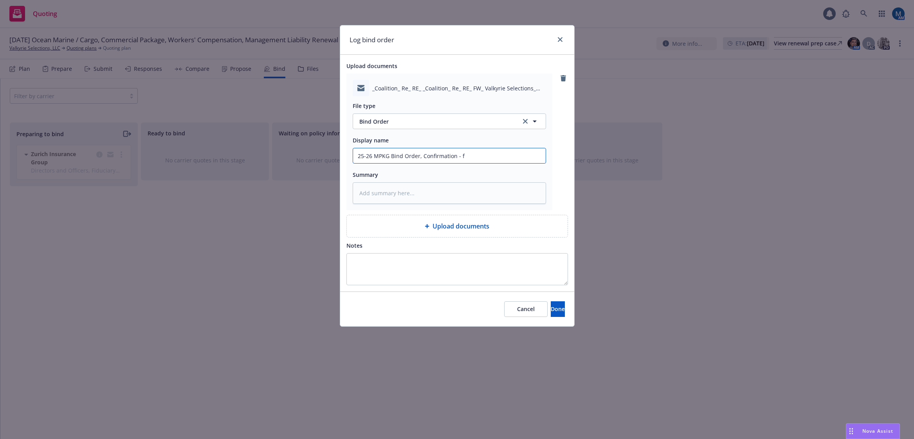
type textarea "x"
type input "25-26 MPKG Bind Order, Confirmation - fr"
type textarea "x"
type input "25-26 MPKG Bind Order, Confirmation - fr"
type textarea "x"
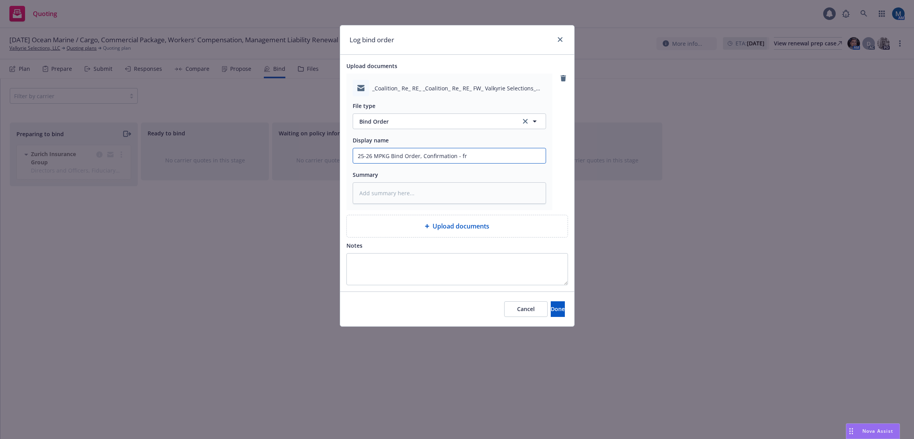
type input "25-26 MPKG Bind Order, Confirmation - fr C"
type textarea "x"
type input "25-26 MPKG Bind Order, Confirmation - fr"
type textarea "x"
type input "25-26 MPKG Bind Order, Confirmation - fr c"
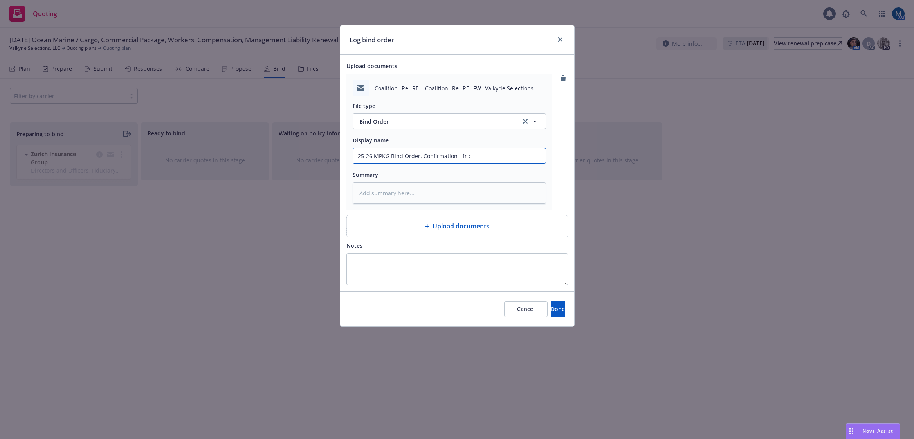
type textarea "x"
type input "25-26 MPKG Bind Order, Confirmation - fr ca"
type textarea "x"
type input "25-26 MPKG Bind Order, Confirmation - fr car"
type textarea "x"
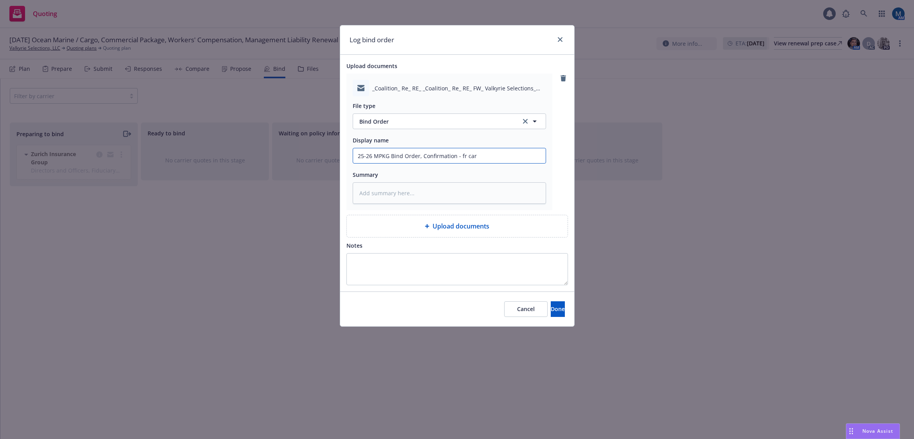
type input "25-26 MPKG Bind Order, Confirmation - fr carr"
type textarea "x"
type input "25-26 MPKG Bind Order, Confirmation - fr carri"
type textarea "x"
type input "25-26 MPKG Bind Order, Confirmation - fr carrier"
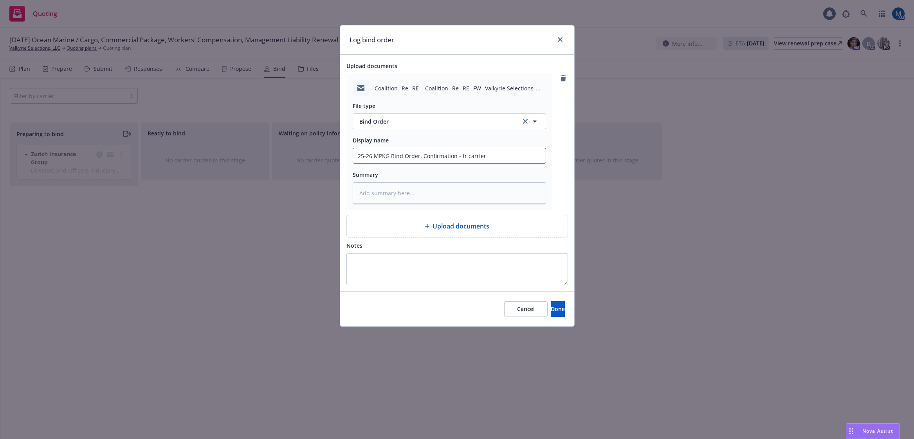
type textarea "x"
type input "25-26 MPKG Bind Order, Confirmation - fr carrier"
click at [555, 303] on button "Done" at bounding box center [558, 309] width 14 height 16
type textarea "x"
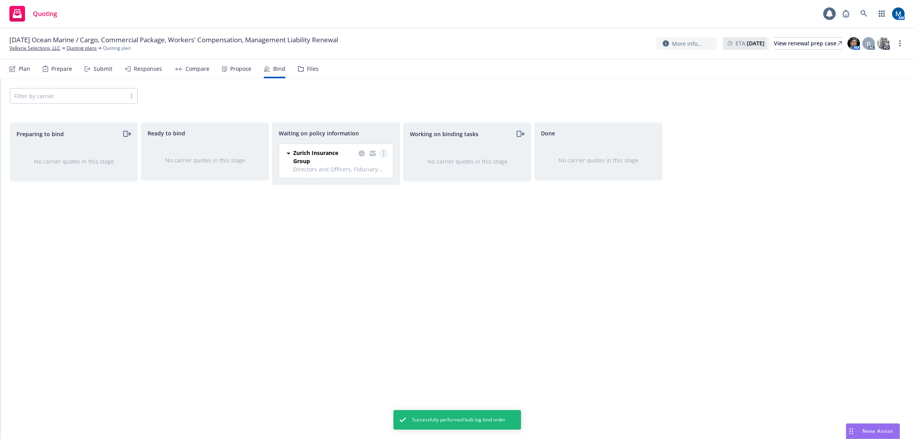
click at [384, 153] on link "more" at bounding box center [383, 153] width 9 height 9
click at [356, 171] on span "Create policies" at bounding box center [346, 169] width 58 height 7
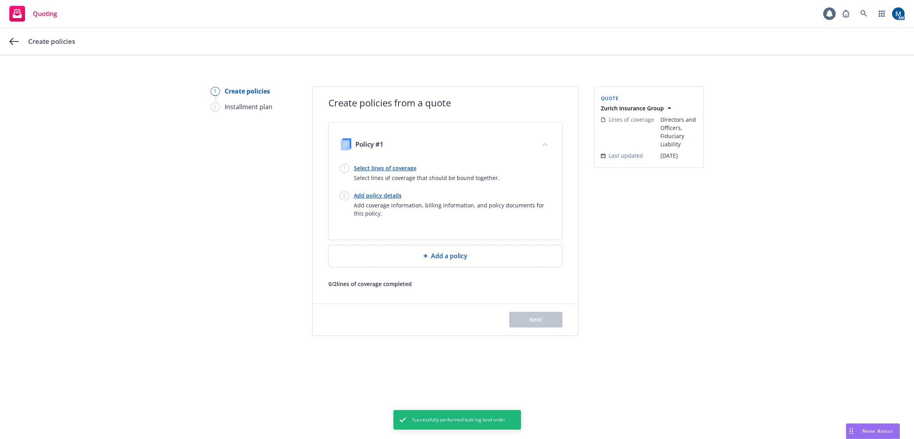
click at [388, 167] on link "Select lines of coverage" at bounding box center [427, 168] width 146 height 8
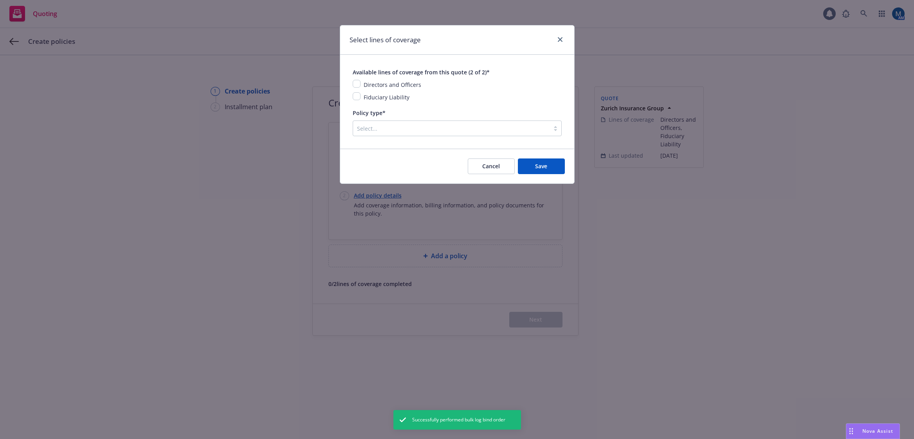
click at [362, 86] on div "Directors and Officers" at bounding box center [391, 84] width 62 height 9
click at [360, 85] on input "checkbox" at bounding box center [357, 84] width 8 height 8
checkbox input "true"
drag, startPoint x: 357, startPoint y: 97, endPoint x: 360, endPoint y: 101, distance: 4.7
click at [356, 97] on input "checkbox" at bounding box center [357, 96] width 8 height 8
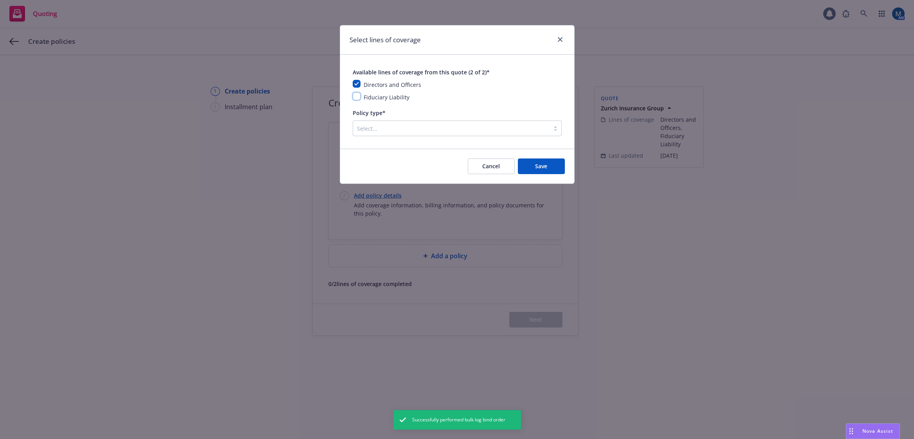
checkbox input "true"
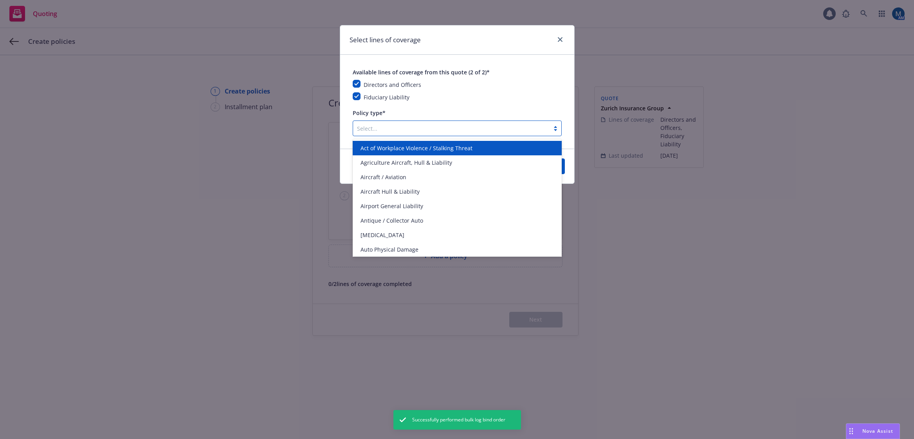
click at [375, 126] on div at bounding box center [451, 128] width 189 height 9
type input "man"
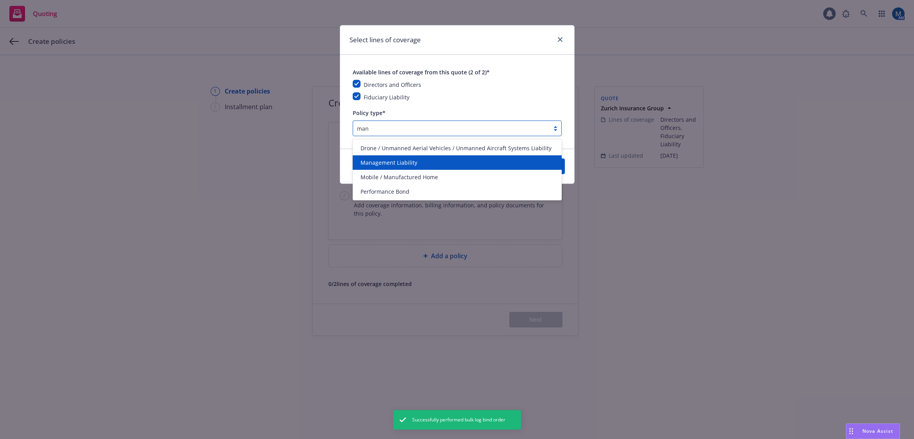
click at [389, 160] on span "Management Liability" at bounding box center [388, 162] width 57 height 8
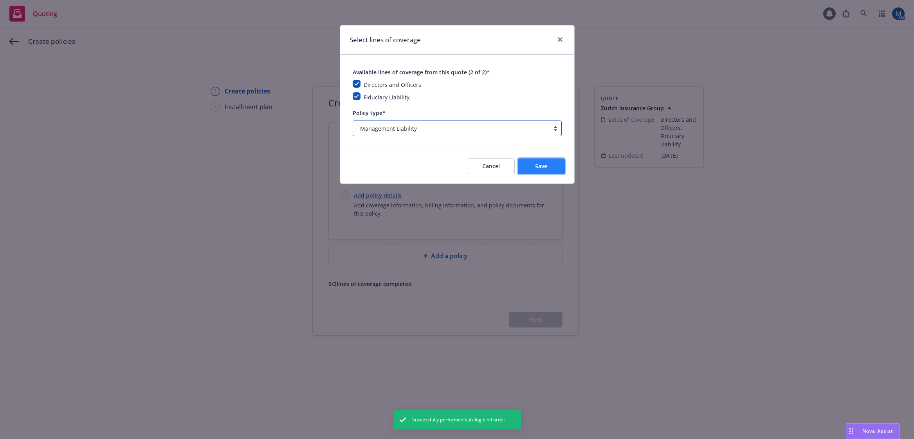
click at [540, 162] on button "Save" at bounding box center [541, 166] width 47 height 16
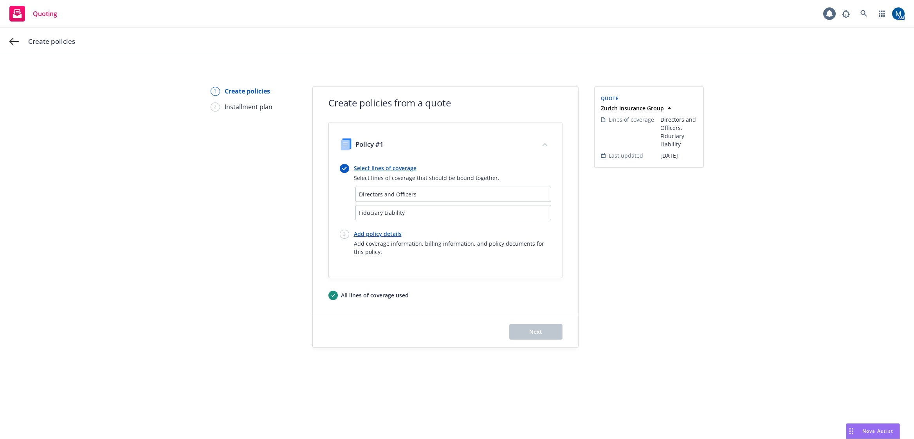
drag, startPoint x: 286, startPoint y: 270, endPoint x: 256, endPoint y: 266, distance: 30.4
click at [286, 270] on div "1 Create policies 2 Installment plan" at bounding box center [254, 216] width 86 height 261
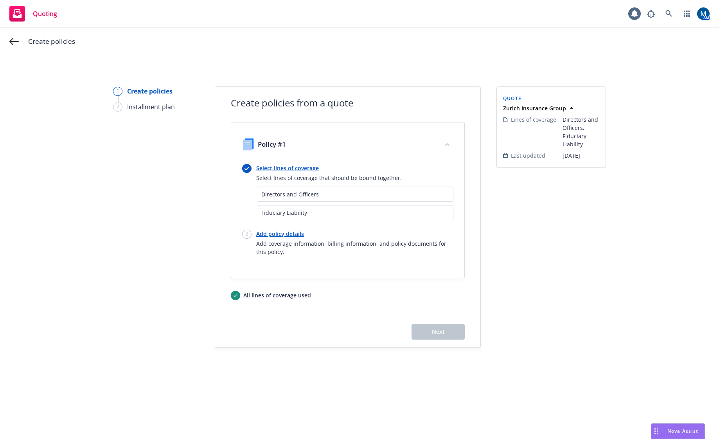
click at [272, 237] on link "Add policy details" at bounding box center [354, 234] width 197 height 8
select select "12"
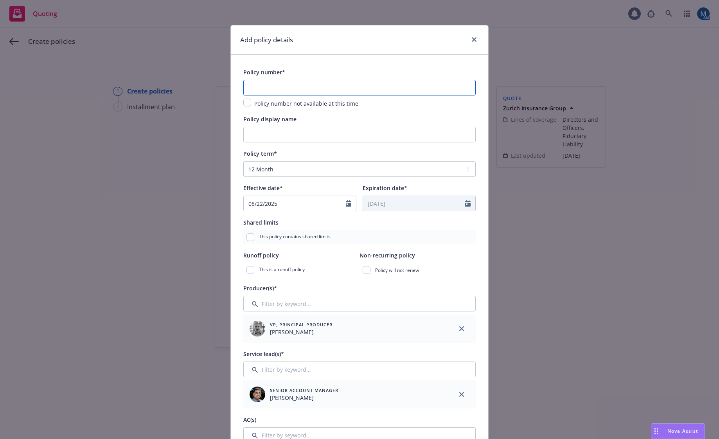
click at [286, 86] on input "text" at bounding box center [359, 88] width 232 height 16
type input "MPL 6348383-01"
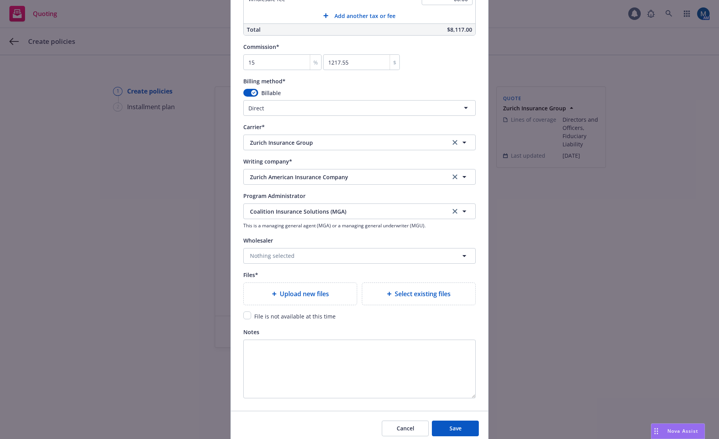
scroll to position [665, 0]
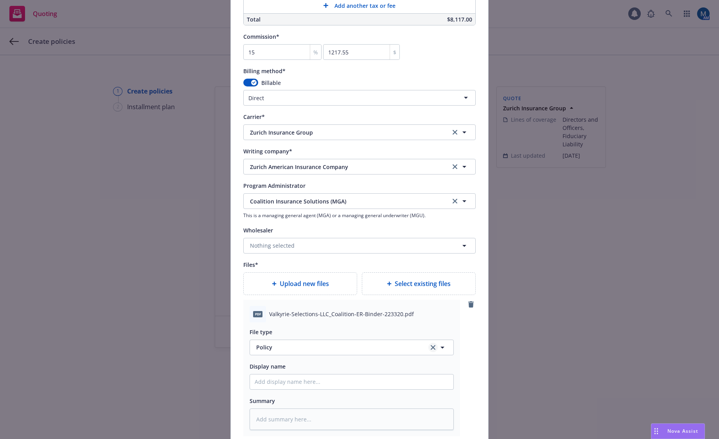
click at [431, 348] on icon "clear selection" at bounding box center [433, 347] width 5 height 5
type textarea "x"
click at [345, 346] on button "Select an option" at bounding box center [352, 348] width 204 height 16
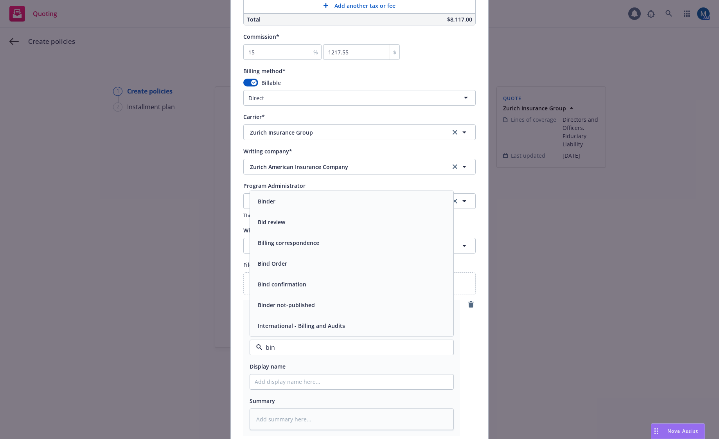
type input "bind"
click at [285, 265] on div "Binder" at bounding box center [352, 263] width 194 height 11
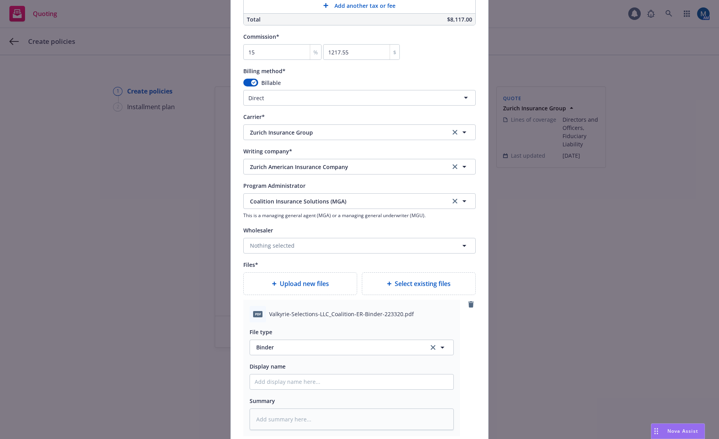
scroll to position [704, 0]
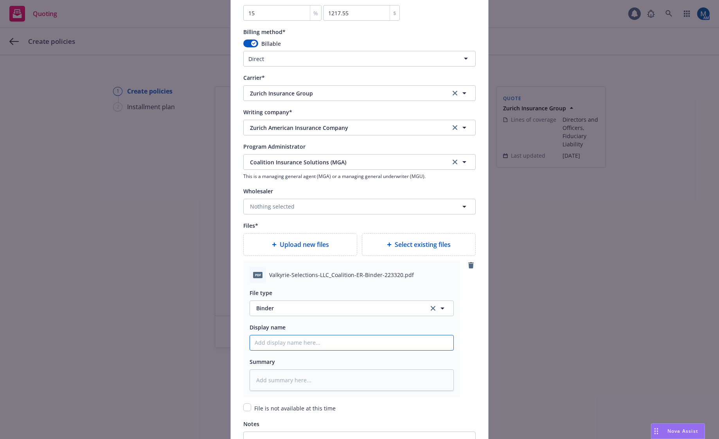
click at [311, 344] on input "Policy display name" at bounding box center [351, 342] width 203 height 15
type textarea "x"
type input "2"
type textarea "x"
type input "25"
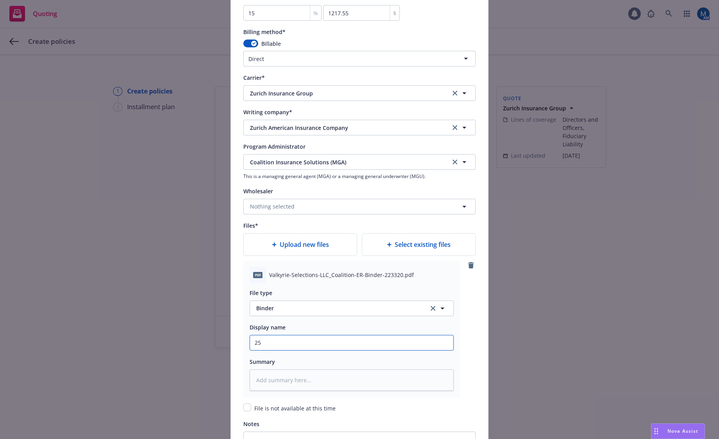
type textarea "x"
type input "25-"
type textarea "x"
type input "25-2"
type textarea "x"
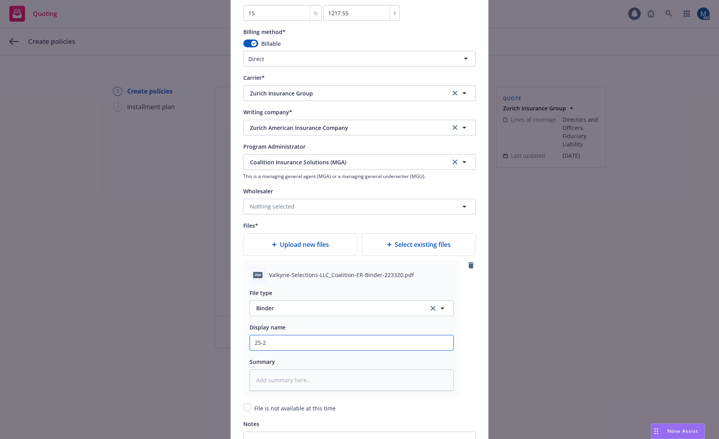
type input "25-26"
type textarea "x"
type input "25-26"
type textarea "x"
type input "25-26 M"
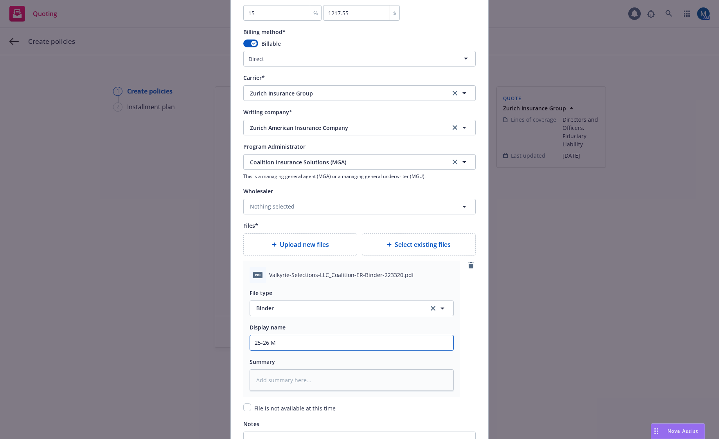
type textarea "x"
type input "25-26 MP"
type textarea "x"
type input "25-26 MPK"
type textarea "x"
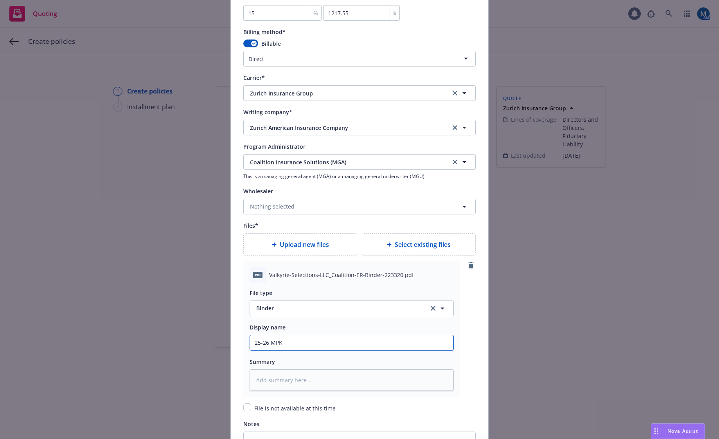
type input "25-26 MPKG"
type textarea "x"
type input "25-26 MPKG"
type textarea "x"
type input "25-26 MPKG B"
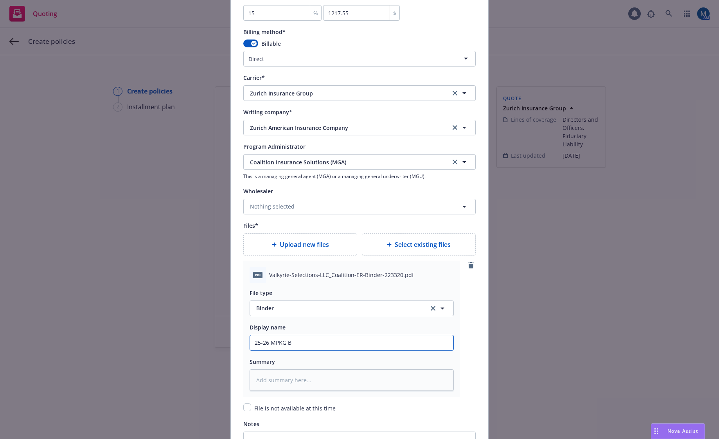
type textarea "x"
type input "25-26 MPKG Bi"
type textarea "x"
type input "25-26 MPKG Bin"
type textarea "x"
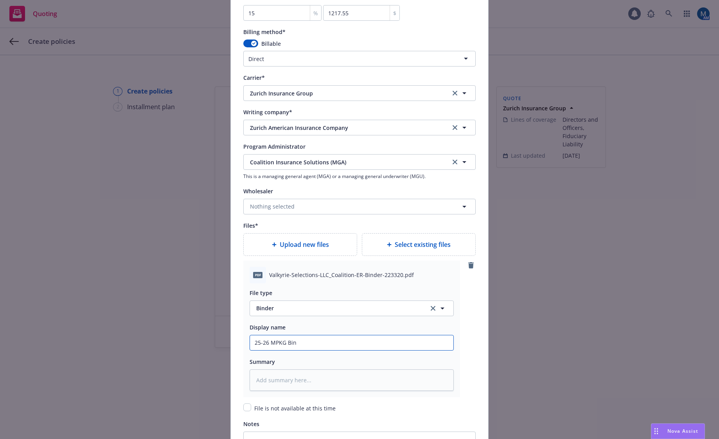
type input "25-26 MPKG Bind"
type textarea "x"
type input "25-26 MPKG Binder"
type textarea "x"
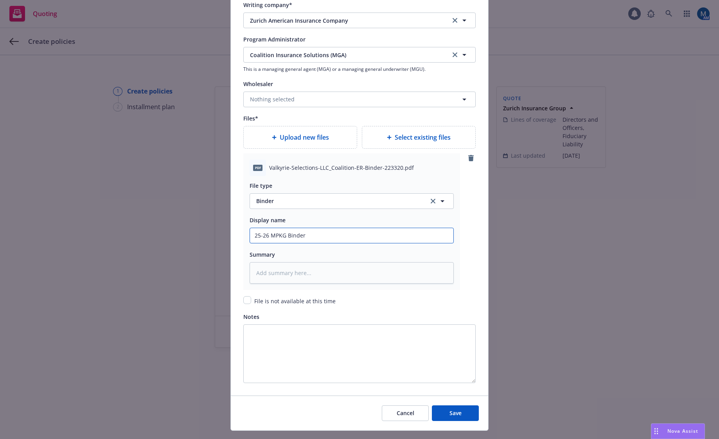
scroll to position [822, 0]
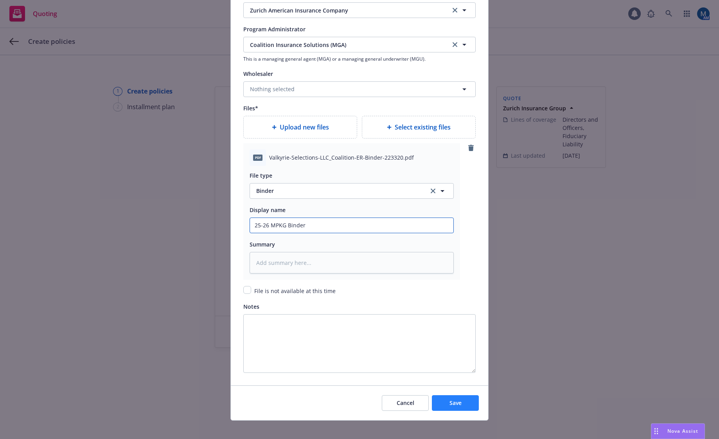
type input "25-26 MPKG Binder"
click at [461, 397] on button "Save" at bounding box center [455, 403] width 47 height 16
type textarea "x"
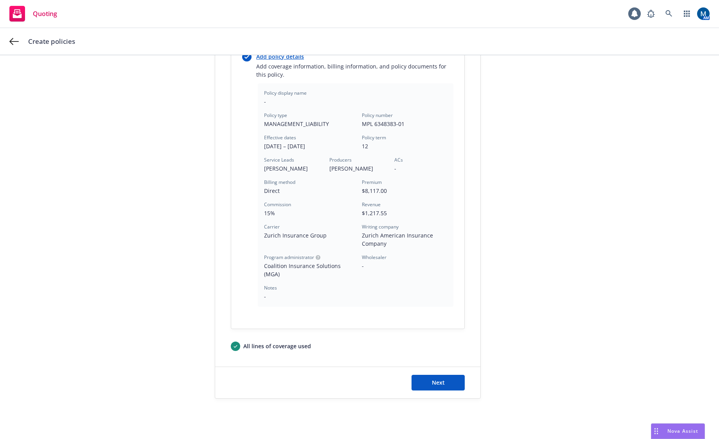
scroll to position [187, 0]
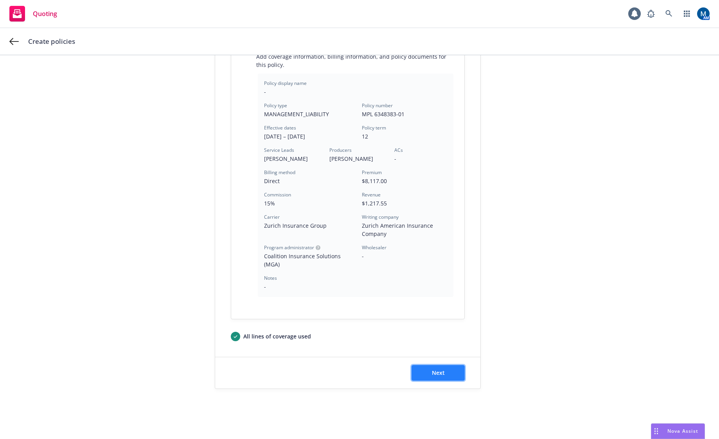
click at [441, 369] on span "Next" at bounding box center [438, 372] width 13 height 7
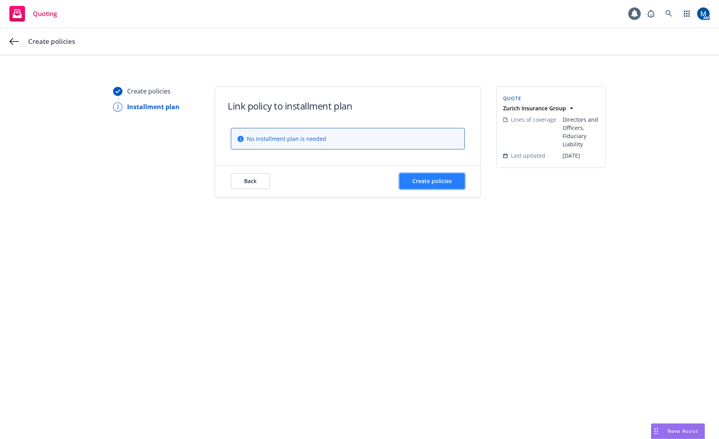
click at [430, 182] on span "Create policies" at bounding box center [432, 180] width 40 height 7
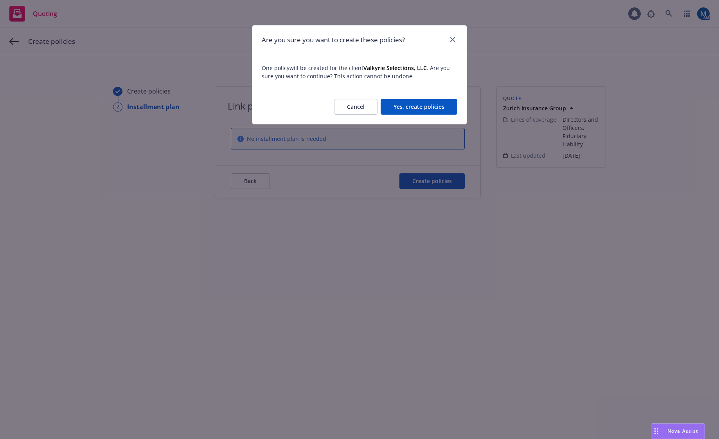
click at [431, 110] on button "Yes, create policies" at bounding box center [419, 107] width 77 height 16
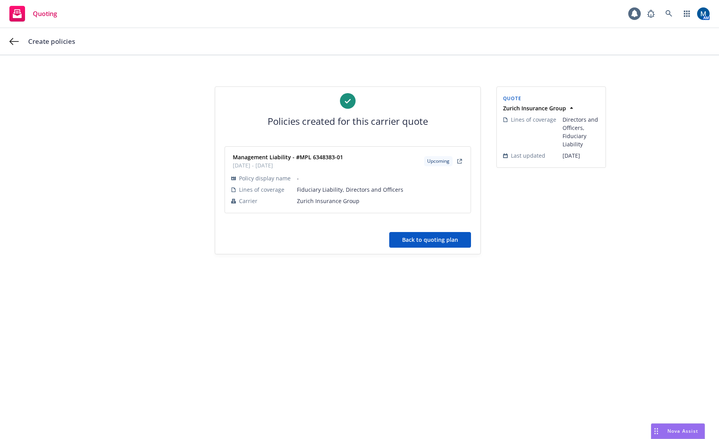
click at [451, 242] on button "Back to quoting plan" at bounding box center [430, 240] width 82 height 16
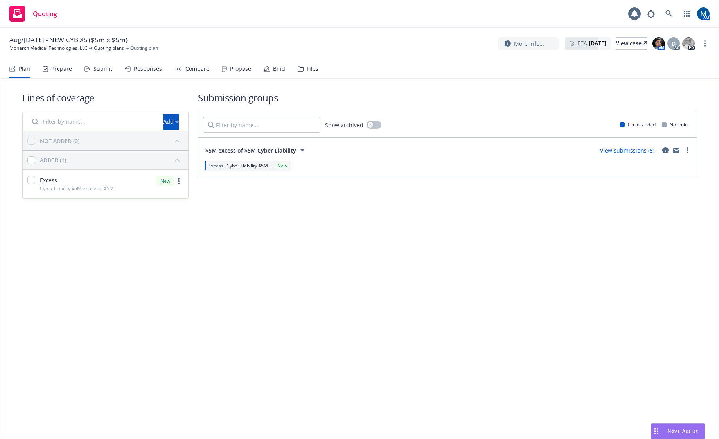
click at [94, 71] on div "Submit" at bounding box center [103, 69] width 19 height 6
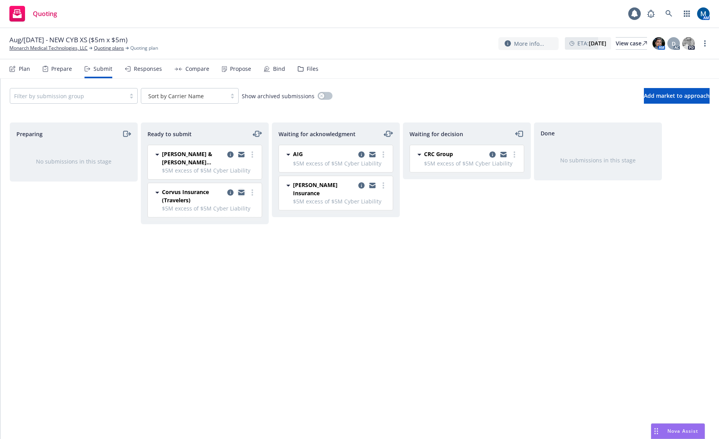
click at [240, 192] on icon "copy logging email" at bounding box center [241, 192] width 6 height 5
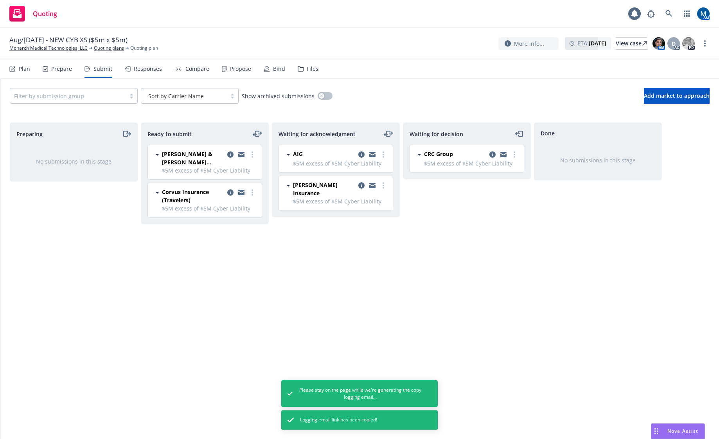
click at [241, 193] on icon "copy logging email" at bounding box center [241, 192] width 6 height 5
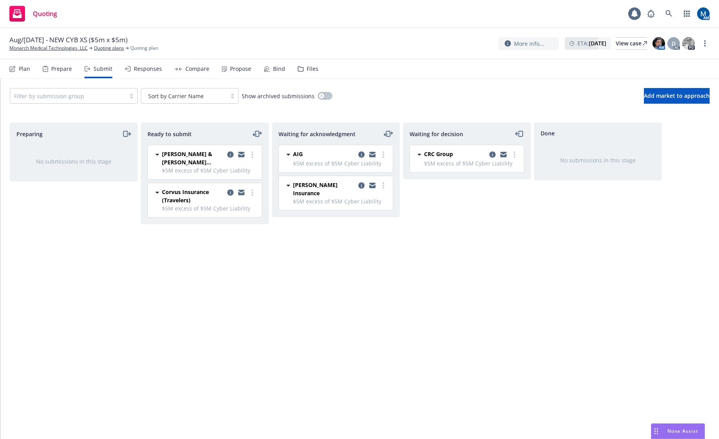
click at [152, 23] on div "Quoting 1 AM" at bounding box center [359, 14] width 719 height 28
click at [36, 47] on link "Monarch Medical Technologies, LLC" at bounding box center [48, 48] width 78 height 7
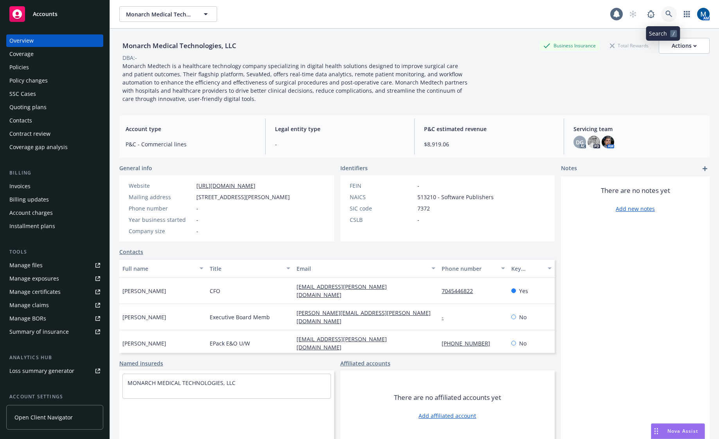
click at [666, 11] on icon at bounding box center [669, 14] width 7 height 7
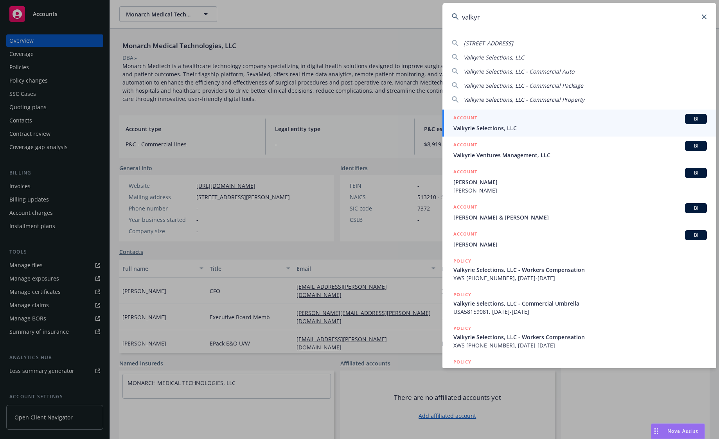
type input "valkyr"
click at [543, 128] on span "Valkyrie Selections, LLC" at bounding box center [581, 128] width 254 height 8
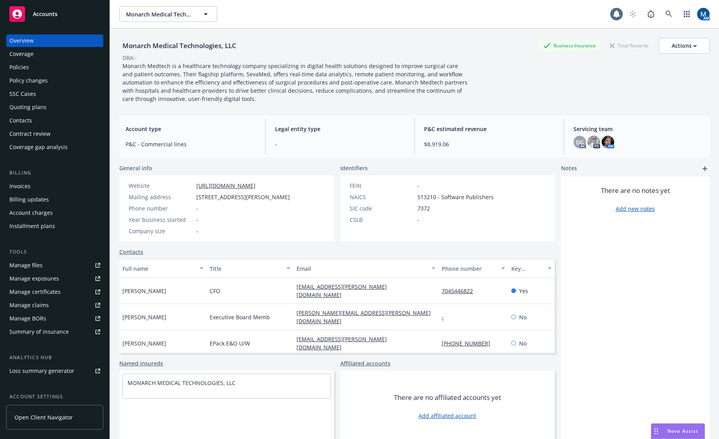
click at [33, 106] on div "Quoting plans" at bounding box center [27, 107] width 37 height 13
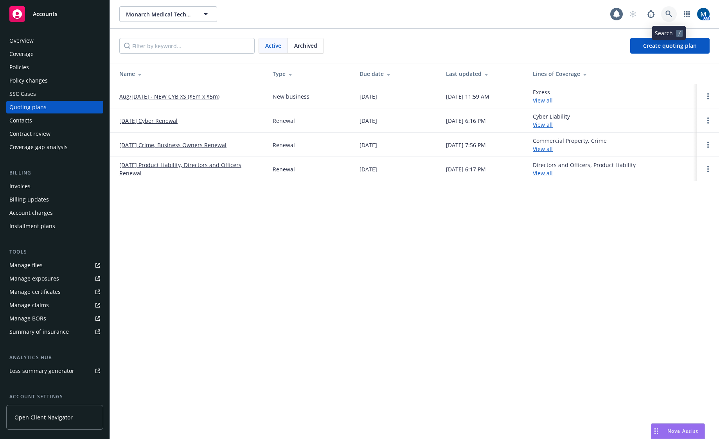
click at [670, 14] on icon at bounding box center [669, 14] width 7 height 7
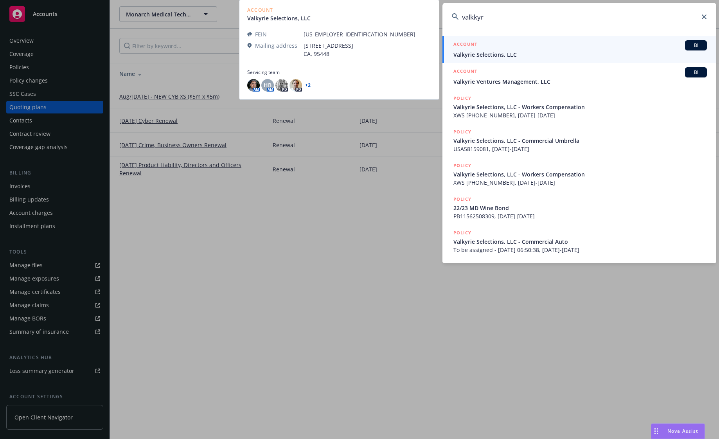
type input "valkkyr"
click at [596, 51] on span "Valkyrie Selections, LLC" at bounding box center [581, 54] width 254 height 8
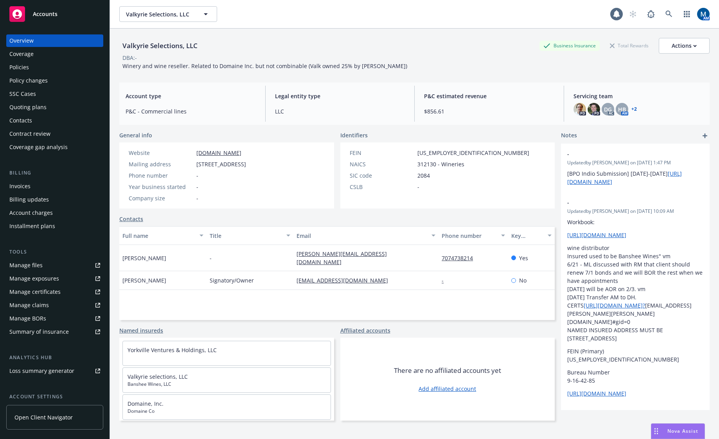
click at [47, 107] on div "Quoting plans" at bounding box center [54, 107] width 91 height 13
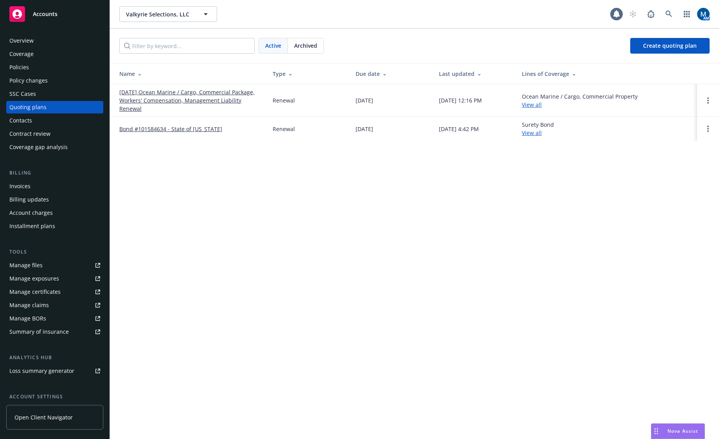
click at [60, 9] on div "Accounts" at bounding box center [54, 14] width 91 height 16
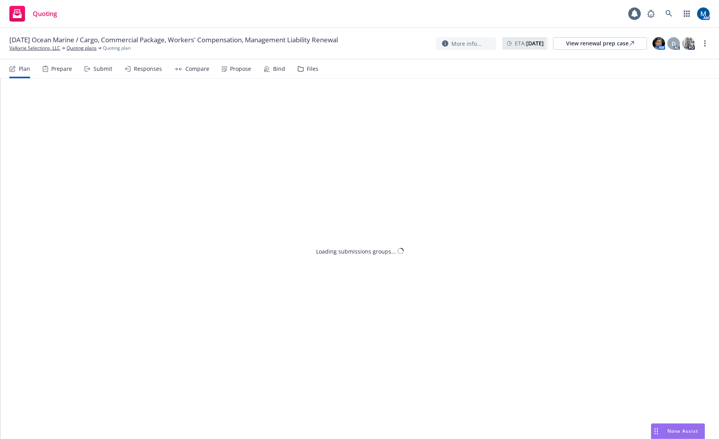
click at [110, 67] on div "Submit" at bounding box center [103, 69] width 19 height 6
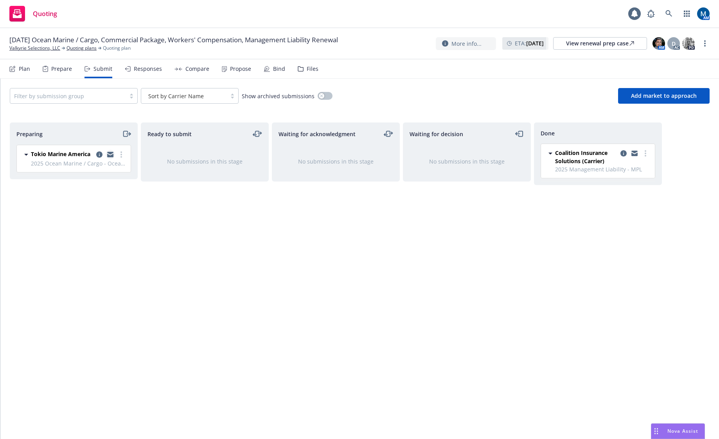
click at [108, 154] on icon "copy logging email" at bounding box center [110, 154] width 6 height 5
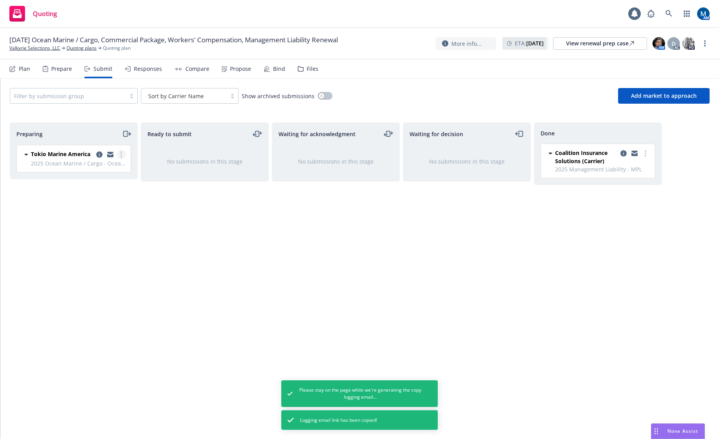
click at [119, 153] on link "more" at bounding box center [121, 154] width 9 height 9
click at [101, 185] on span "Log acknowledgement" at bounding box center [85, 185] width 77 height 7
click at [503, 156] on icon "copy logging email" at bounding box center [503, 156] width 6 height 4
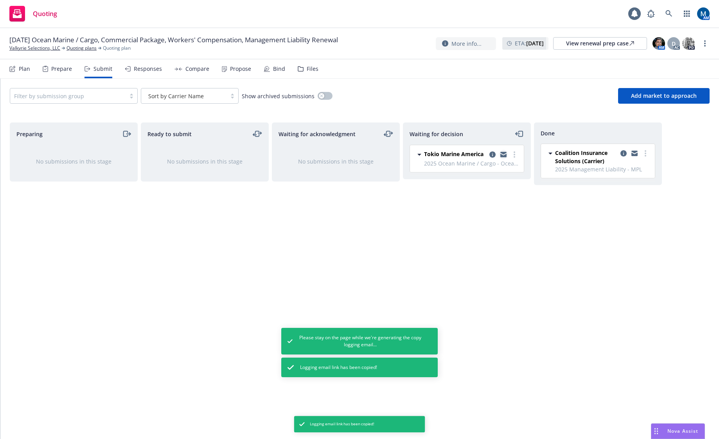
click at [504, 156] on icon "copy logging email" at bounding box center [503, 156] width 6 height 4
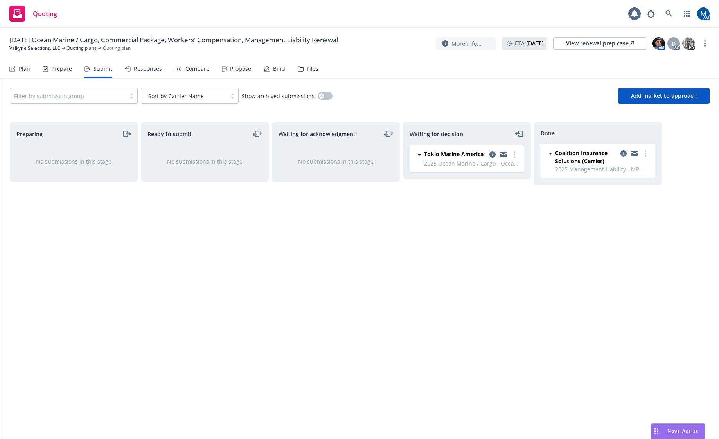
click at [277, 283] on div "Waiting for acknowledgment No submissions in this stage" at bounding box center [336, 272] width 128 height 300
click at [672, 11] on icon at bounding box center [669, 13] width 7 height 7
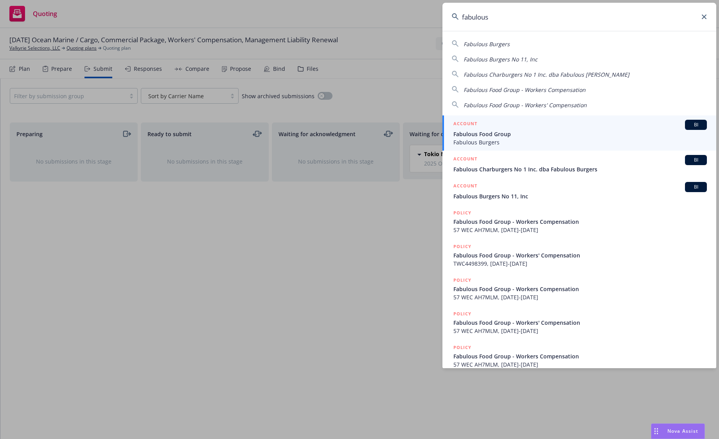
type input "fabulous"
click at [522, 139] on span "Fabulous Burgers" at bounding box center [581, 142] width 254 height 8
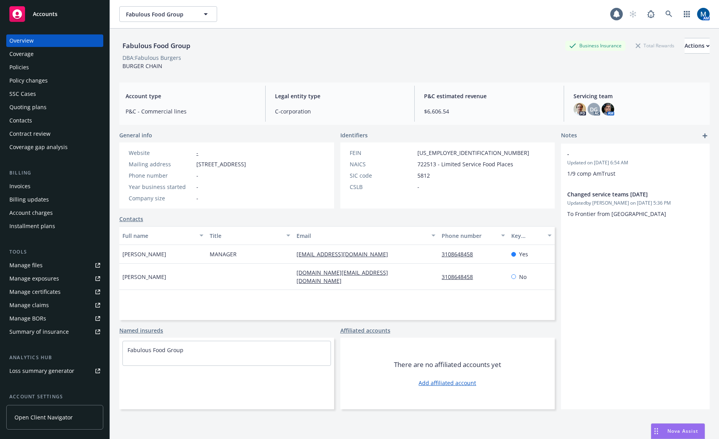
click at [39, 65] on div "Policies" at bounding box center [54, 67] width 91 height 13
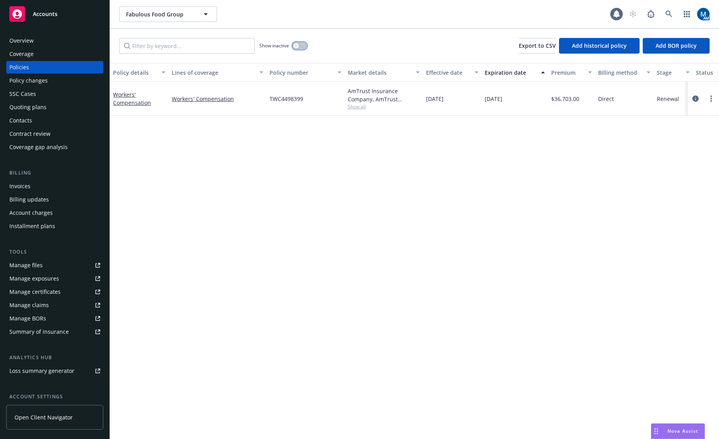
click at [303, 47] on button "button" at bounding box center [299, 46] width 15 height 8
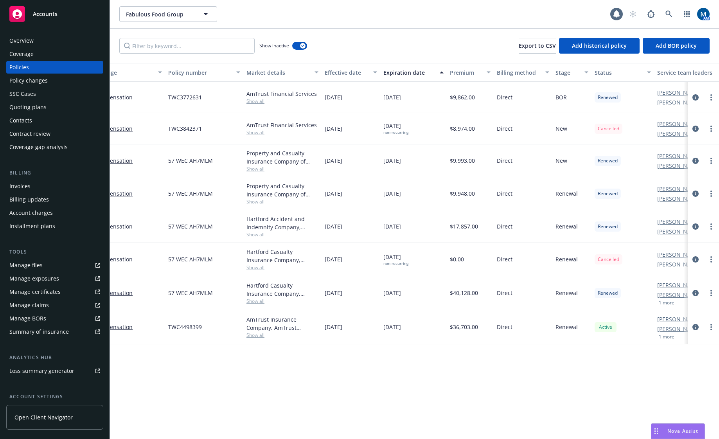
scroll to position [0, 146]
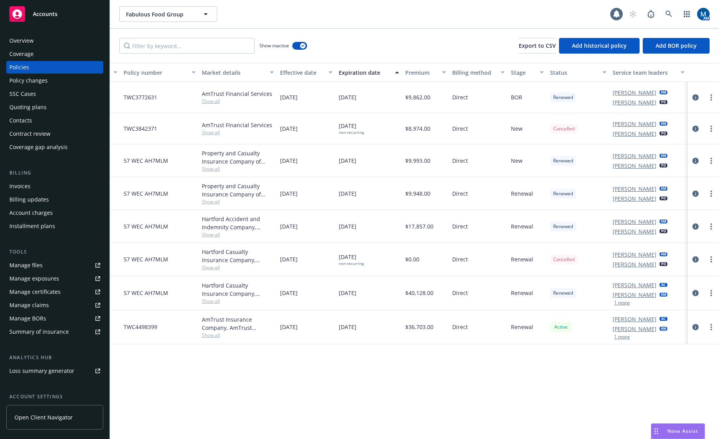
drag, startPoint x: 306, startPoint y: 362, endPoint x: 463, endPoint y: 356, distance: 157.4
drag, startPoint x: 559, startPoint y: 386, endPoint x: 308, endPoint y: 390, distance: 250.9
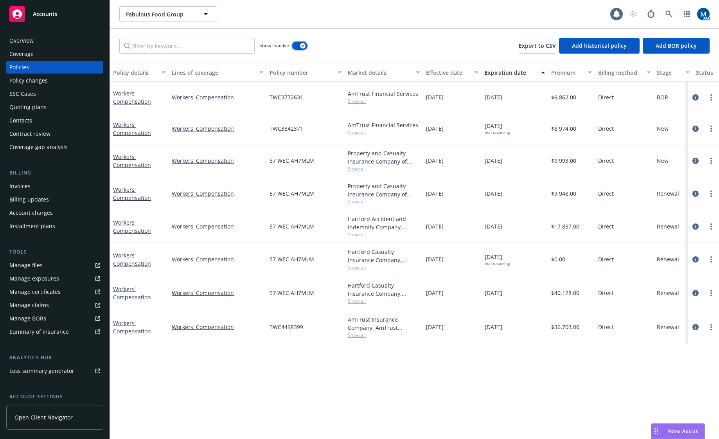
click at [297, 46] on button "button" at bounding box center [299, 46] width 15 height 8
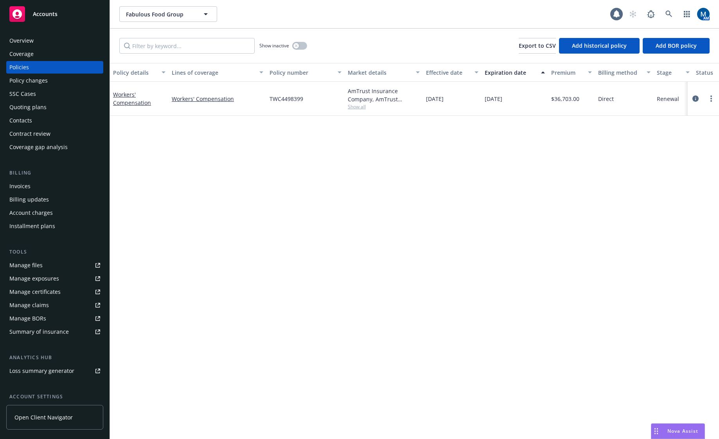
click at [37, 267] on div "Manage files" at bounding box center [25, 265] width 33 height 13
click at [401, 282] on div "Policy details Lines of coverage Policy number Market details Effective date Ex…" at bounding box center [414, 251] width 609 height 376
click at [44, 108] on div "Quoting plans" at bounding box center [27, 107] width 37 height 13
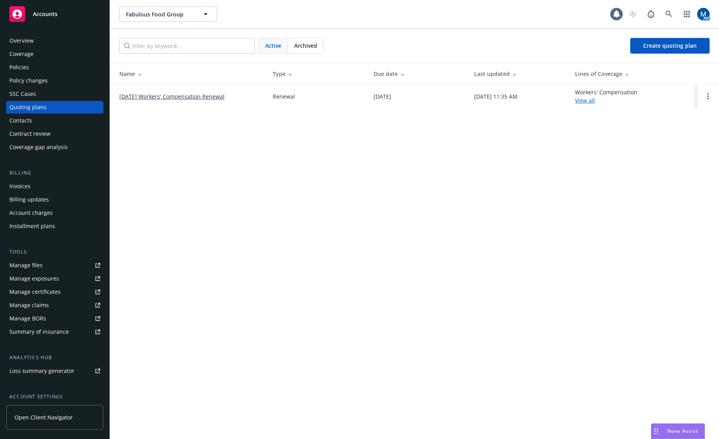
click at [55, 39] on div "Overview" at bounding box center [54, 40] width 91 height 13
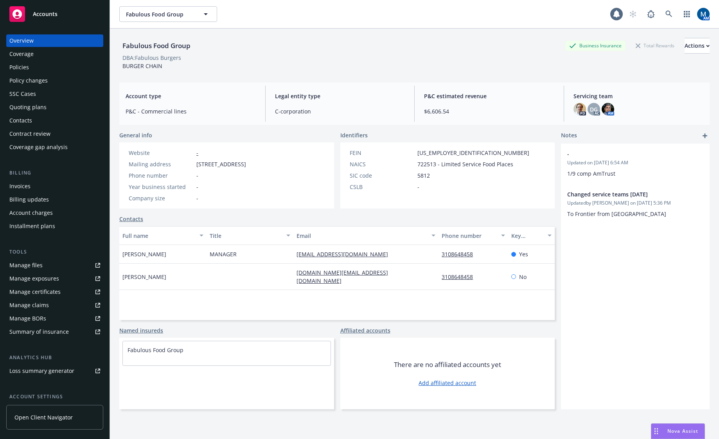
click at [36, 67] on div "Policies" at bounding box center [54, 67] width 91 height 13
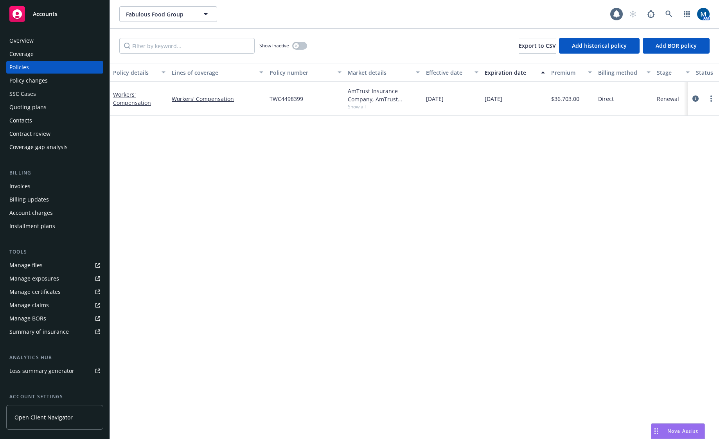
click at [47, 43] on div "Overview" at bounding box center [54, 40] width 91 height 13
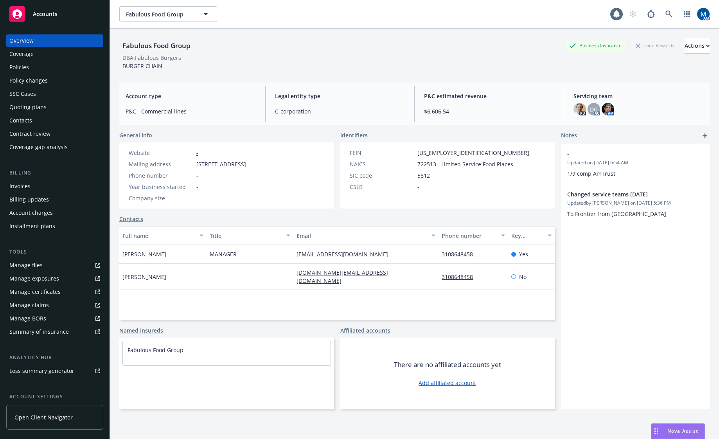
click at [32, 70] on div "Policies" at bounding box center [54, 67] width 91 height 13
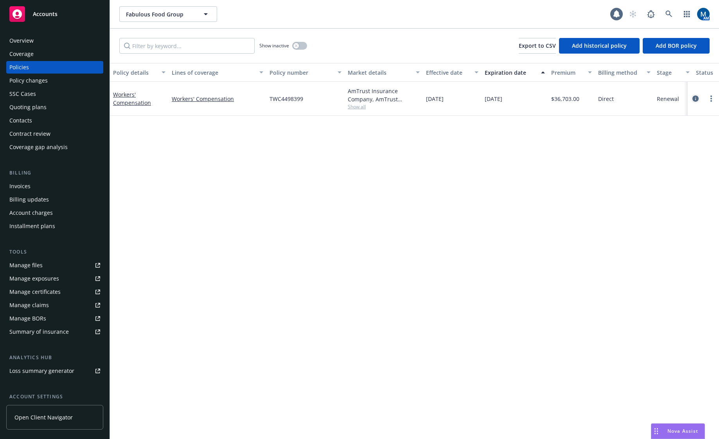
click at [695, 97] on icon "circleInformation" at bounding box center [696, 98] width 6 height 6
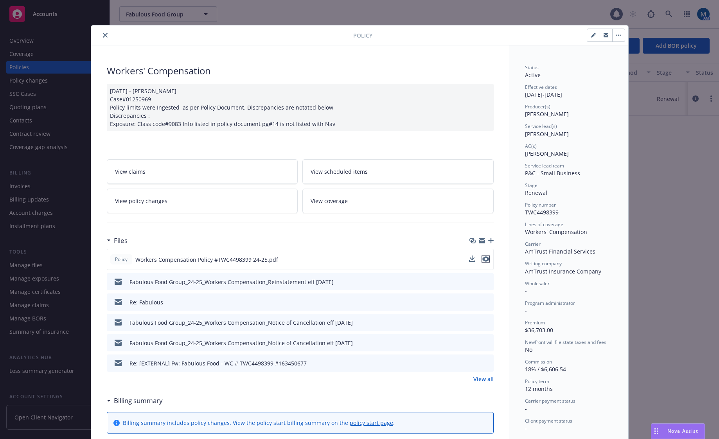
click at [484, 257] on icon "preview file" at bounding box center [485, 258] width 7 height 5
click at [104, 37] on icon "close" at bounding box center [105, 35] width 5 height 5
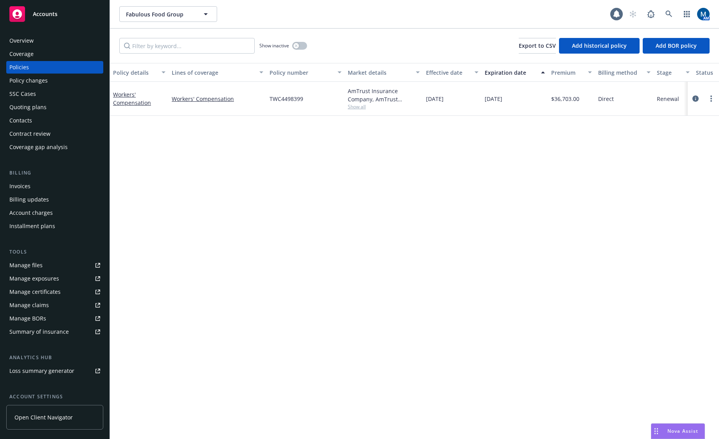
click at [536, 234] on div "Policy details Lines of coverage Policy number Market details Effective date Ex…" at bounding box center [414, 251] width 609 height 376
click at [42, 38] on div "Overview" at bounding box center [54, 40] width 91 height 13
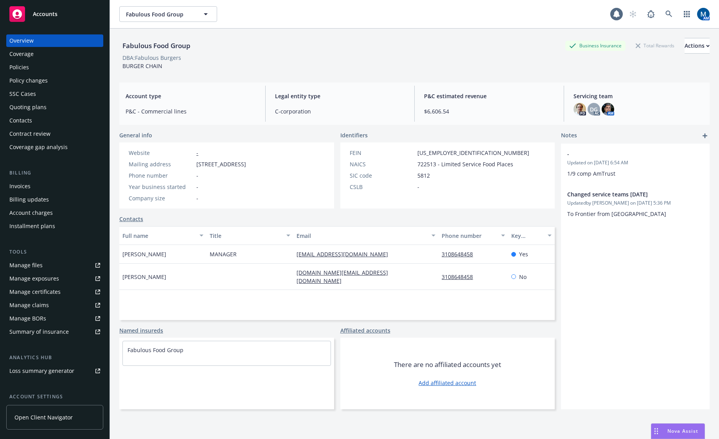
click at [28, 68] on div "Policies" at bounding box center [19, 67] width 20 height 13
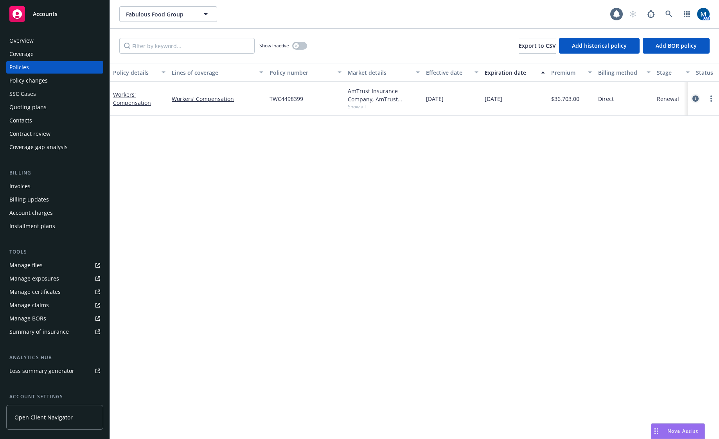
click at [697, 98] on icon "circleInformation" at bounding box center [696, 98] width 6 height 6
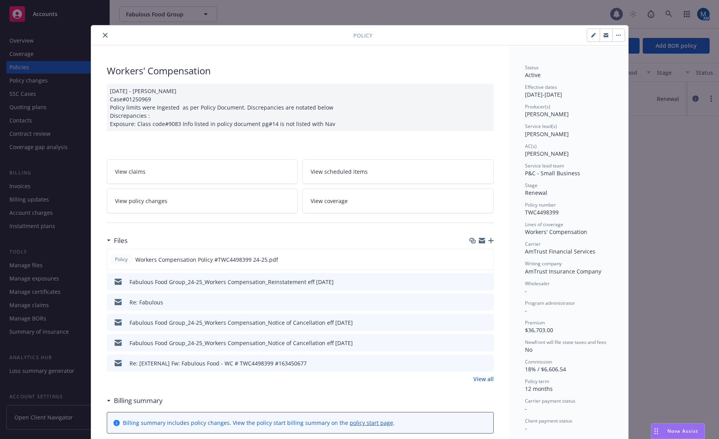
click at [101, 34] on button "close" at bounding box center [105, 35] width 9 height 9
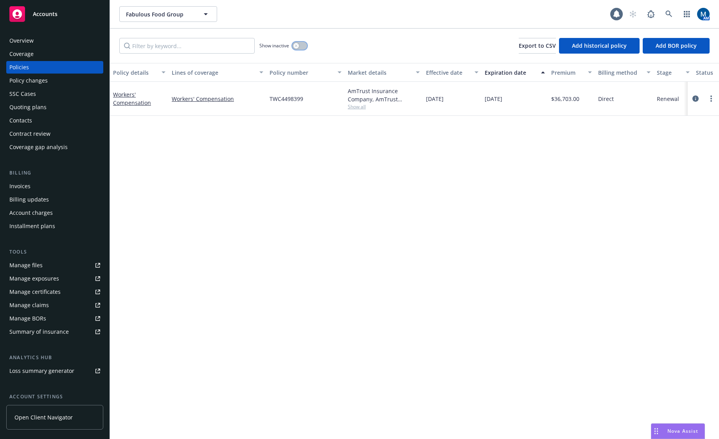
click at [301, 46] on button "button" at bounding box center [299, 46] width 15 height 8
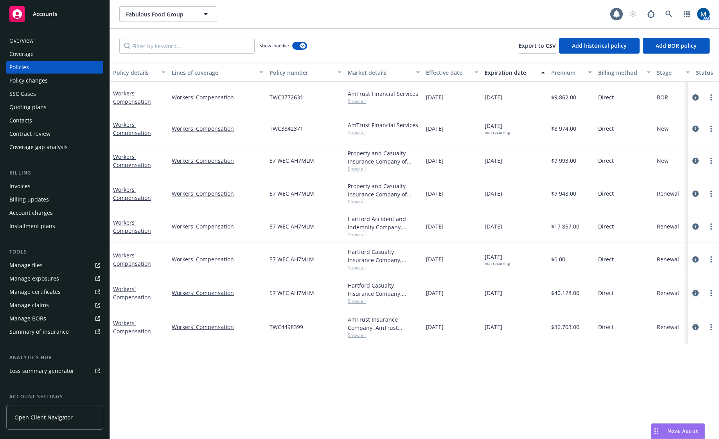
click at [699, 296] on link "circleInformation" at bounding box center [695, 292] width 9 height 9
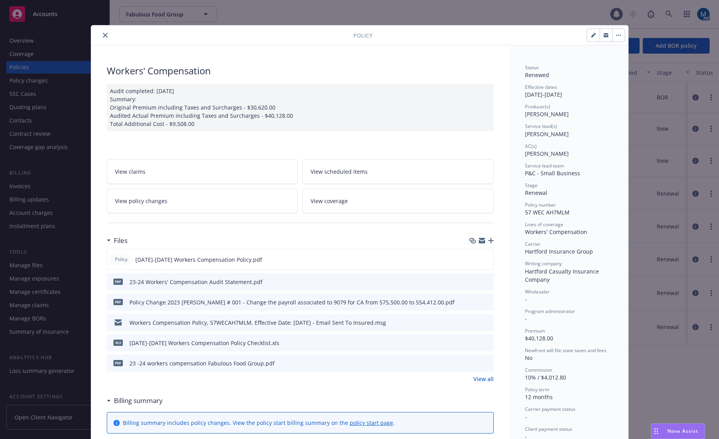
click at [103, 34] on icon "close" at bounding box center [105, 35] width 5 height 5
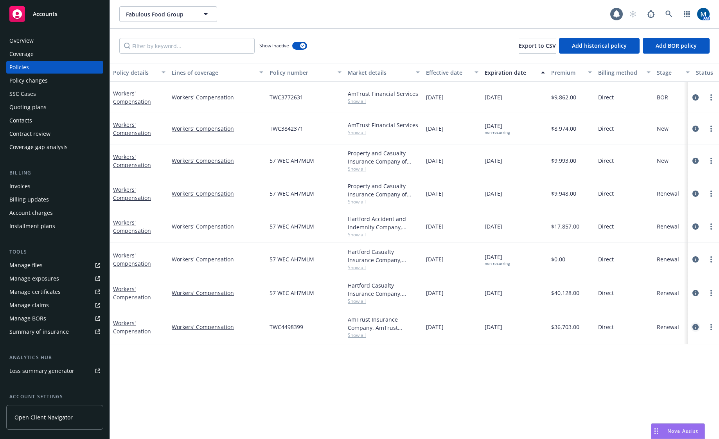
click at [696, 329] on icon "circleInformation" at bounding box center [696, 327] width 6 height 6
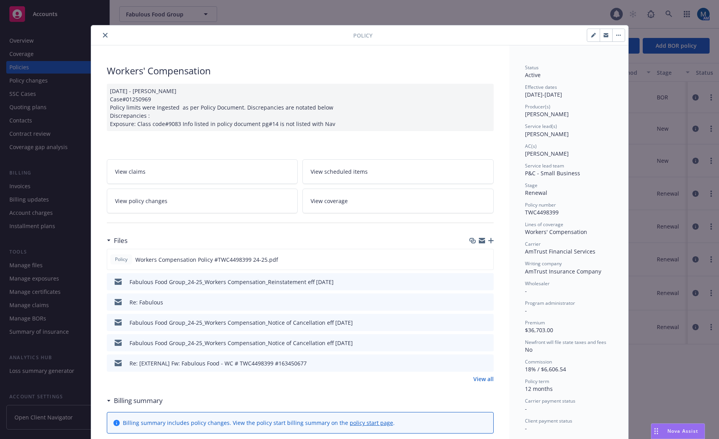
scroll to position [23, 0]
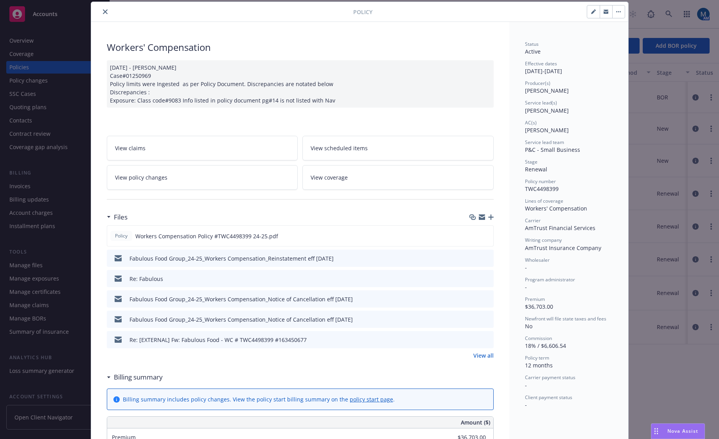
click at [103, 12] on icon "close" at bounding box center [105, 11] width 5 height 5
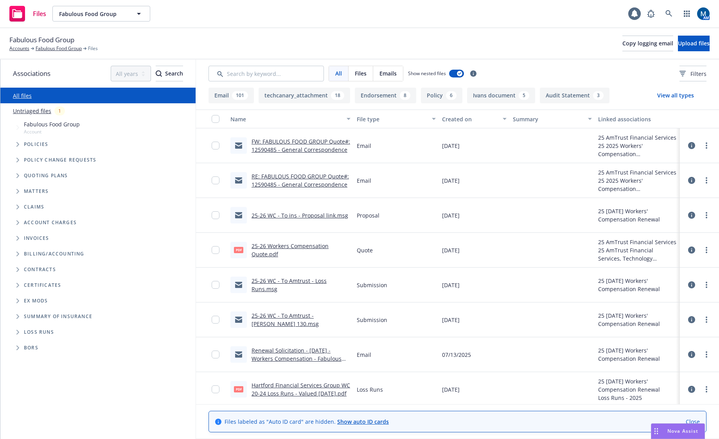
click at [309, 147] on link "FW: FABULOUS FOOD GROUP Quote#: 12590485 - General Correspondence" at bounding box center [301, 146] width 99 height 16
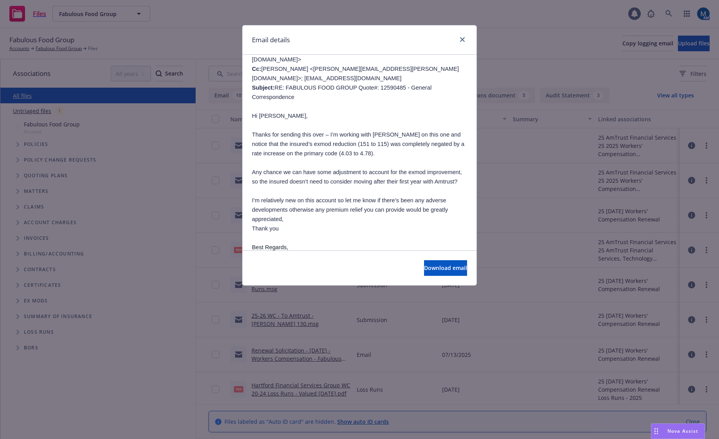
scroll to position [274, 0]
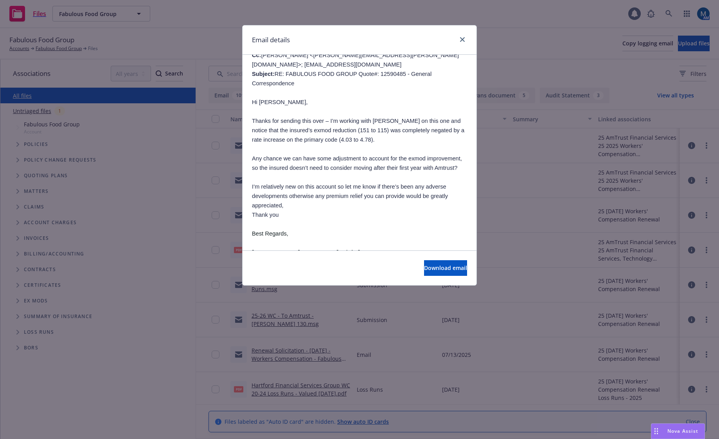
click at [468, 41] on div "Email details" at bounding box center [360, 39] width 234 height 29
click at [463, 40] on icon "close" at bounding box center [462, 39] width 5 height 5
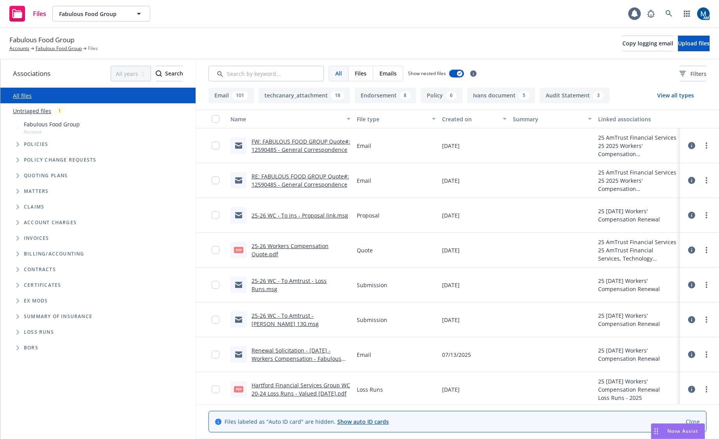
click at [305, 177] on link "RE: FABULOUS FOOD GROUP Quote#: 12590485 - General Correspondence" at bounding box center [300, 181] width 97 height 16
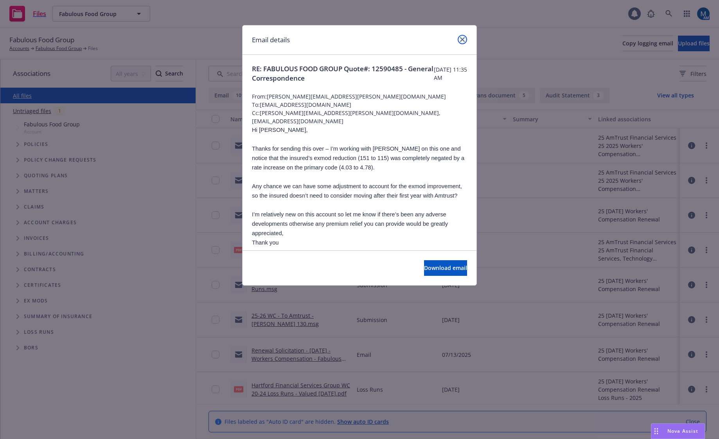
click at [464, 40] on icon "close" at bounding box center [462, 39] width 5 height 5
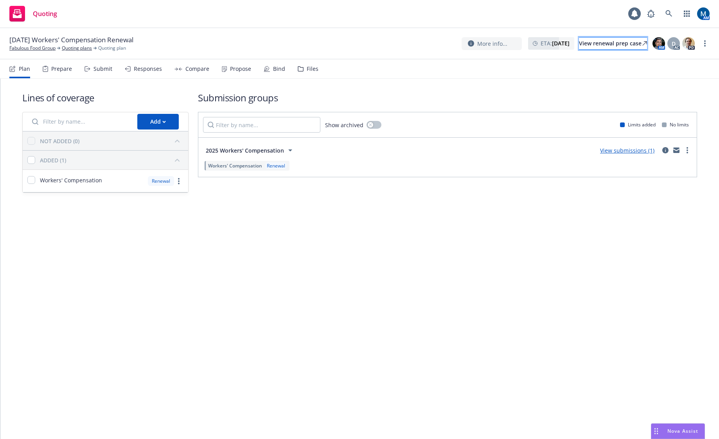
click at [596, 42] on div "View renewal prep case" at bounding box center [613, 44] width 68 height 12
click at [105, 66] on div "Submit" at bounding box center [103, 69] width 19 height 6
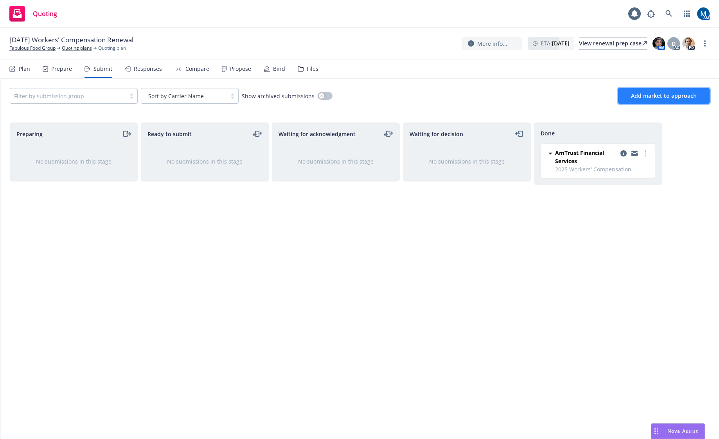
click at [656, 101] on button "Add market to approach" at bounding box center [664, 96] width 92 height 16
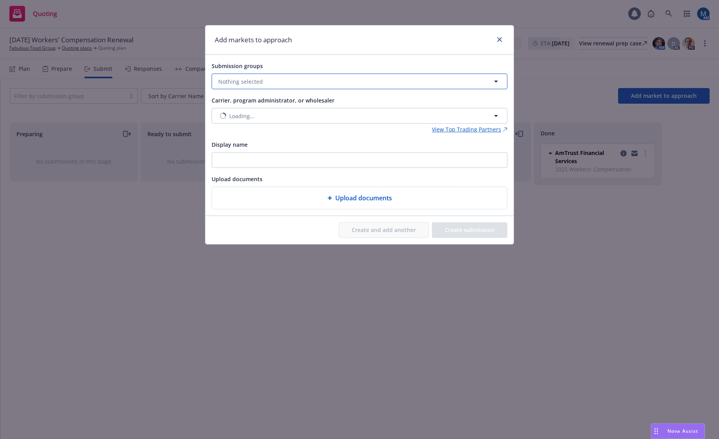
click at [292, 87] on button "Nothing selected" at bounding box center [360, 82] width 296 height 16
click at [221, 120] on input "checkbox" at bounding box center [224, 121] width 8 height 8
checkbox input "true"
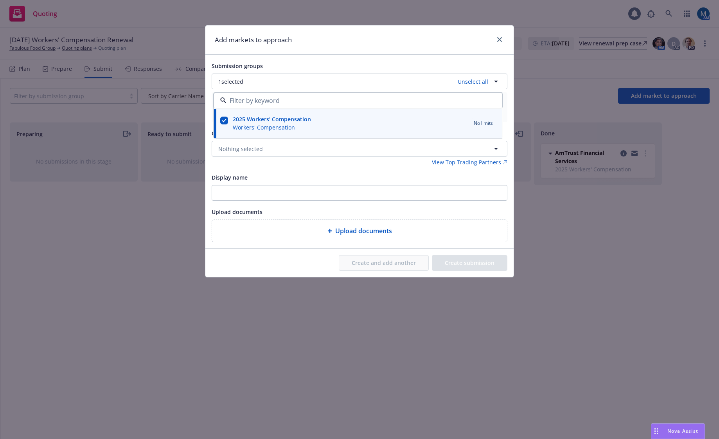
drag, startPoint x: 276, startPoint y: 50, endPoint x: 279, endPoint y: 62, distance: 12.1
click at [276, 50] on div "Add markets to approach" at bounding box center [359, 39] width 308 height 29
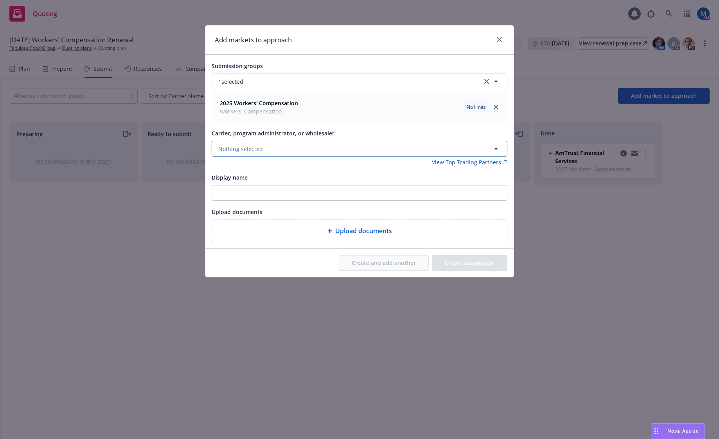
click at [243, 146] on span "Nothing selected" at bounding box center [240, 149] width 45 height 8
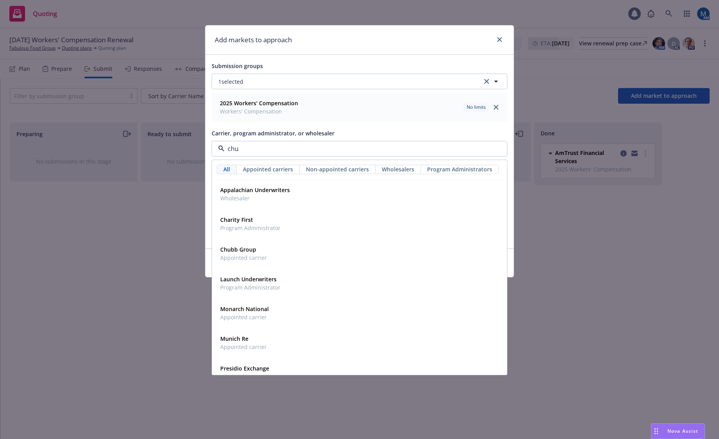
type input "chub"
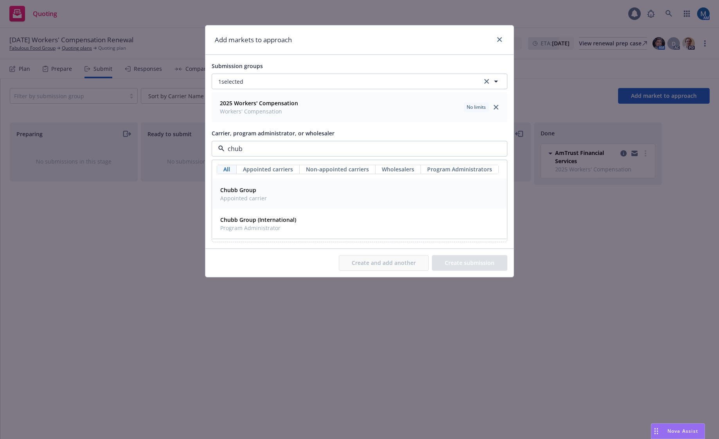
click at [245, 194] on span "Appointed carrier" at bounding box center [243, 198] width 47 height 8
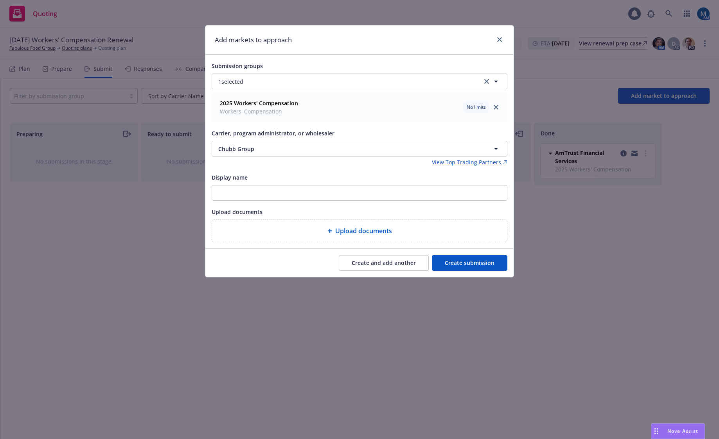
click at [407, 263] on button "Create and add another" at bounding box center [384, 263] width 90 height 16
click at [255, 144] on button "Nothing selected" at bounding box center [360, 149] width 296 height 16
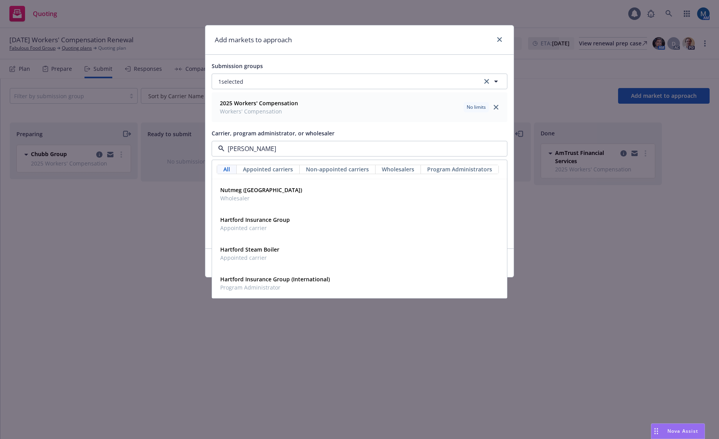
type input "hartf"
click at [273, 228] on span "Appointed carrier" at bounding box center [255, 228] width 70 height 8
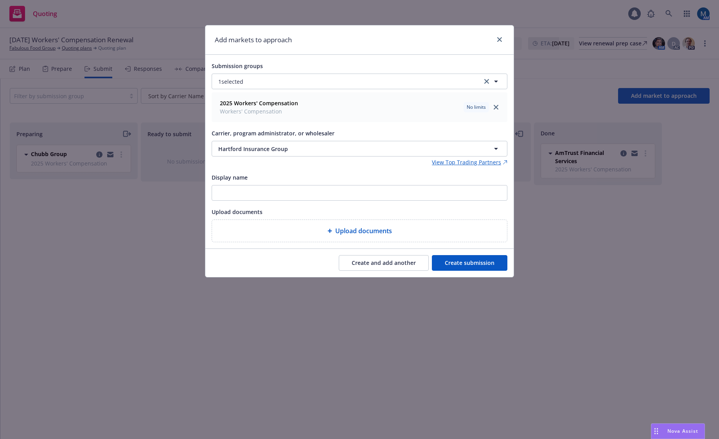
click at [403, 261] on button "Create and add another" at bounding box center [384, 263] width 90 height 16
click at [268, 147] on button "Nothing selected" at bounding box center [360, 149] width 296 height 16
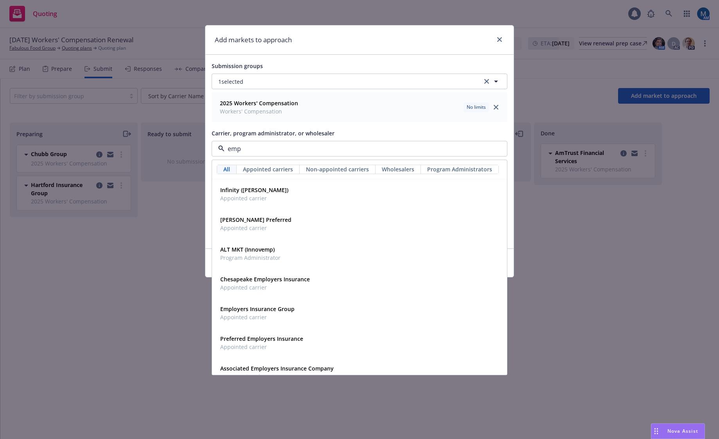
type input "empl"
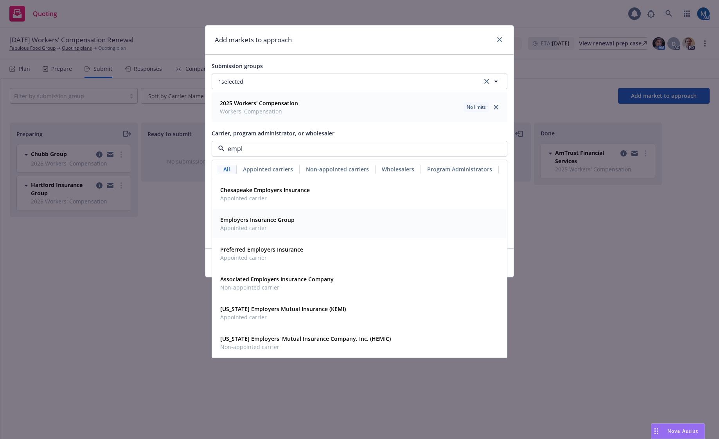
click at [273, 225] on span "Appointed carrier" at bounding box center [257, 228] width 74 height 8
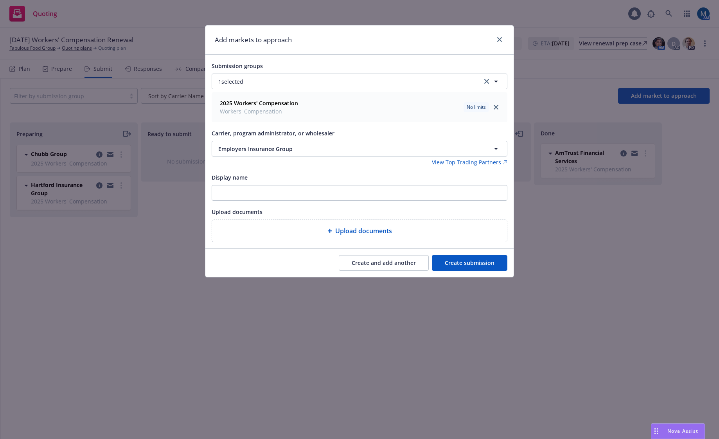
click at [486, 262] on button "Create submission" at bounding box center [470, 263] width 76 height 16
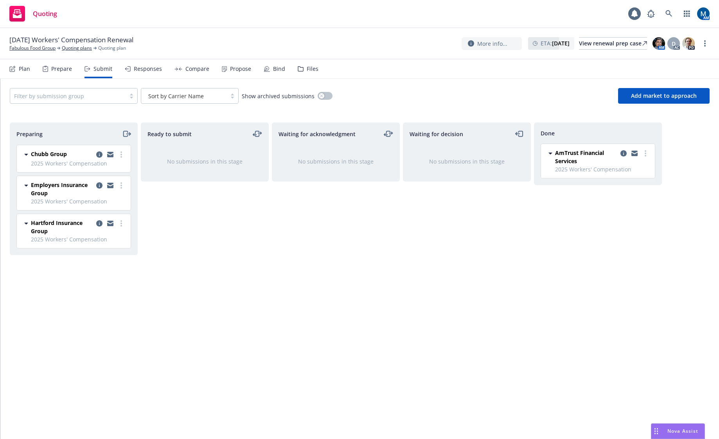
drag, startPoint x: 214, startPoint y: 259, endPoint x: 149, endPoint y: 247, distance: 66.5
click at [214, 259] on div "Ready to submit No submissions in this stage" at bounding box center [205, 272] width 128 height 300
click at [122, 157] on link "more" at bounding box center [121, 154] width 9 height 9
click at [100, 172] on span "Complete preparation" at bounding box center [85, 170] width 77 height 7
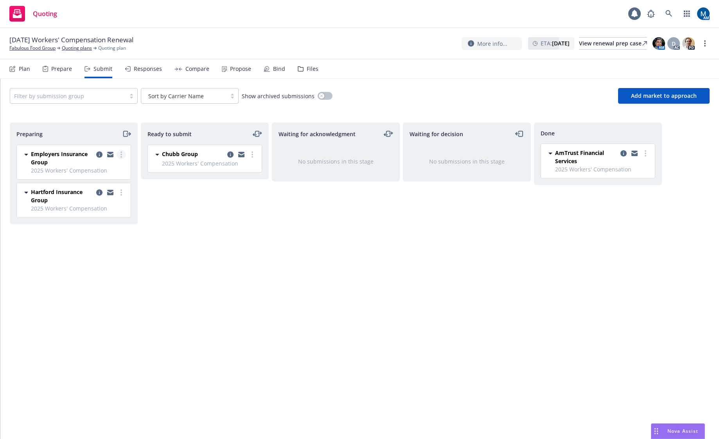
click at [121, 153] on icon "more" at bounding box center [122, 154] width 2 height 6
drag, startPoint x: 194, startPoint y: 223, endPoint x: 112, endPoint y: 207, distance: 84.3
click at [186, 219] on div "Ready to submit Chubb Group 2025 Workers' Compensation Monday, August 18, 2025 …" at bounding box center [205, 272] width 128 height 300
click at [125, 193] on link "more" at bounding box center [121, 192] width 9 height 9
click at [98, 206] on span "Complete preparation" at bounding box center [85, 208] width 77 height 7
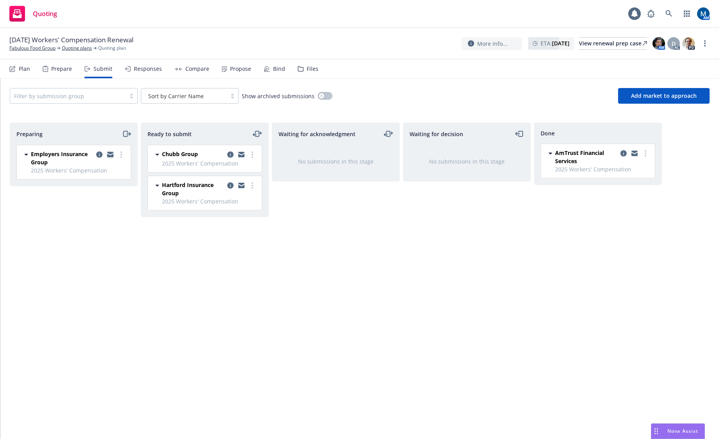
click at [108, 154] on icon "copy logging email" at bounding box center [110, 154] width 6 height 5
click at [110, 155] on icon "copy logging email" at bounding box center [110, 154] width 6 height 5
click at [282, 248] on div "Waiting for acknowledgment No submissions in this stage" at bounding box center [336, 272] width 128 height 300
click at [123, 152] on link "more" at bounding box center [121, 154] width 9 height 9
click at [113, 186] on span "Log acknowledgement" at bounding box center [85, 185] width 77 height 7
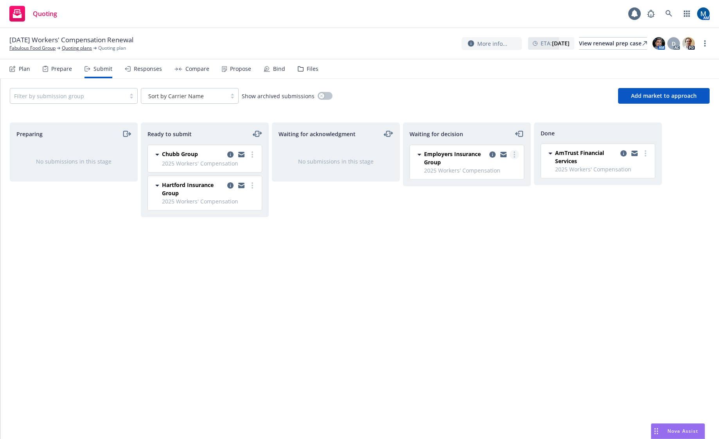
click at [514, 153] on icon "more" at bounding box center [515, 154] width 2 height 6
click at [495, 204] on span "Add accepted decision" at bounding box center [480, 201] width 78 height 7
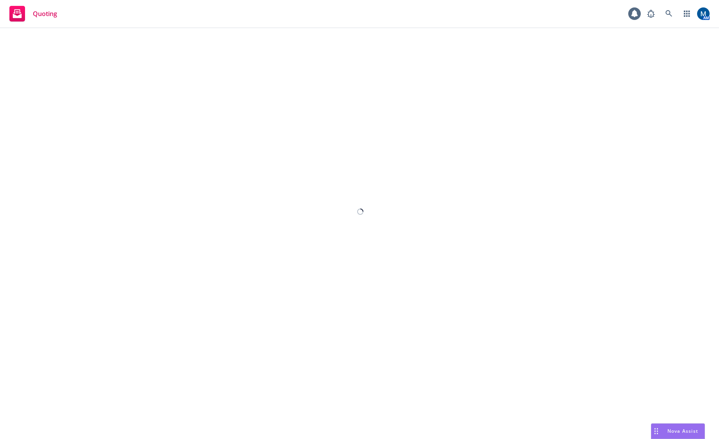
select select "12"
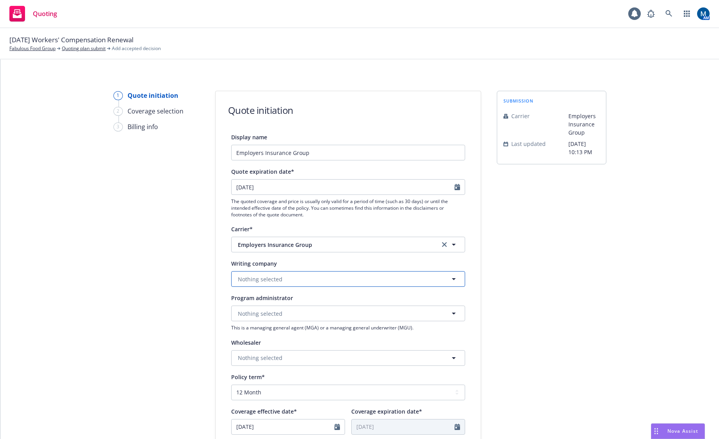
click at [290, 284] on button "Nothing selected" at bounding box center [348, 279] width 234 height 16
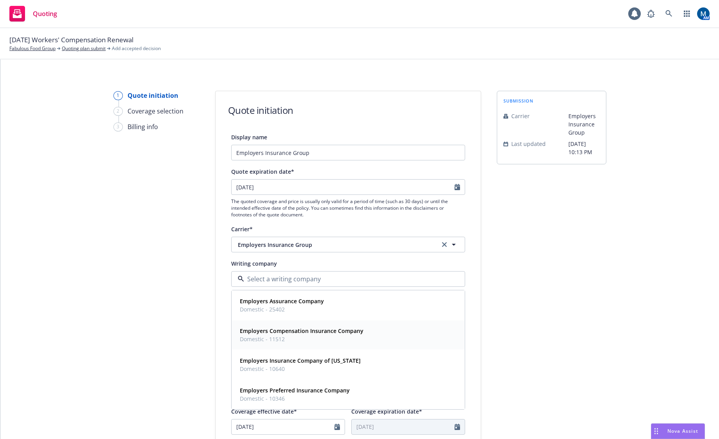
click at [312, 332] on strong "Employers Compensation Insurance Company" at bounding box center [302, 330] width 124 height 7
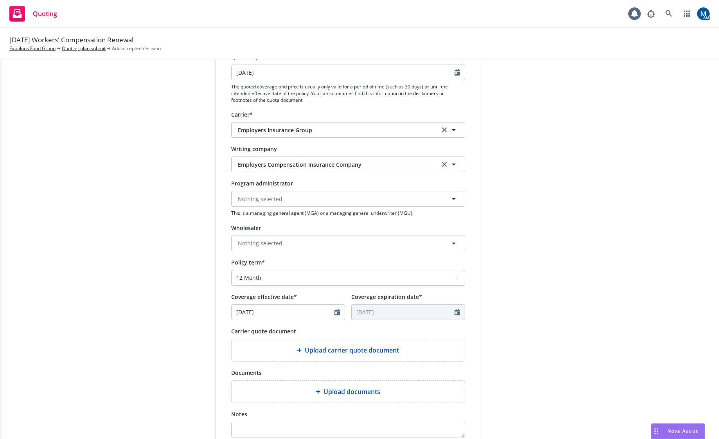
scroll to position [117, 0]
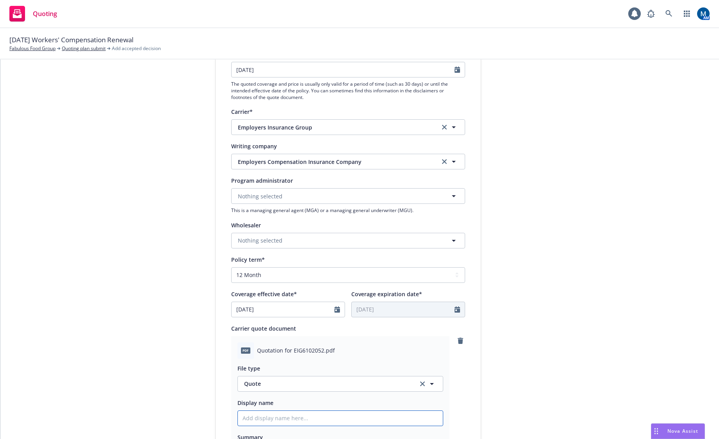
click at [271, 415] on input "Display name" at bounding box center [340, 418] width 205 height 15
type textarea "x"
type input "2"
type textarea "x"
type input "25"
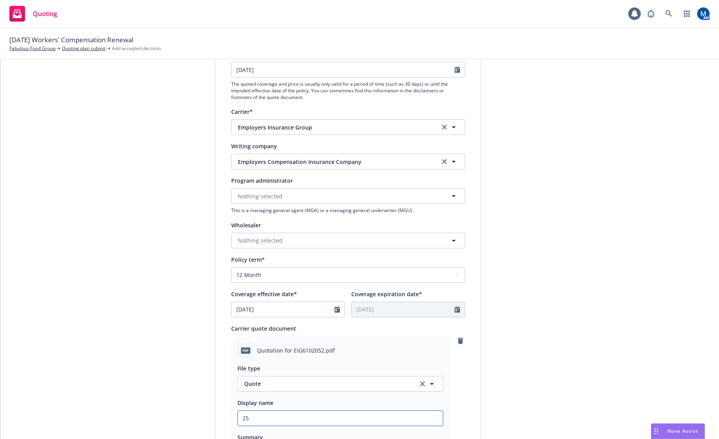
type textarea "x"
type input "25-"
type textarea "x"
type input "25-2"
type textarea "x"
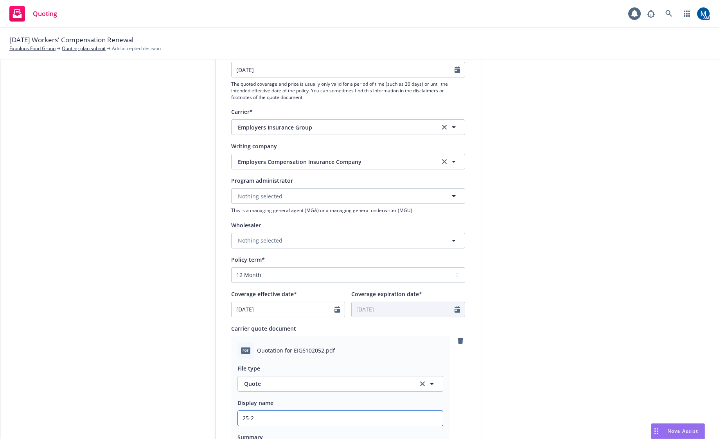
type input "25-26"
type textarea "x"
type input "25-26"
type textarea "x"
type input "25-26 W"
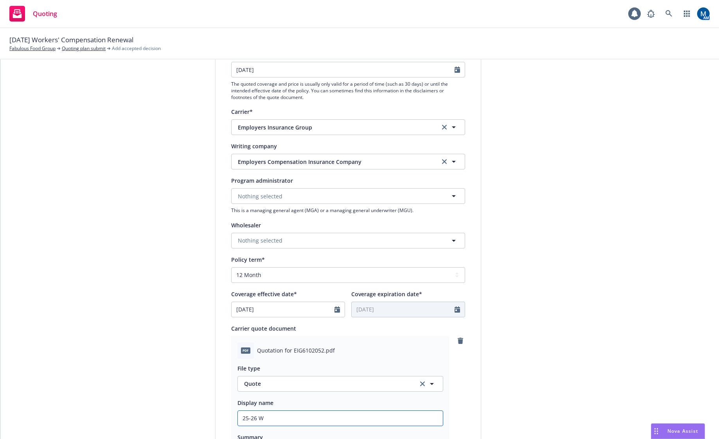
type textarea "x"
type input "25-26 WC"
type textarea "x"
type input "25-26 WC"
type textarea "x"
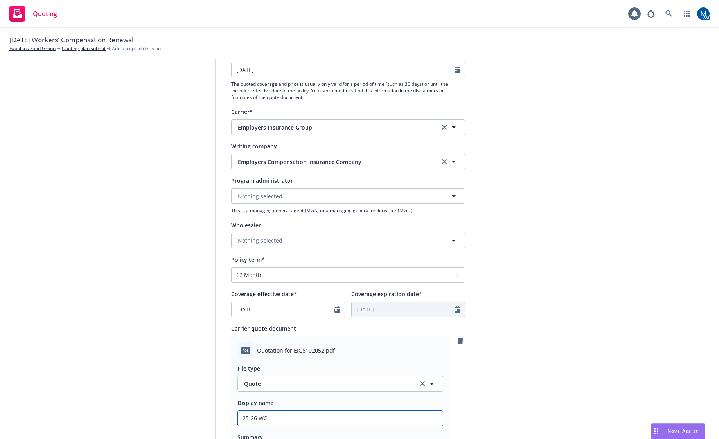
type input "25-26 WC Q"
type textarea "x"
type input "25-26 WC Qu"
type textarea "x"
type input "25-26 WC Quo"
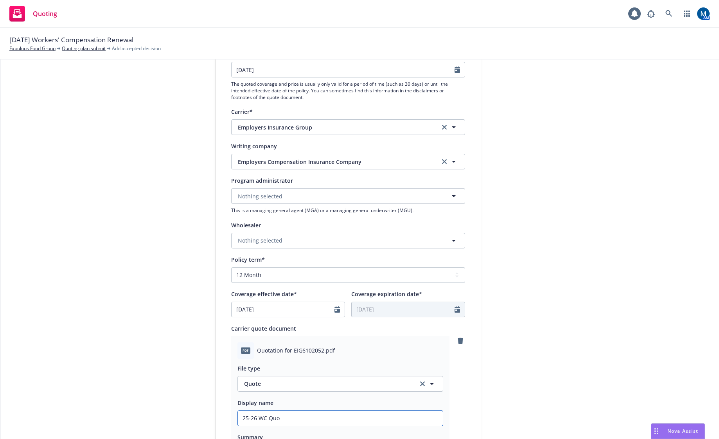
type textarea "x"
type input "25-26 WC Quot"
type textarea "x"
type input "25-26 WC Quote"
type textarea "x"
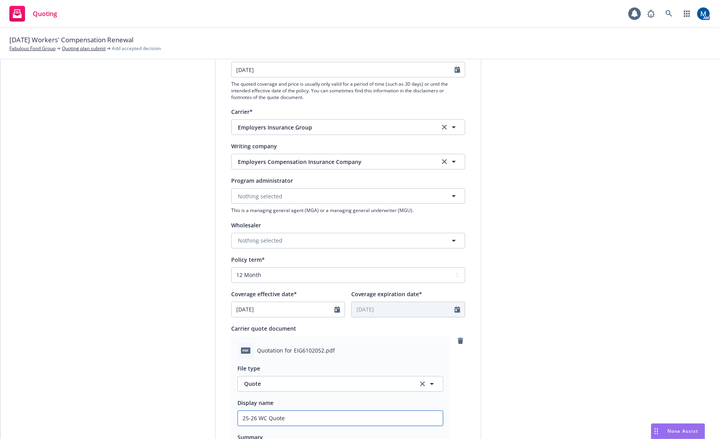
type input "25-26 WC Quote,"
type textarea "x"
type input "25-26 WC Quote,"
type textarea "x"
type input "25-26 WC Quote, P"
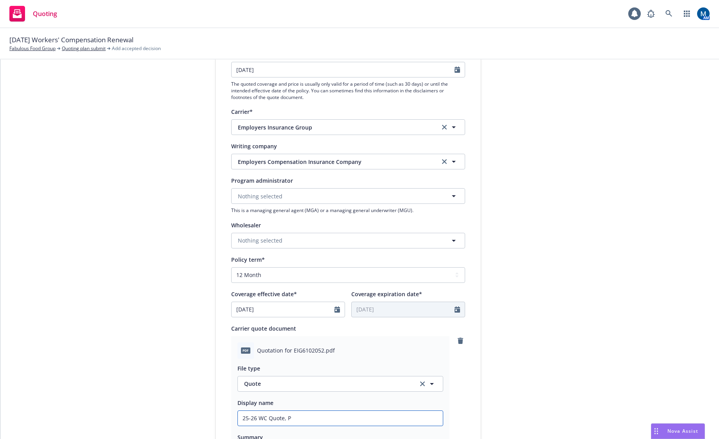
type textarea "x"
type input "25-26 WC Quote, Pr"
type textarea "x"
type input "25-26 WC Quote, Pro"
type textarea "x"
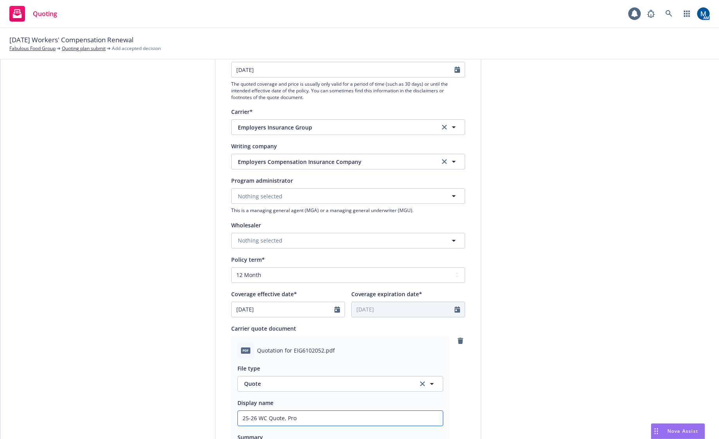
type input "25-26 WC Quote, Prop"
type textarea "x"
type input "25-26 WC Quote, Propo"
type textarea "x"
type input "25-26 WC Quote, Propos"
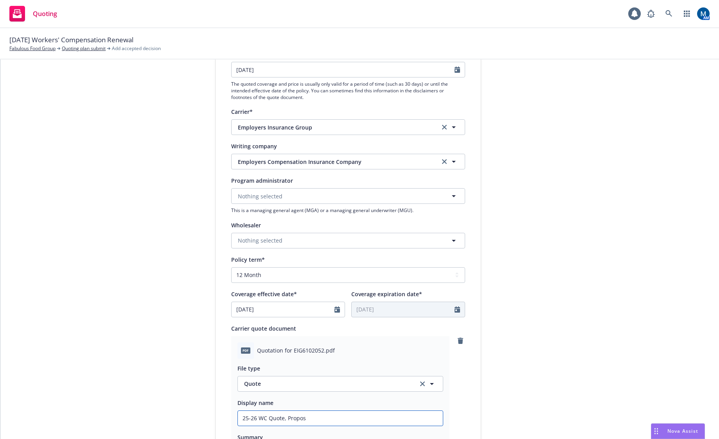
type textarea "x"
type input "25-26 WC Quote, Proposa"
type textarea "x"
type input "25-26 WC Quote, Proposal"
type textarea "x"
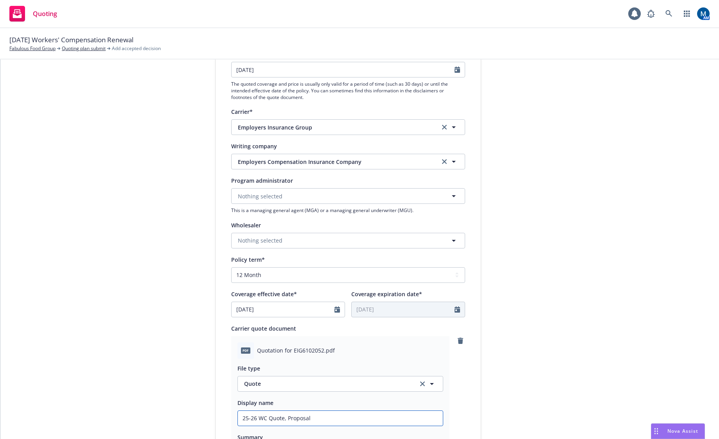
type input "25-26 WC Quote, Proposal"
type textarea "x"
type input "25-26 WC Quote, Proposal -"
type textarea "x"
type input "25-26 WC Quote, Proposal -"
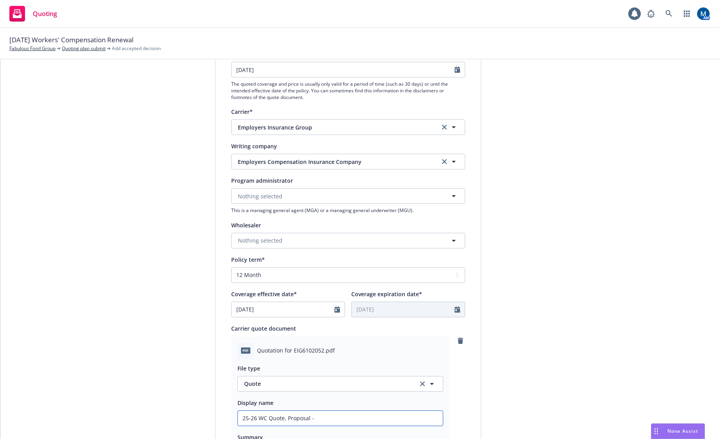
type textarea "x"
type input "25-26 WC Quote, Proposal - E"
type textarea "x"
type input "25-26 WC Quote, Proposal - EMO"
type textarea "x"
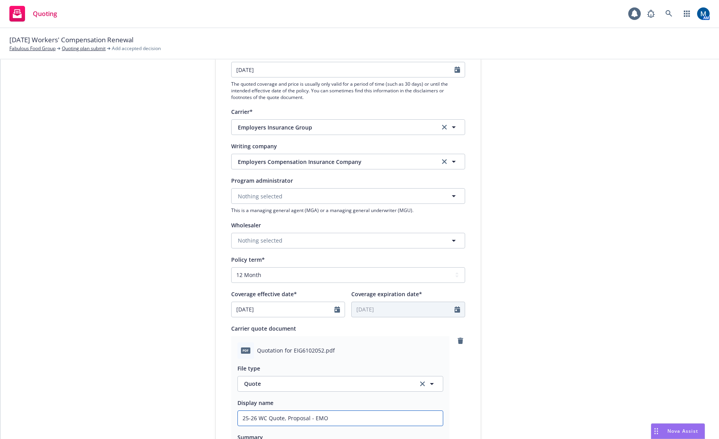
type input "25-26 WC Quote, Proposal - EMOP"
type textarea "x"
type input "25-26 WC Quote, Proposal - EMO"
type textarea "x"
type input "25-26 WC Quote, Proposal - EM"
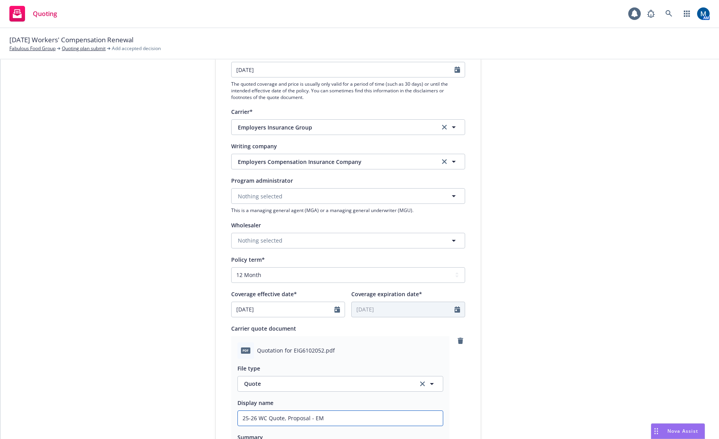
type textarea "x"
type input "25-26 WC Quote, Proposal - EMP"
type textarea "x"
type input "25-26 WC Quote, Proposal - EMPL"
type textarea "x"
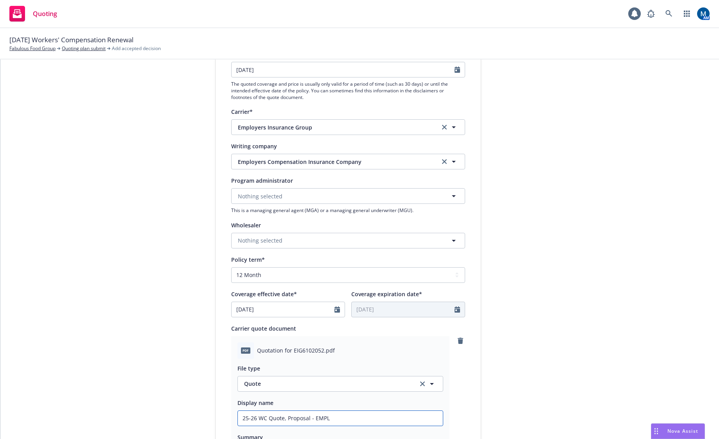
type input "25-26 WC Quote, Proposal - EMPLO"
type textarea "x"
type input "25-26 WC Quote, Proposal - EMPLOY"
type textarea "x"
type input "25-26 WC Quote, Proposal - EMPLOYE"
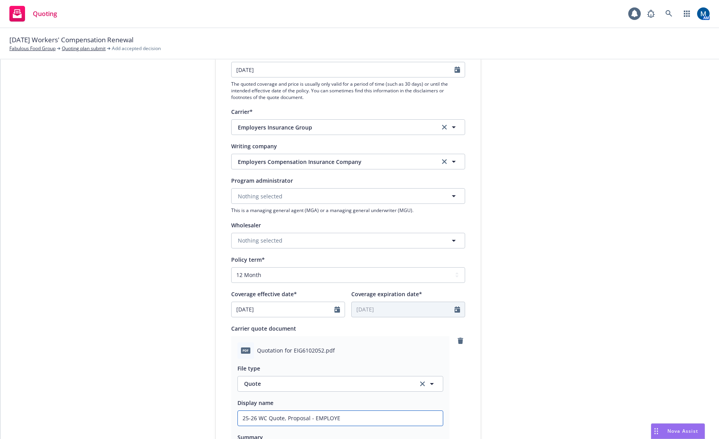
type textarea "x"
type input "25-26 WC Quote, Proposal - EMPLOYER"
type textarea "x"
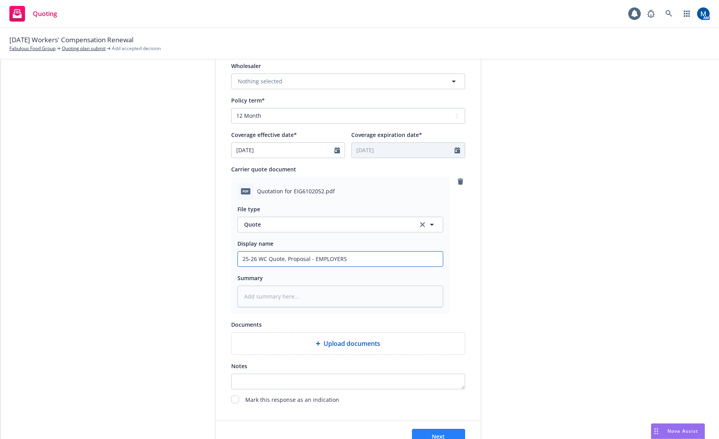
scroll to position [340, 0]
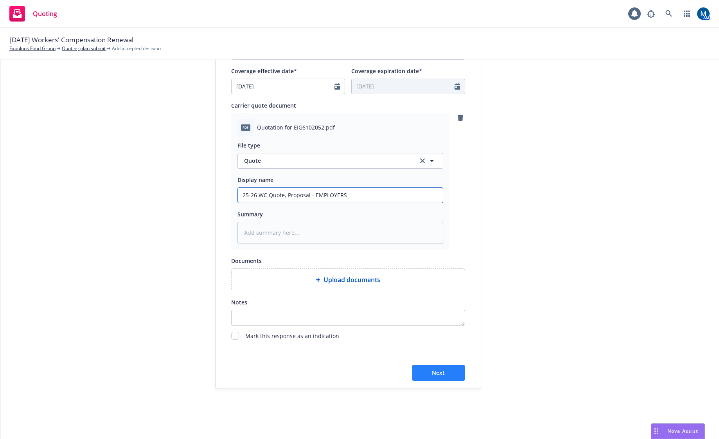
type input "25-26 WC Quote, Proposal - EMPLOYERS"
click at [436, 368] on button "Next" at bounding box center [438, 373] width 53 height 16
type textarea "x"
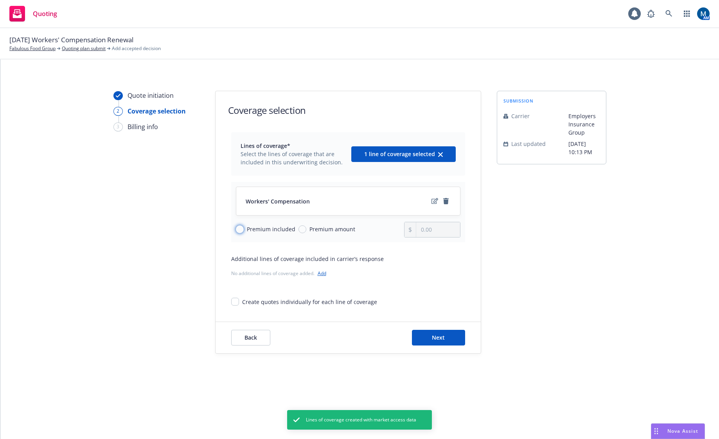
click at [241, 228] on input "Premium included" at bounding box center [240, 229] width 8 height 8
radio input "true"
click at [437, 200] on icon "edit" at bounding box center [435, 201] width 7 height 6
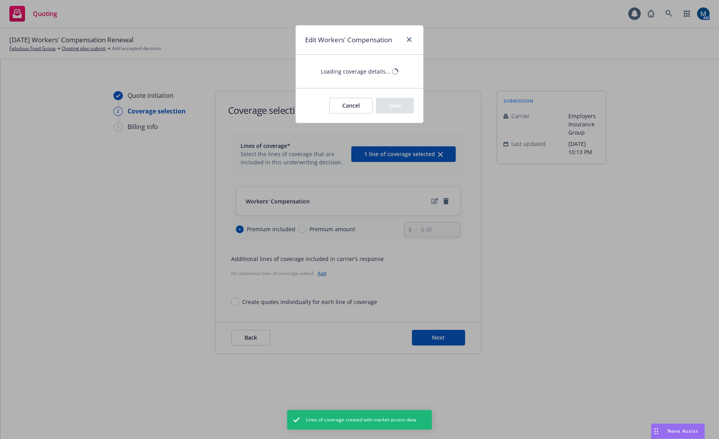
type textarea "x"
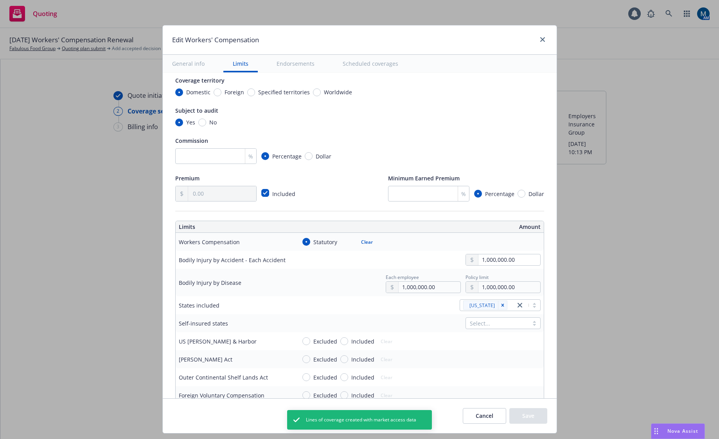
scroll to position [78, 0]
click at [488, 414] on button "Cancel" at bounding box center [484, 416] width 43 height 16
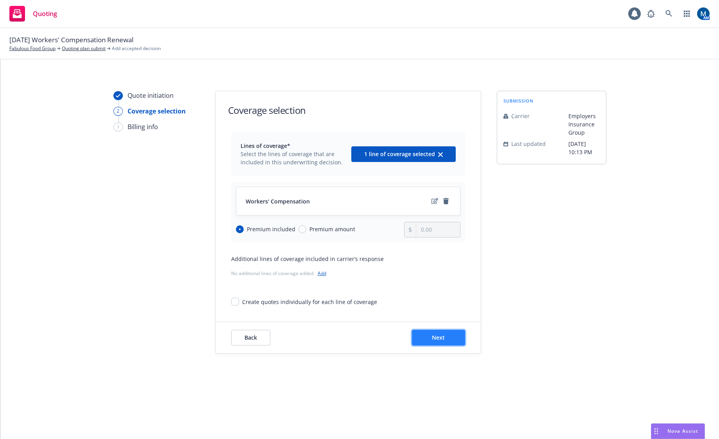
click at [430, 338] on button "Next" at bounding box center [438, 338] width 53 height 16
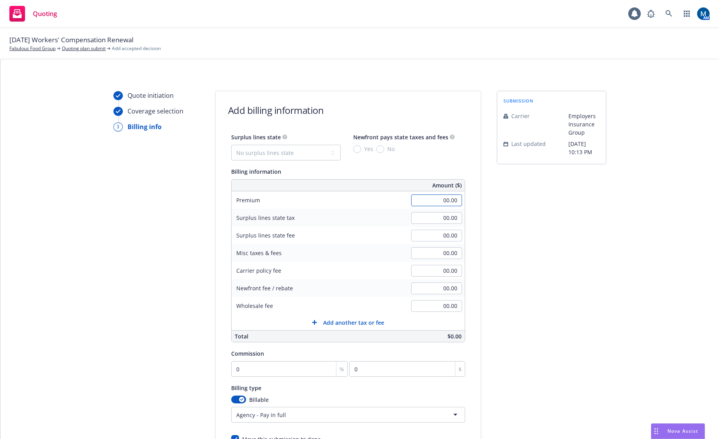
click at [440, 198] on input "00.00" at bounding box center [436, 200] width 51 height 12
click at [525, 238] on div "submission Carrier Employers Insurance Group Last updated 8/18, 10:13 PM" at bounding box center [552, 291] width 110 height 400
click at [437, 202] on input "00.00" at bounding box center [436, 200] width 51 height 12
type input "22,040.00"
click at [536, 245] on div "submission Carrier Employers Insurance Group Last updated 8/18, 10:13 PM" at bounding box center [552, 291] width 110 height 400
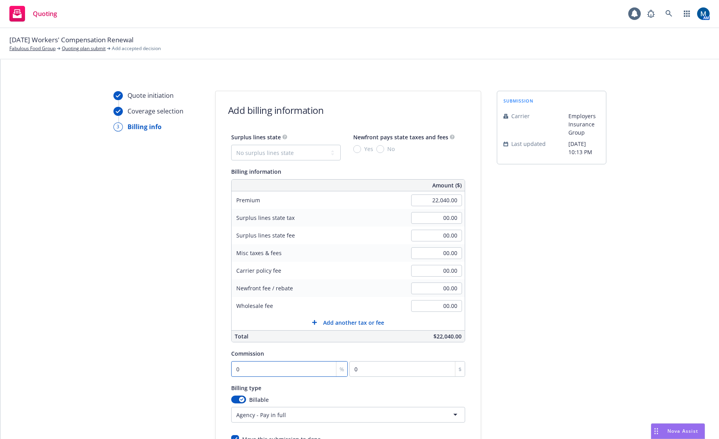
click at [299, 366] on input "0" at bounding box center [289, 369] width 117 height 16
type input "1"
type input "220.4"
type input "12"
type input "2644.8"
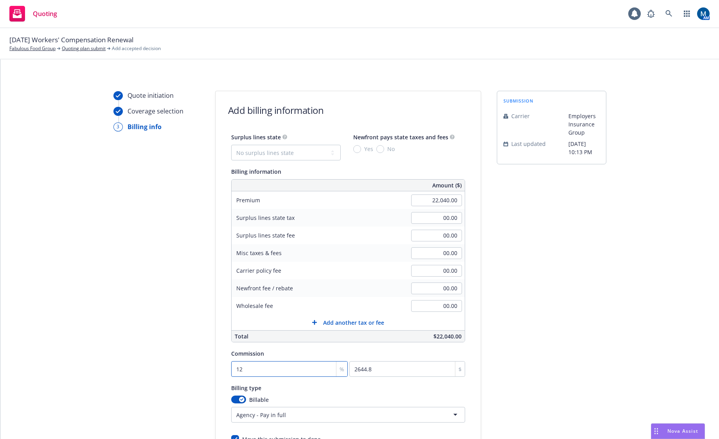
type input "12"
click at [528, 343] on div "submission Carrier Employers Insurance Group Last updated 8/18, 10:13 PM" at bounding box center [552, 291] width 110 height 400
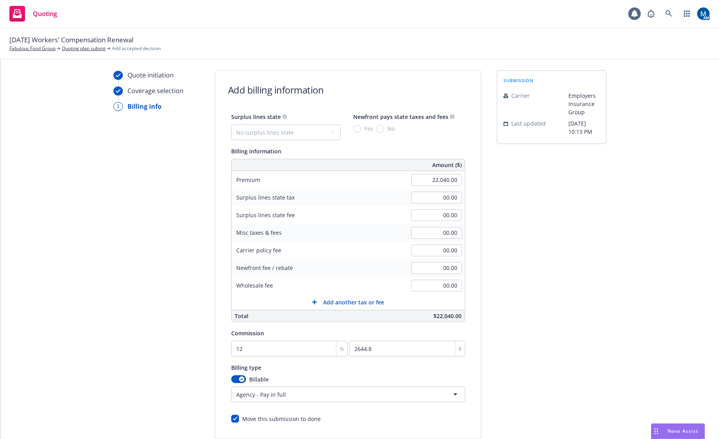
scroll to position [39, 0]
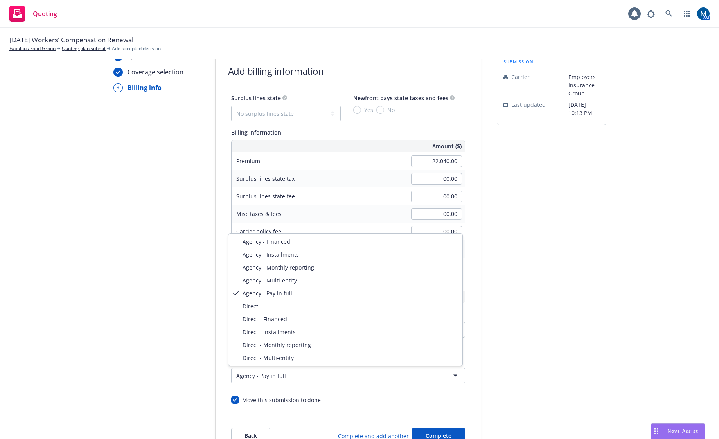
click at [286, 376] on html "Quoting 1 AM 09/08/25 Workers' Compensation Renewal Fabulous Food Group Quoting…" at bounding box center [359, 219] width 719 height 439
select select "DIRECT_INSTALLMENTS"
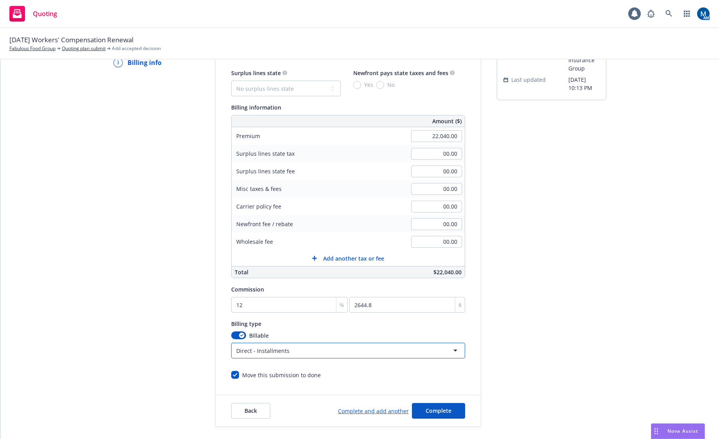
scroll to position [78, 0]
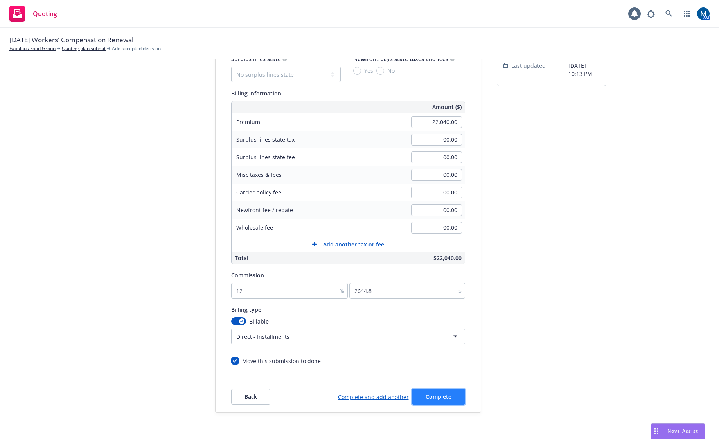
click at [449, 396] on button "Complete" at bounding box center [438, 397] width 53 height 16
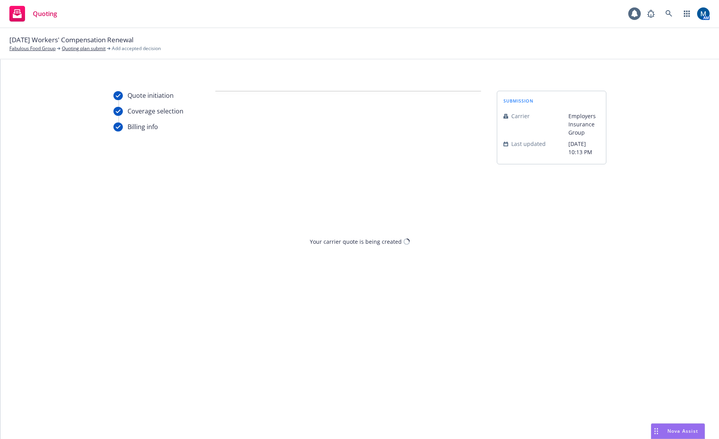
scroll to position [0, 0]
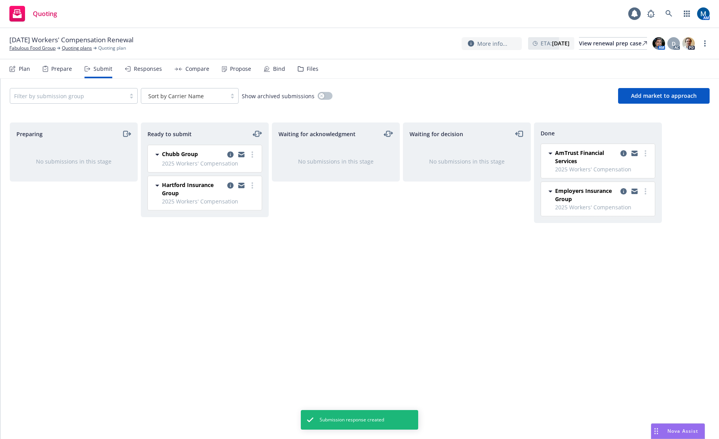
click at [148, 69] on div "Responses" at bounding box center [148, 69] width 28 height 6
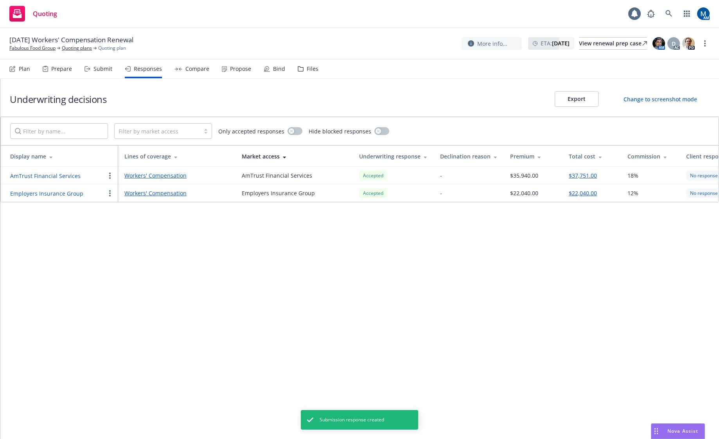
click at [52, 178] on button "AmTrust Financial Services" at bounding box center [45, 176] width 70 height 8
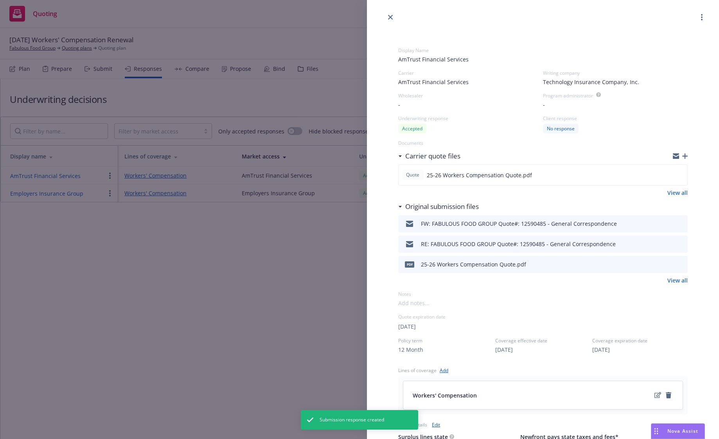
click at [677, 264] on icon "preview file" at bounding box center [680, 263] width 7 height 5
click at [394, 18] on link "close" at bounding box center [390, 17] width 9 height 9
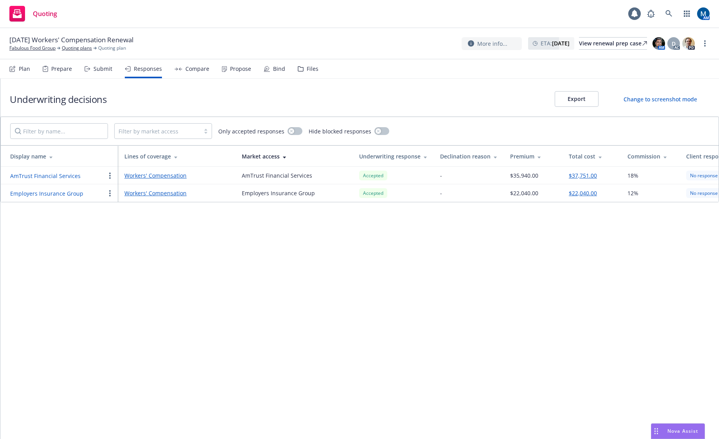
click at [94, 72] on div "Submit" at bounding box center [103, 69] width 19 height 6
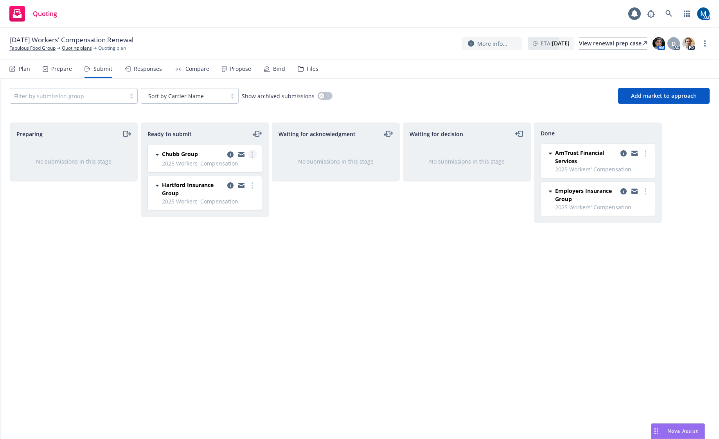
click at [253, 153] on icon "more" at bounding box center [253, 154] width 2 height 6
click at [237, 166] on link "Submit to underwriter" at bounding box center [217, 171] width 78 height 16
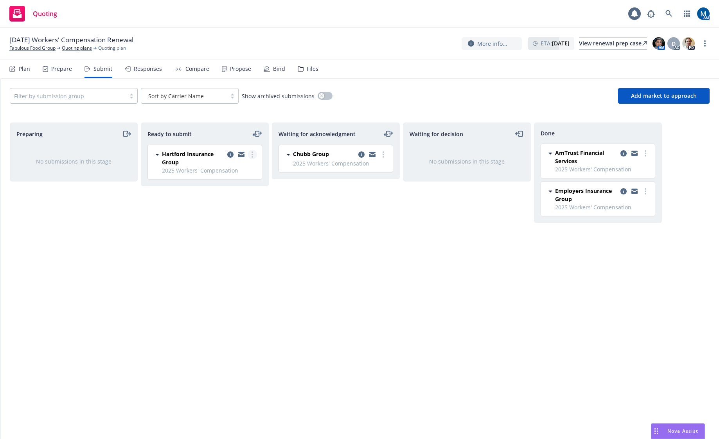
click at [252, 154] on circle "more" at bounding box center [253, 155] width 2 height 2
click at [231, 172] on span "Submit to underwriter" at bounding box center [216, 170] width 77 height 7
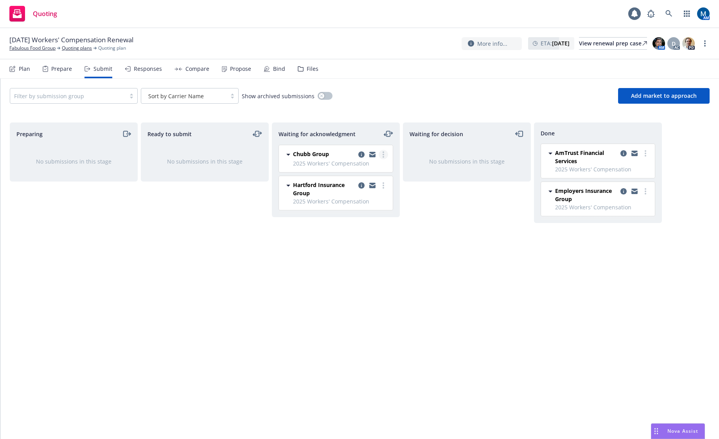
click at [384, 153] on link "more" at bounding box center [383, 154] width 9 height 9
click at [358, 169] on span "Log acknowledgement" at bounding box center [348, 170] width 77 height 7
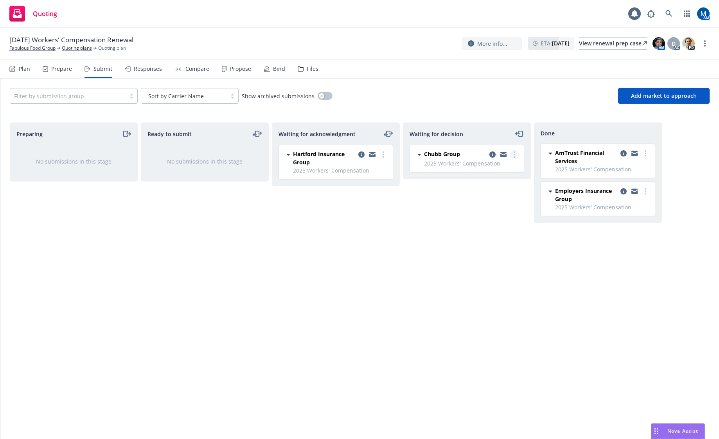
click at [511, 156] on link "more" at bounding box center [514, 154] width 9 height 9
click at [488, 170] on span "Move back one step" at bounding box center [476, 170] width 71 height 7
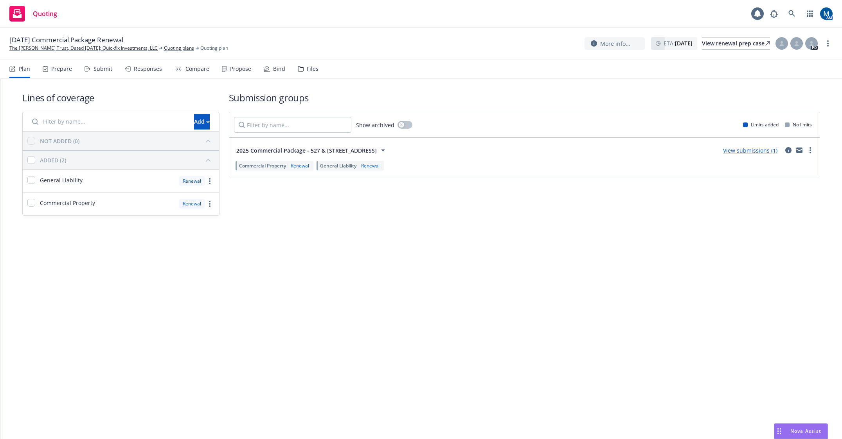
click at [259, 68] on div "Plan Prepare Submit Responses Compare Propose Bind Files" at bounding box center [163, 68] width 309 height 19
click at [241, 69] on div "Propose" at bounding box center [240, 69] width 21 height 6
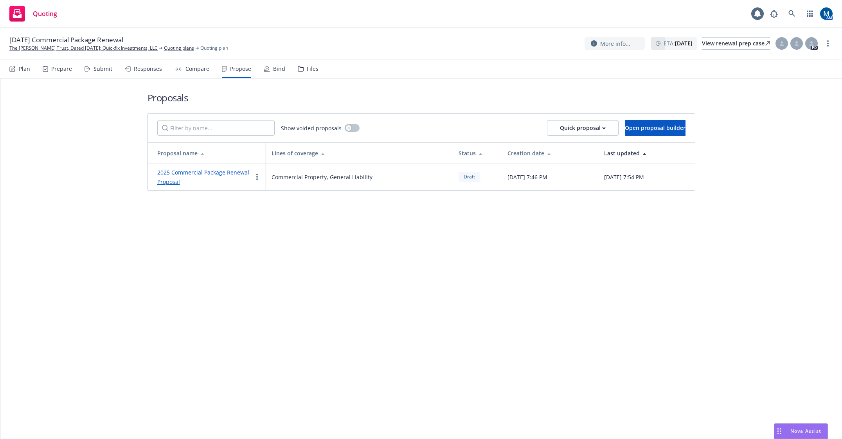
click at [204, 172] on link "2025 Commercial Package Renewal Proposal" at bounding box center [203, 177] width 92 height 17
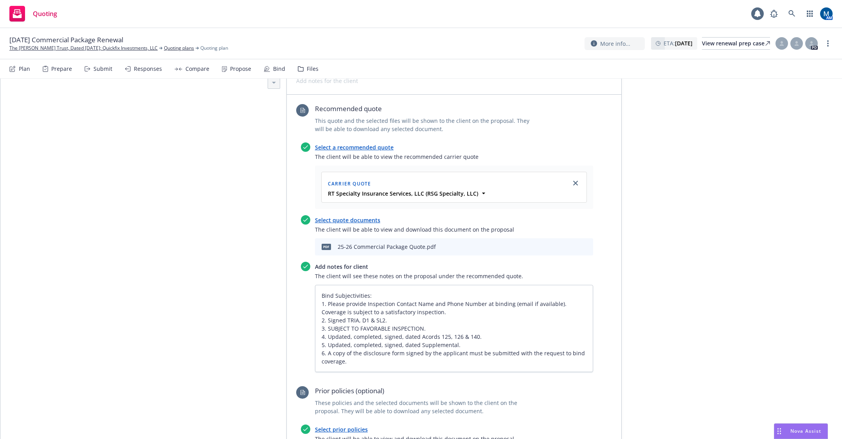
scroll to position [235, 0]
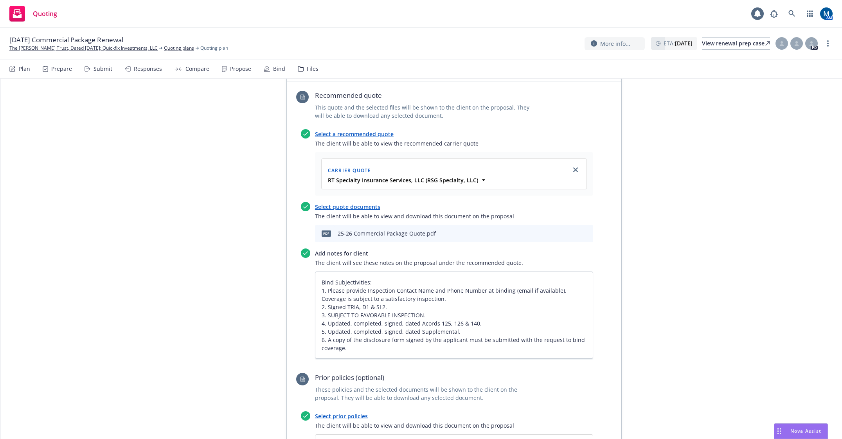
click at [571, 234] on icon "preview file" at bounding box center [573, 232] width 7 height 5
type textarea "x"
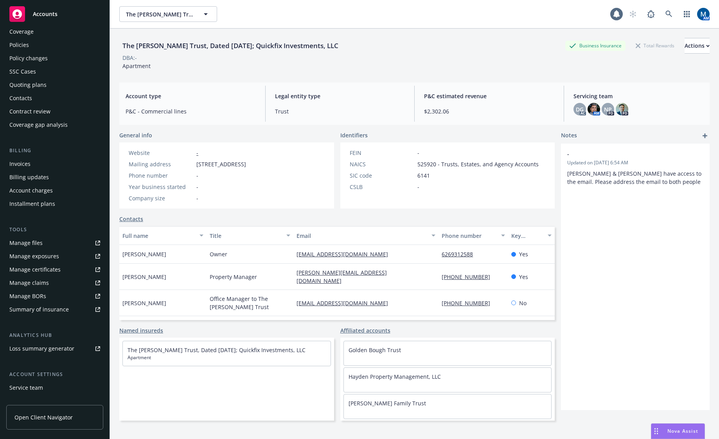
scroll to position [71, 0]
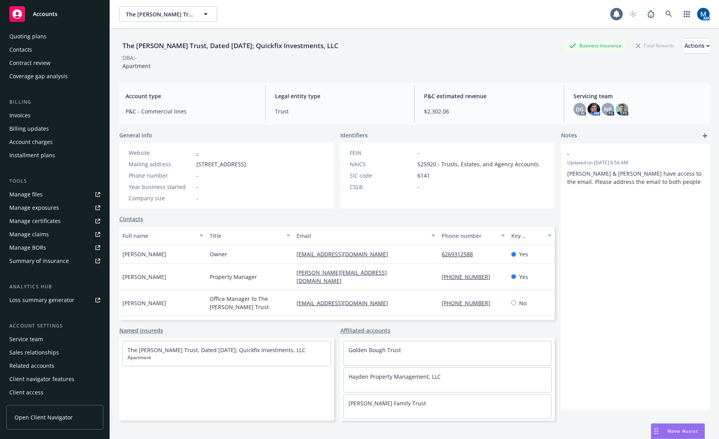
click at [27, 341] on div "Service team" at bounding box center [26, 339] width 34 height 13
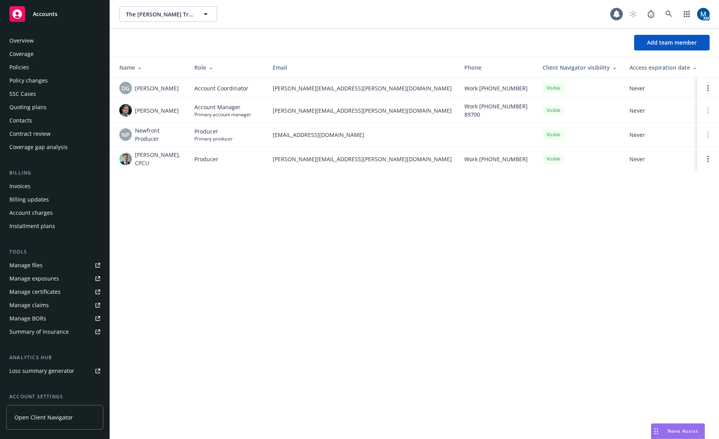
click at [41, 67] on div "Policies" at bounding box center [54, 67] width 91 height 13
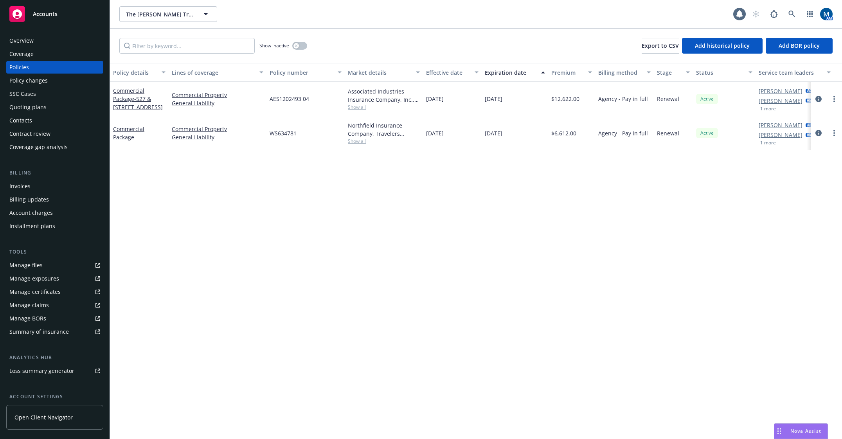
click at [65, 14] on div "Accounts" at bounding box center [54, 14] width 91 height 16
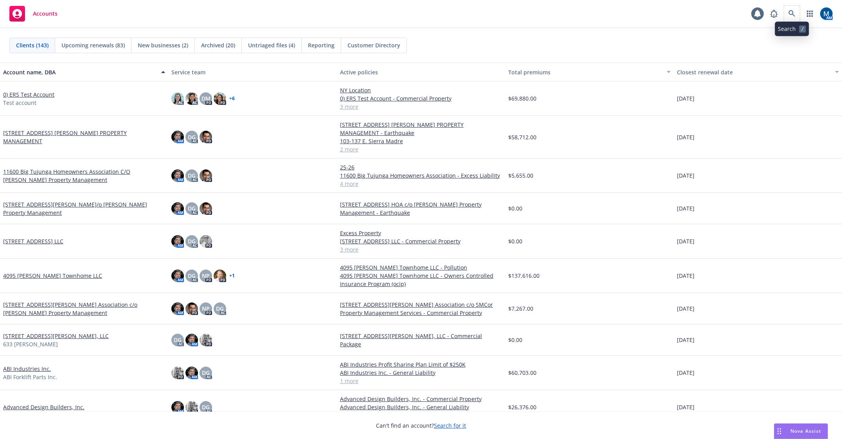
click at [719, 9] on span at bounding box center [792, 14] width 16 height 16
click at [719, 11] on icon at bounding box center [792, 13] width 7 height 7
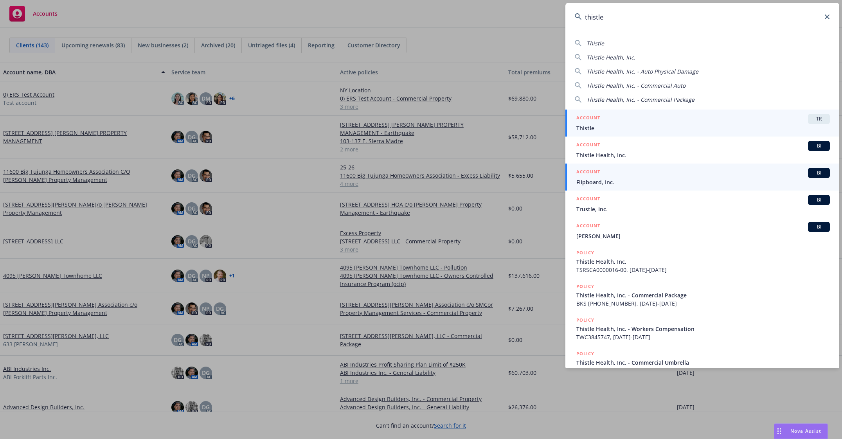
type input "thistle"
click at [615, 164] on link "ACCOUNT BI Flipboard, Inc." at bounding box center [702, 177] width 274 height 27
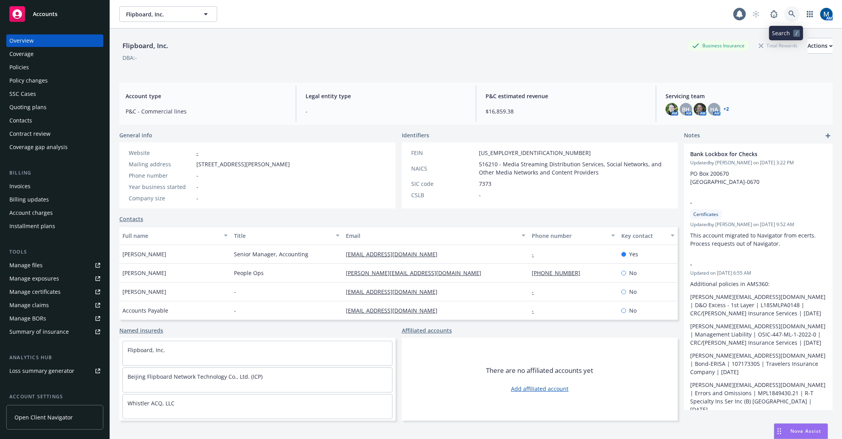
click at [719, 10] on link at bounding box center [792, 14] width 16 height 16
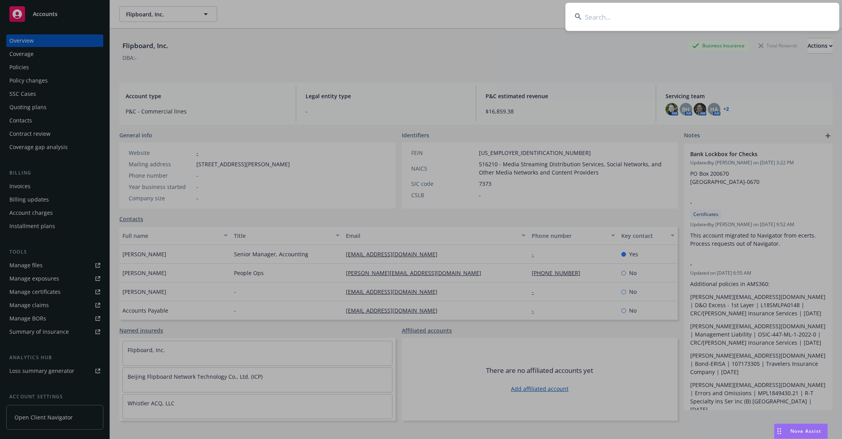
click at [634, 18] on input at bounding box center [702, 17] width 274 height 28
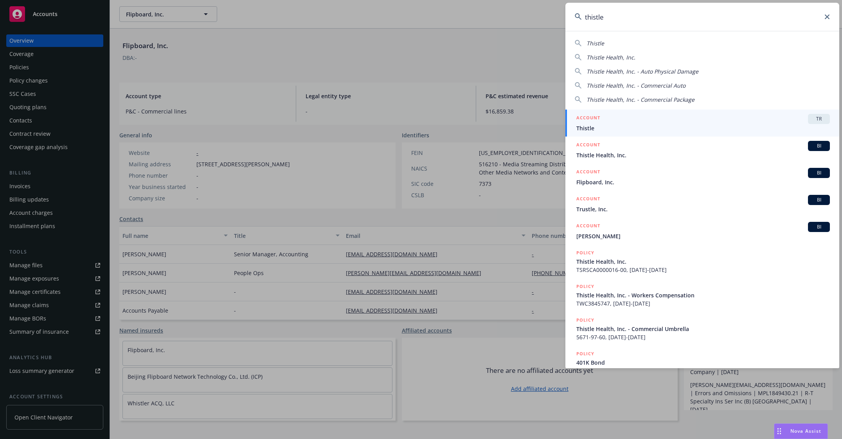
type input "thistle"
click at [617, 149] on div "ACCOUNT BI" at bounding box center [703, 146] width 254 height 10
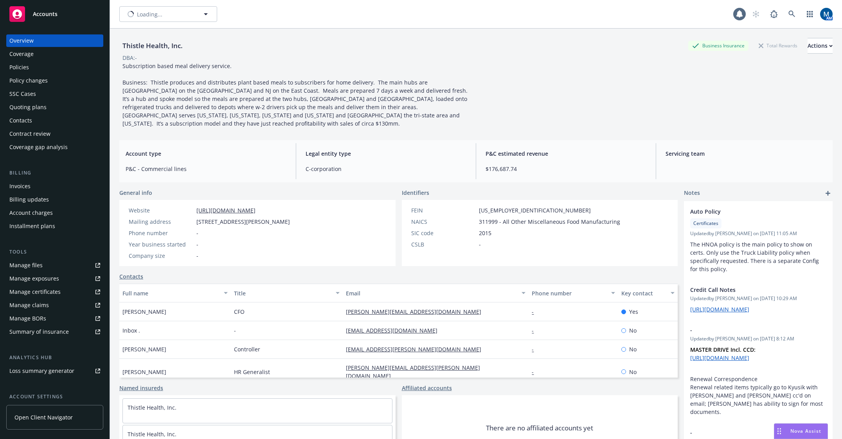
click at [30, 70] on div "Policies" at bounding box center [54, 67] width 91 height 13
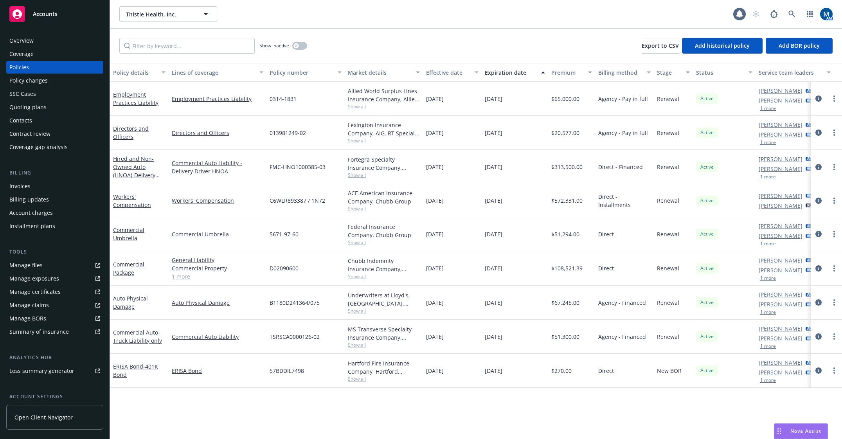
click at [719, 302] on icon "circleInformation" at bounding box center [819, 302] width 6 height 6
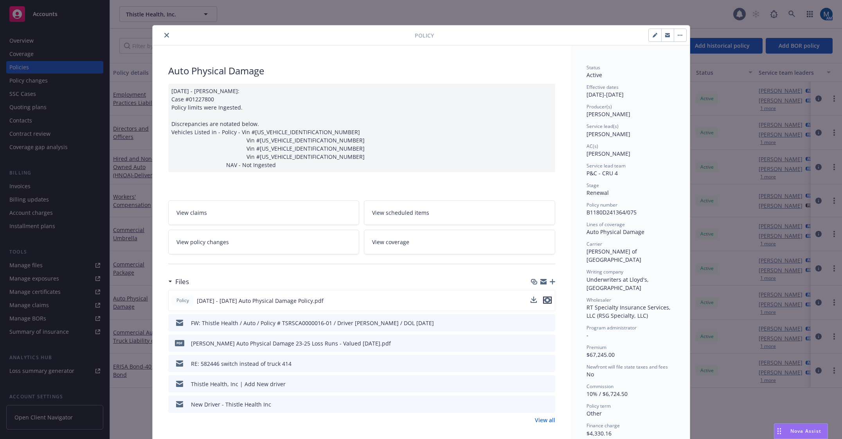
click at [546, 303] on icon "preview file" at bounding box center [547, 299] width 7 height 5
click at [229, 249] on link "View policy changes" at bounding box center [263, 242] width 191 height 25
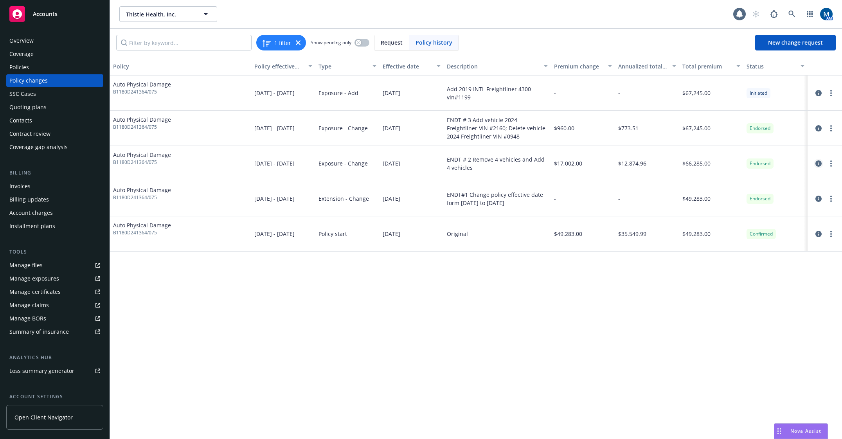
click at [719, 163] on icon "circleInformation" at bounding box center [819, 163] width 6 height 6
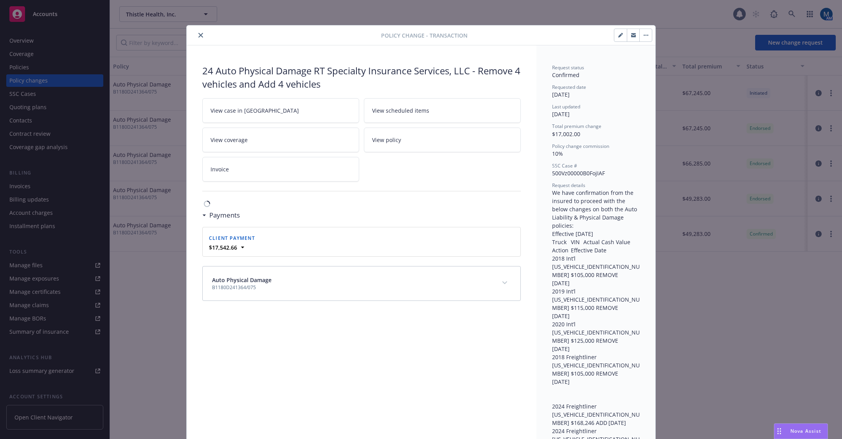
scroll to position [23, 0]
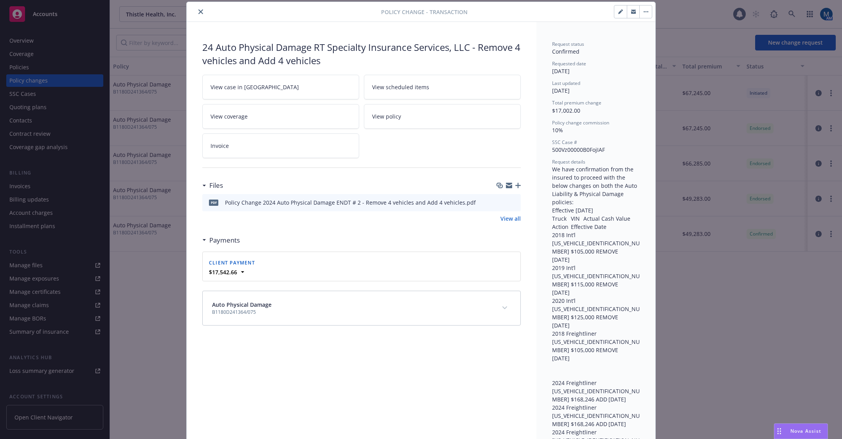
click at [512, 202] on icon "preview file" at bounding box center [513, 201] width 7 height 5
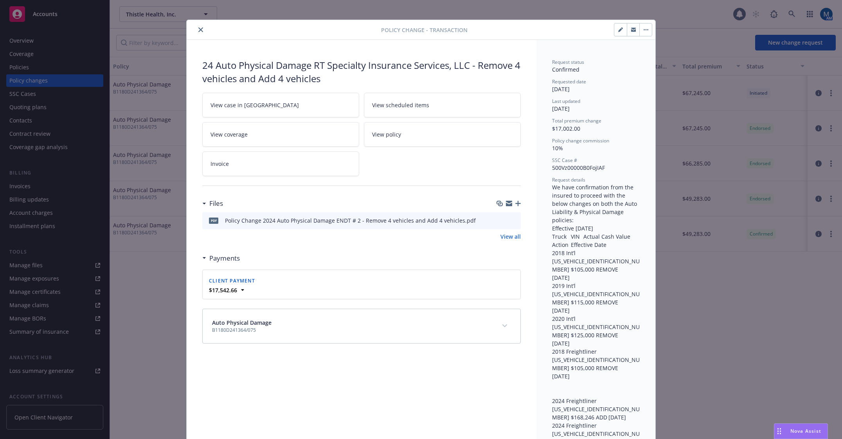
scroll to position [0, 0]
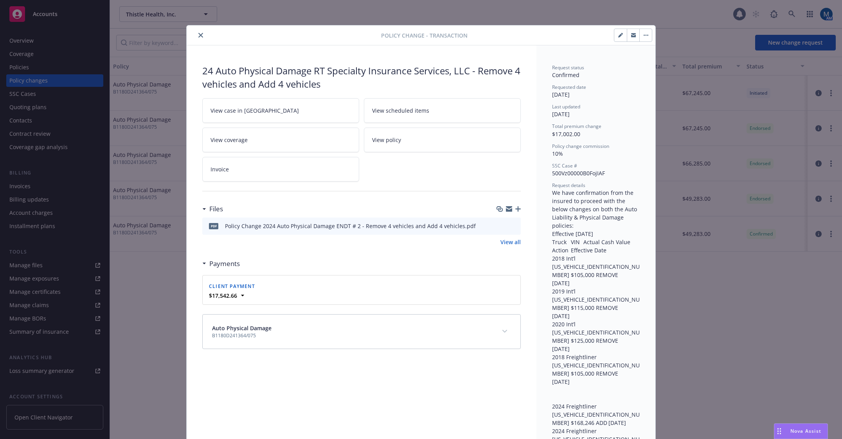
click at [198, 34] on icon "close" at bounding box center [200, 35] width 5 height 5
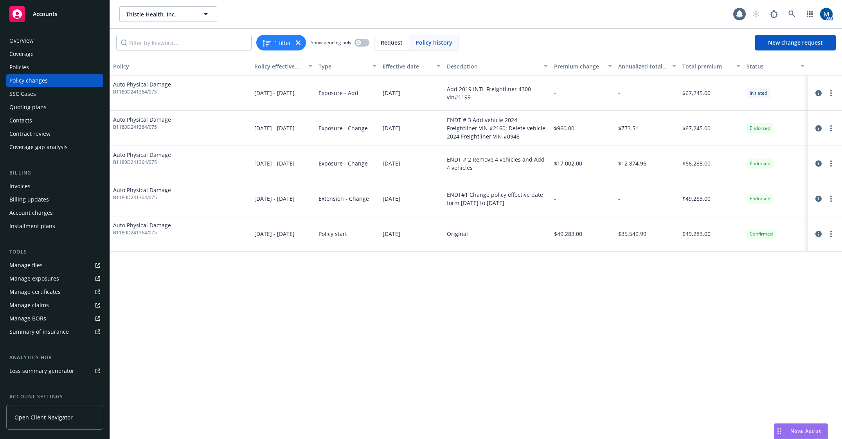
click at [719, 233] on icon "circleInformation" at bounding box center [819, 234] width 6 height 6
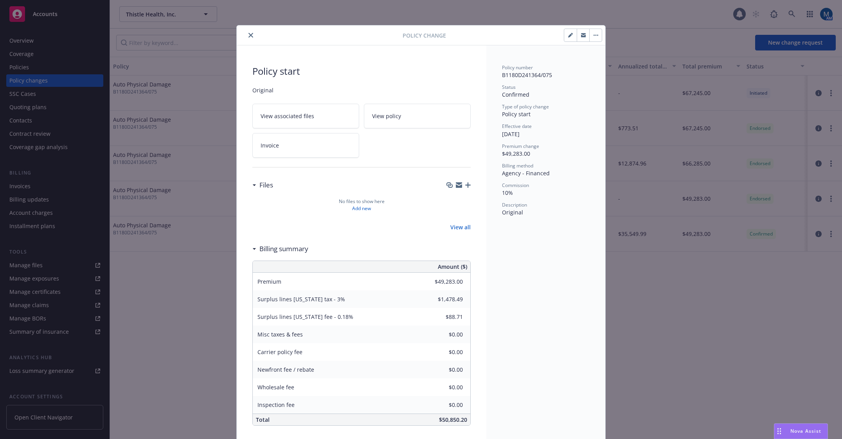
click at [250, 37] on icon "close" at bounding box center [250, 35] width 5 height 5
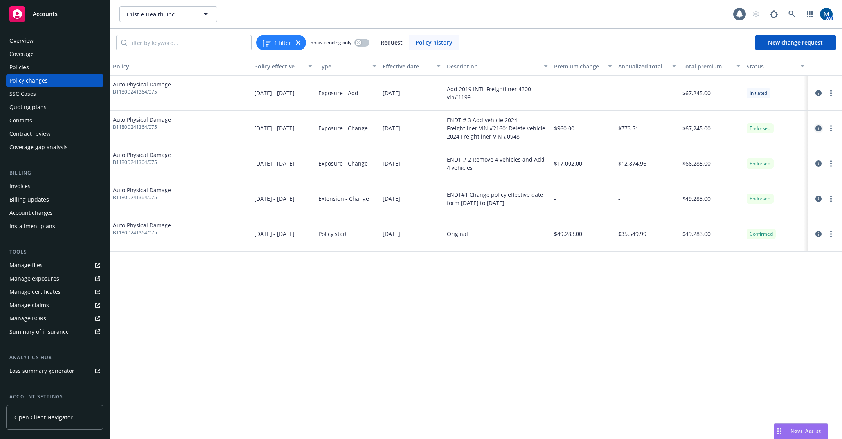
click at [719, 126] on icon "circleInformation" at bounding box center [819, 128] width 6 height 6
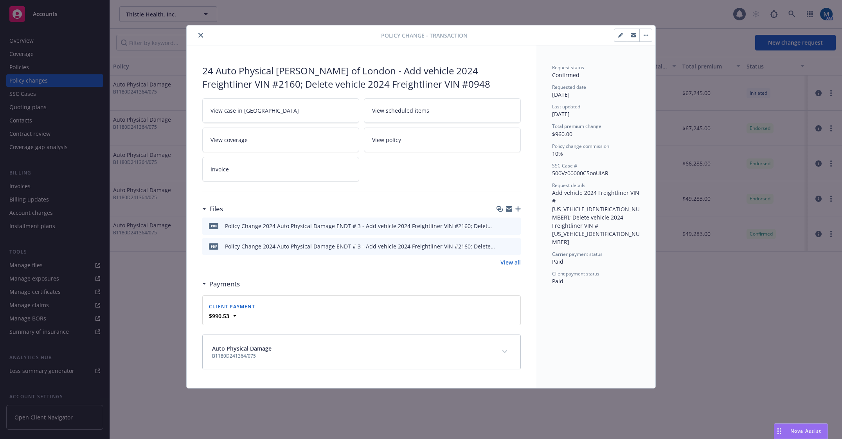
click at [500, 225] on icon "download file" at bounding box center [500, 224] width 5 height 5
click at [200, 35] on icon "close" at bounding box center [200, 35] width 5 height 5
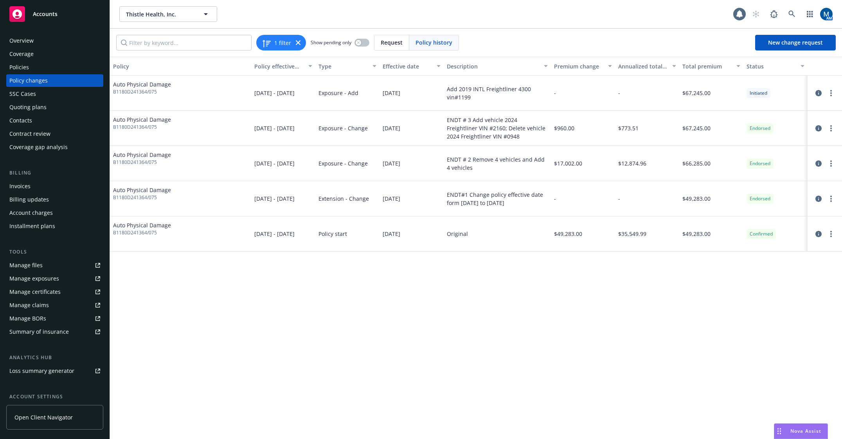
click at [67, 66] on div "Policies" at bounding box center [54, 67] width 91 height 13
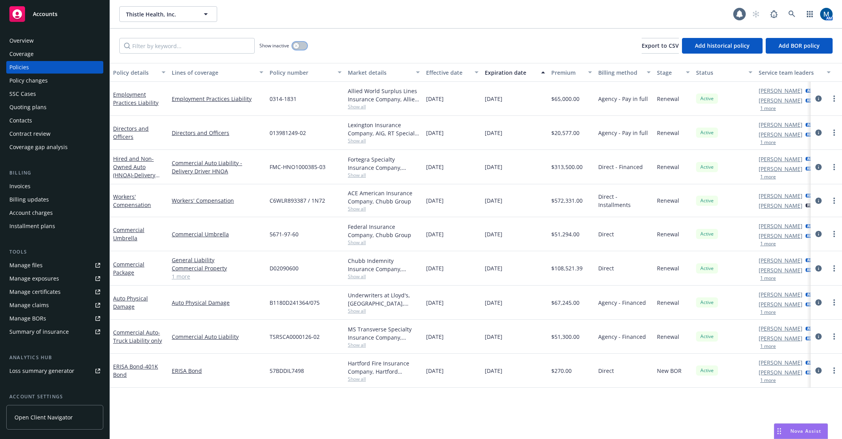
click at [299, 49] on button "button" at bounding box center [299, 46] width 15 height 8
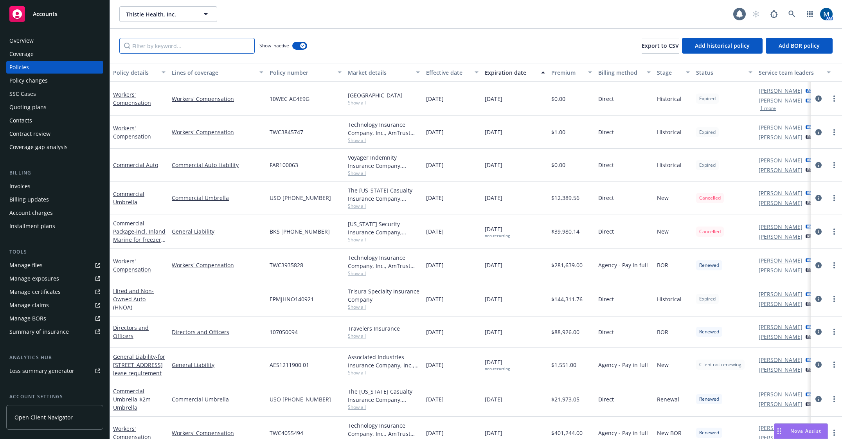
click at [184, 47] on input "Filter by keyword..." at bounding box center [186, 46] width 135 height 16
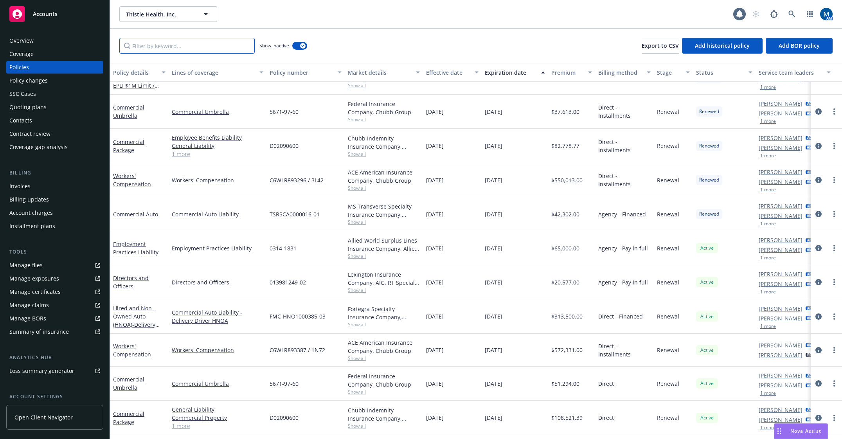
scroll to position [791, 0]
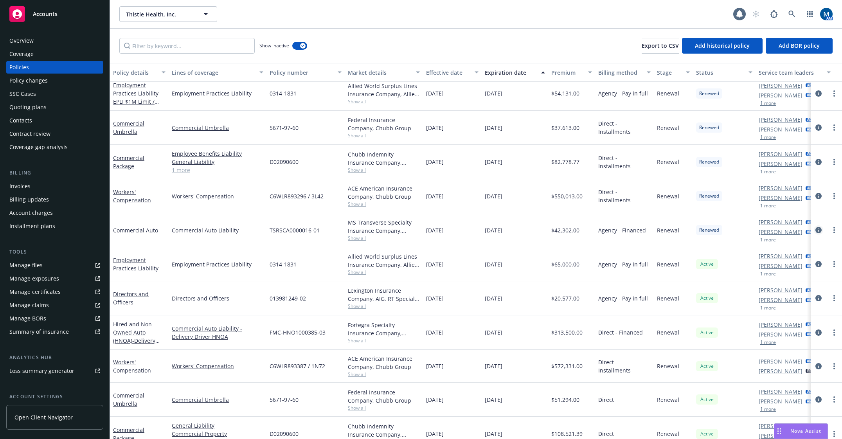
click at [719, 229] on icon "circleInformation" at bounding box center [819, 230] width 6 height 6
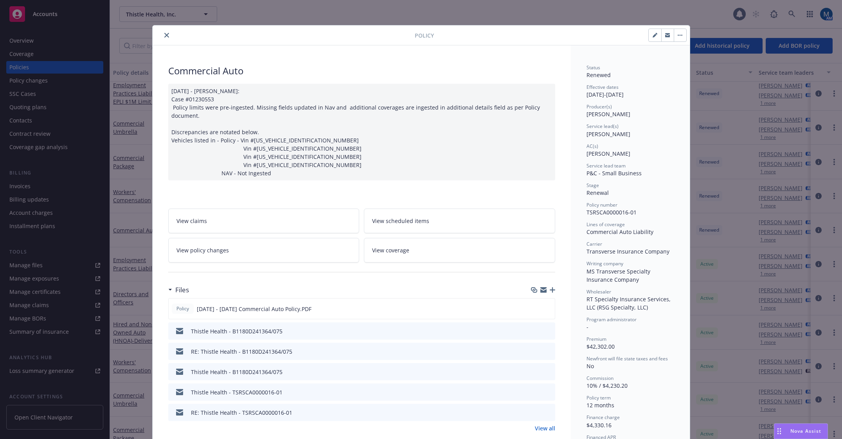
click at [217, 254] on link "View policy changes" at bounding box center [263, 250] width 191 height 25
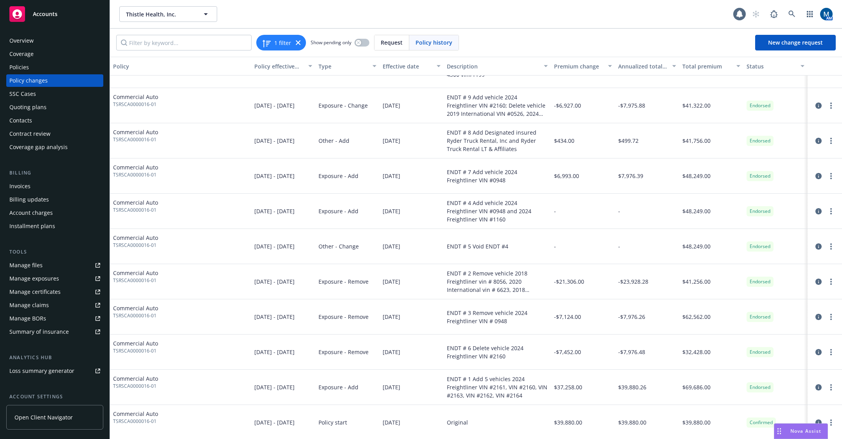
scroll to position [59, 0]
click at [719, 351] on icon "circleInformation" at bounding box center [819, 351] width 6 height 6
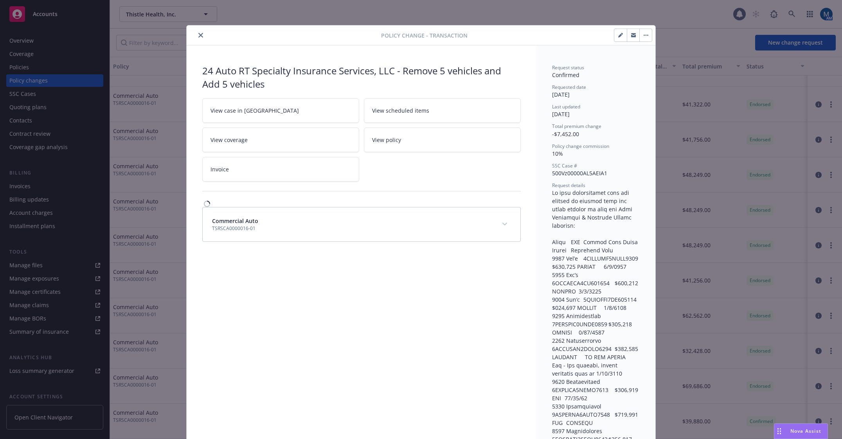
scroll to position [23, 0]
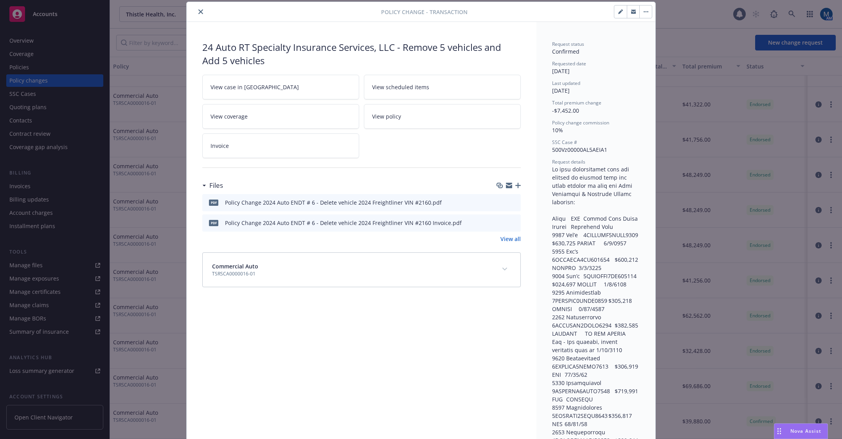
click at [511, 202] on icon "preview file" at bounding box center [513, 201] width 7 height 5
click at [196, 7] on button "close" at bounding box center [200, 11] width 9 height 9
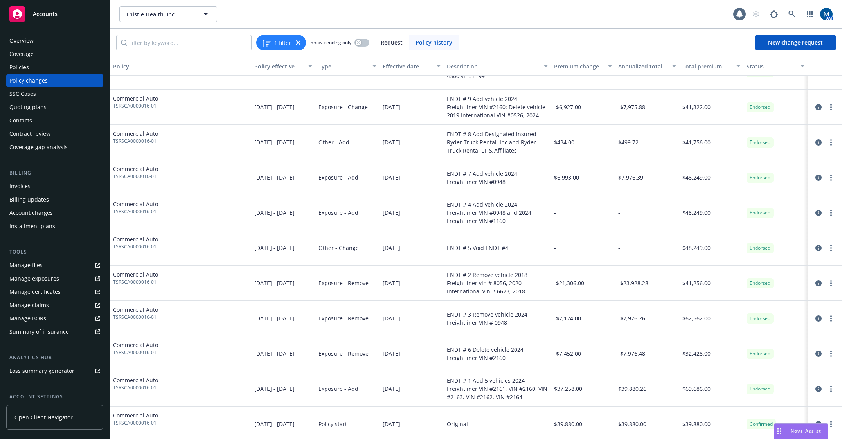
scroll to position [59, 0]
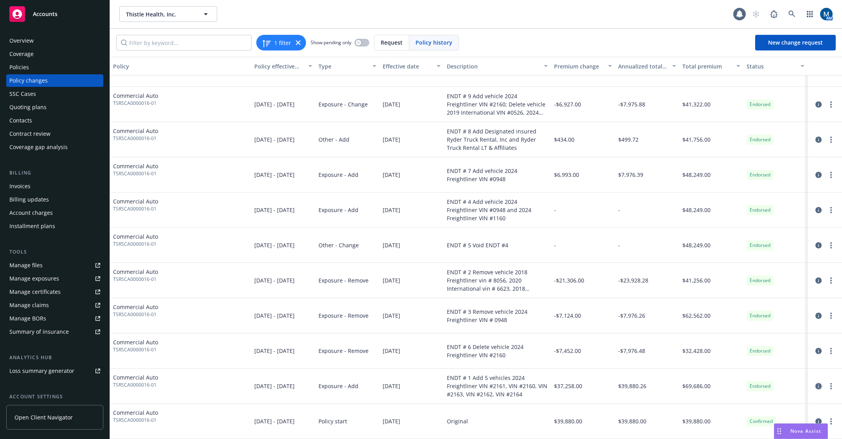
click at [719, 385] on icon "circleInformation" at bounding box center [819, 386] width 6 height 6
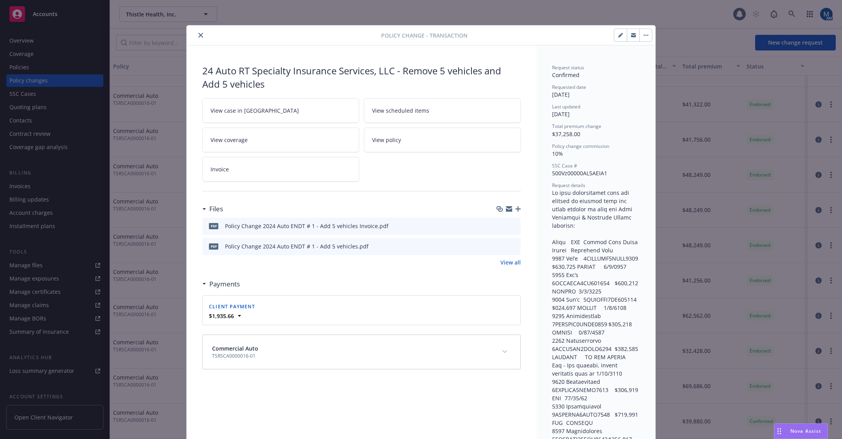
click at [193, 34] on div at bounding box center [285, 35] width 191 height 9
click at [198, 35] on icon "close" at bounding box center [200, 35] width 5 height 5
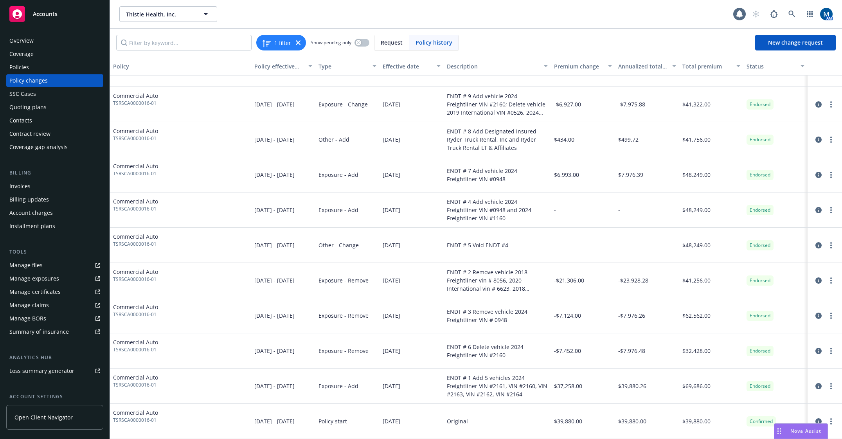
click at [534, 0] on div "Thistle Health, Inc. Thistle Health, Inc. 1 AM" at bounding box center [476, 14] width 732 height 28
click at [719, 348] on icon "circleInformation" at bounding box center [819, 351] width 6 height 6
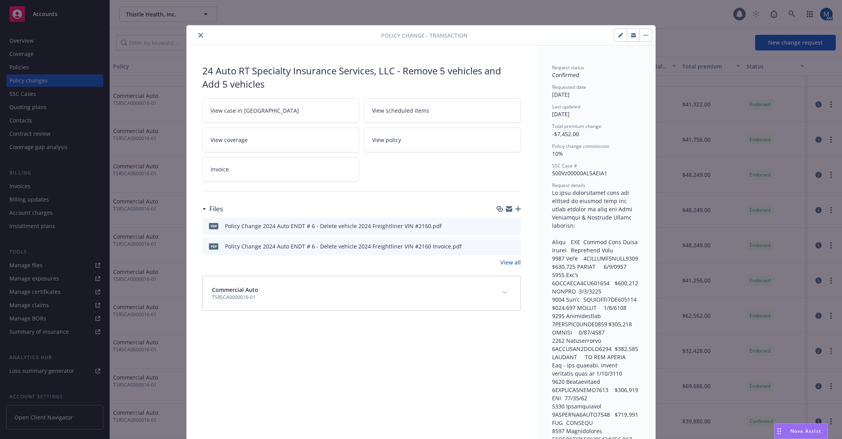
scroll to position [23, 0]
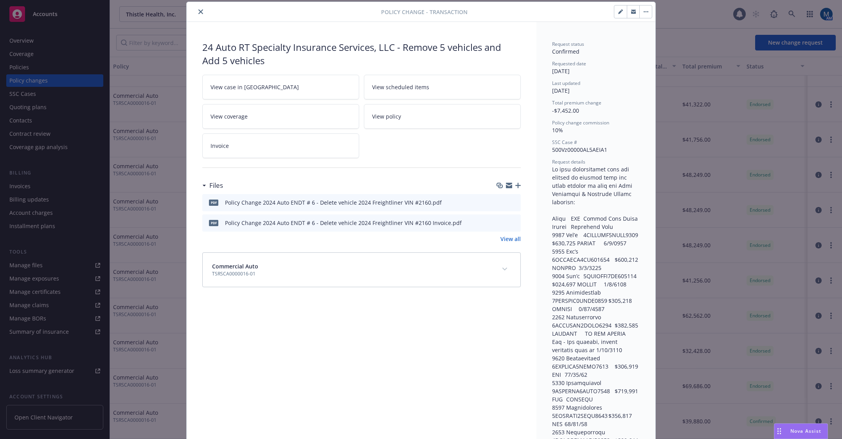
click at [253, 87] on link "View case in [GEOGRAPHIC_DATA]" at bounding box center [280, 87] width 157 height 25
click at [198, 13] on icon "close" at bounding box center [200, 11] width 5 height 5
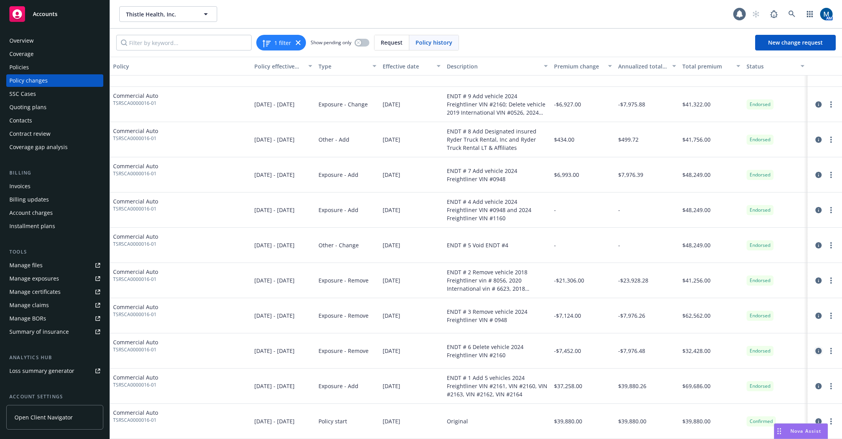
click at [719, 351] on icon "circleInformation" at bounding box center [819, 351] width 6 height 6
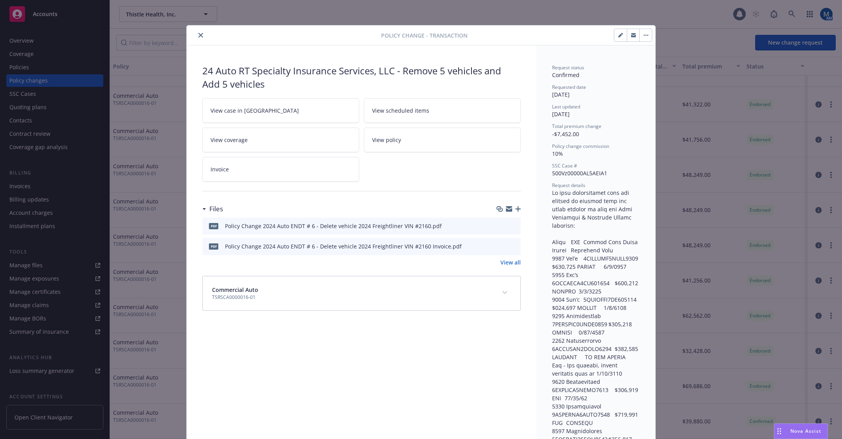
scroll to position [23, 0]
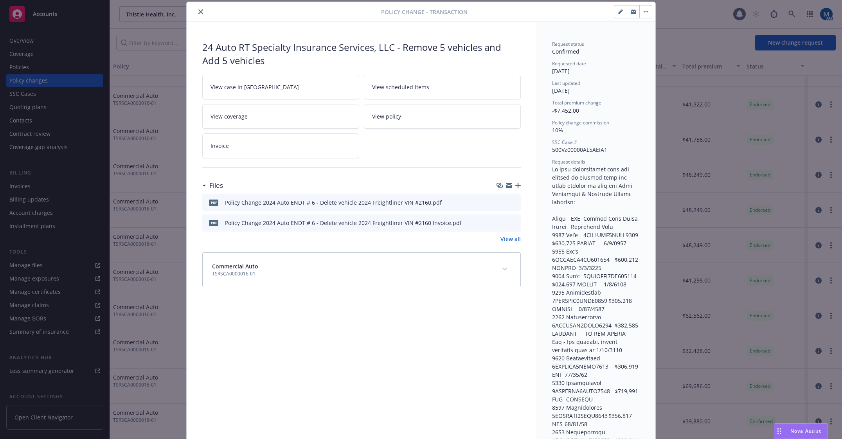
click at [268, 83] on link "View case in [GEOGRAPHIC_DATA]" at bounding box center [280, 87] width 157 height 25
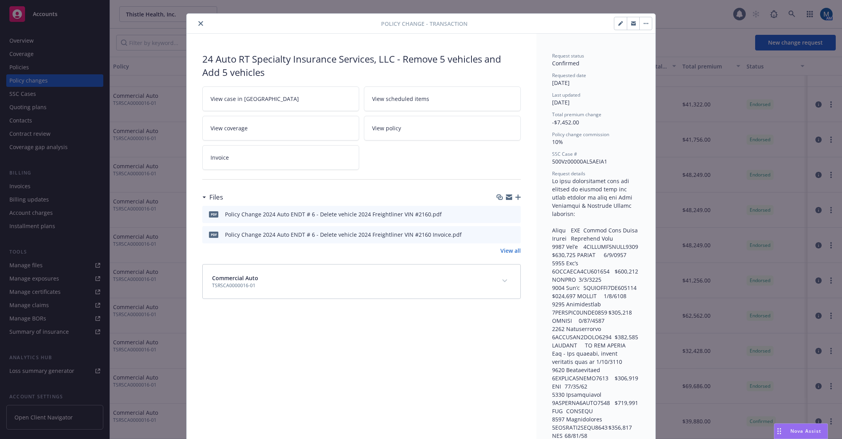
scroll to position [0, 0]
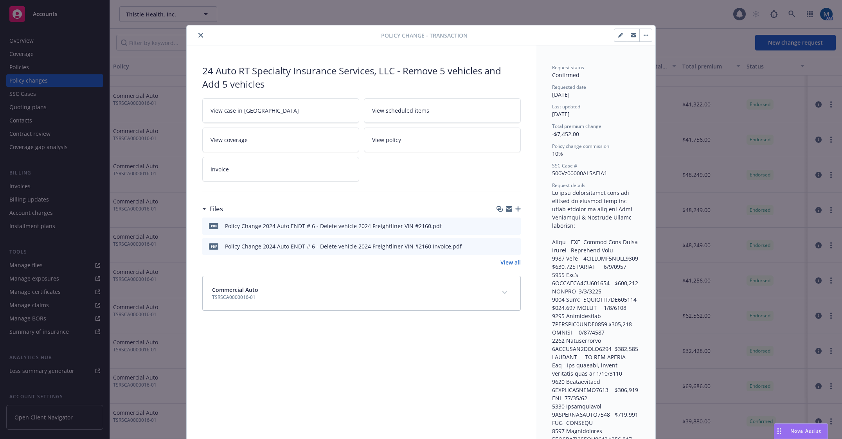
click at [198, 36] on icon "close" at bounding box center [200, 35] width 5 height 5
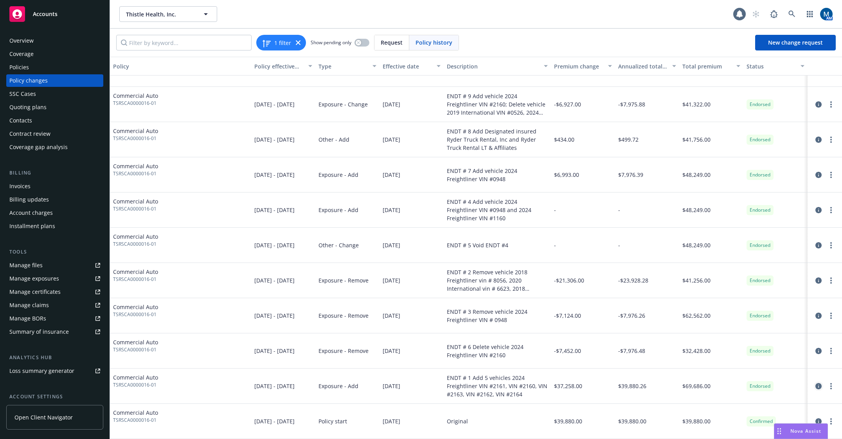
click at [719, 386] on icon "circleInformation" at bounding box center [819, 386] width 6 height 6
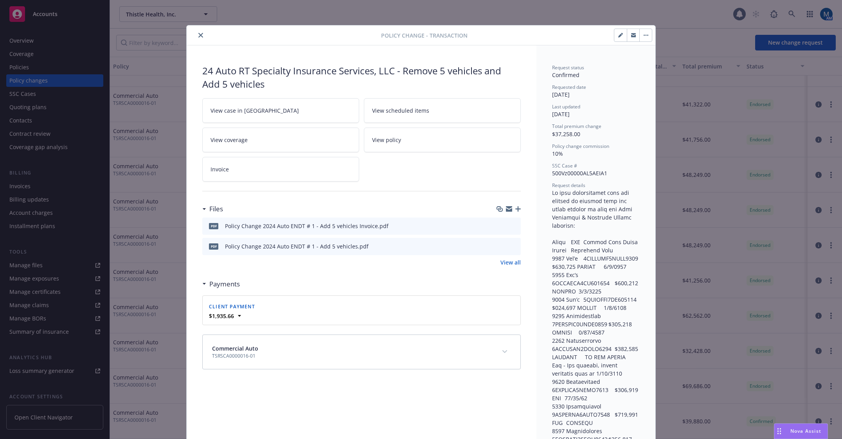
scroll to position [23, 0]
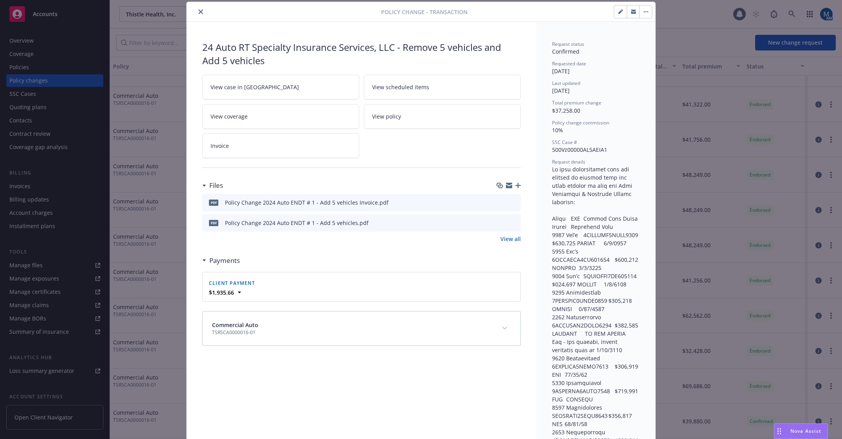
click at [498, 223] on icon "download file" at bounding box center [500, 222] width 6 height 6
click at [200, 13] on icon "close" at bounding box center [200, 11] width 5 height 5
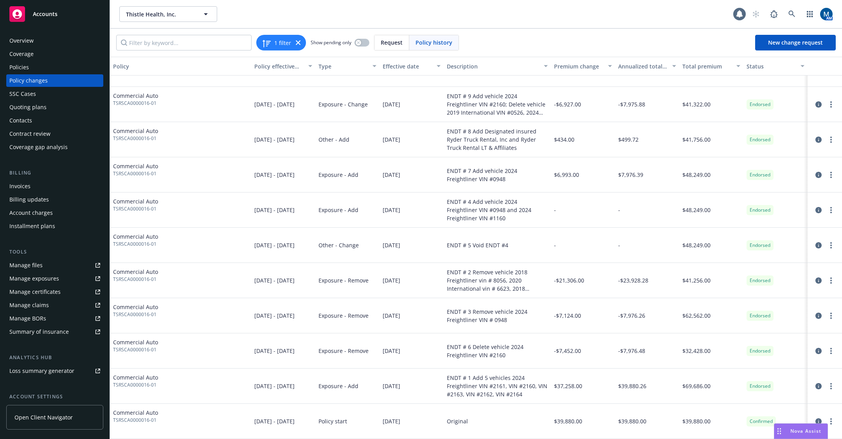
click at [41, 43] on div "Overview" at bounding box center [54, 40] width 91 height 13
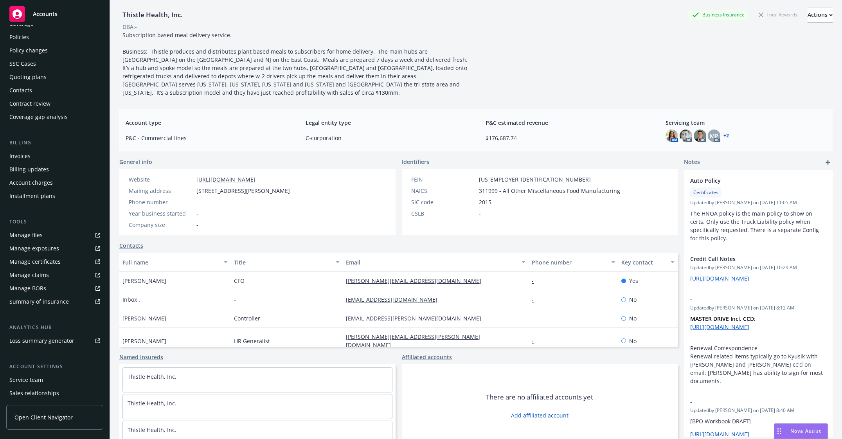
scroll to position [71, 0]
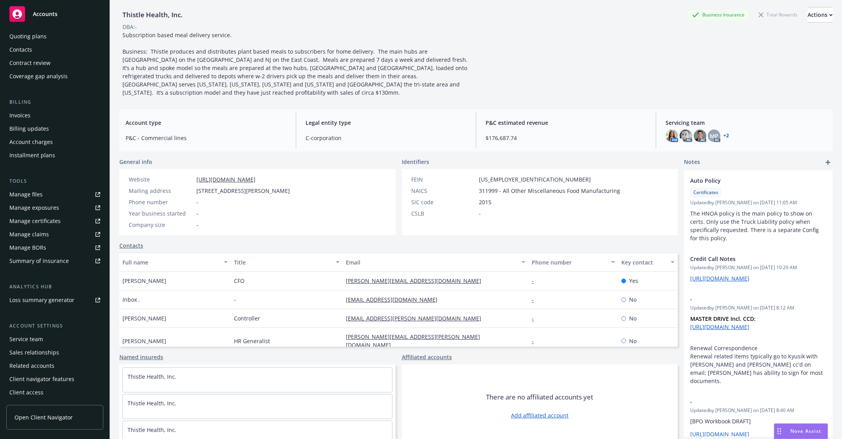
click at [34, 338] on div "Service team" at bounding box center [26, 339] width 34 height 13
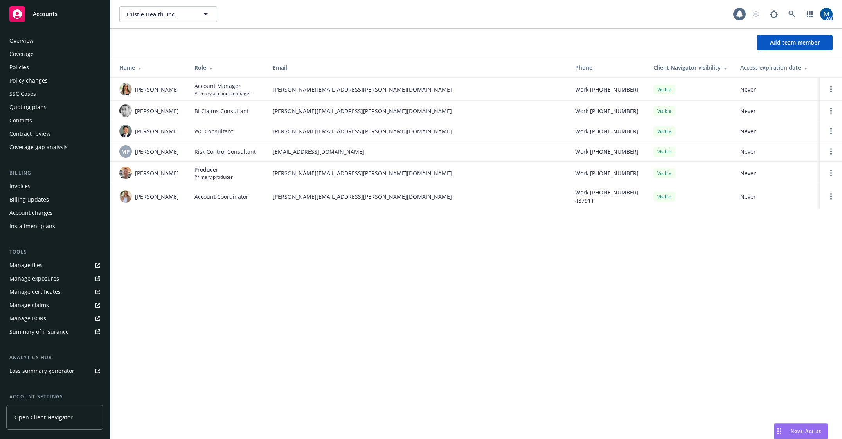
click at [34, 39] on div "Overview" at bounding box center [54, 40] width 91 height 13
